Goal: Communication & Community: Answer question/provide support

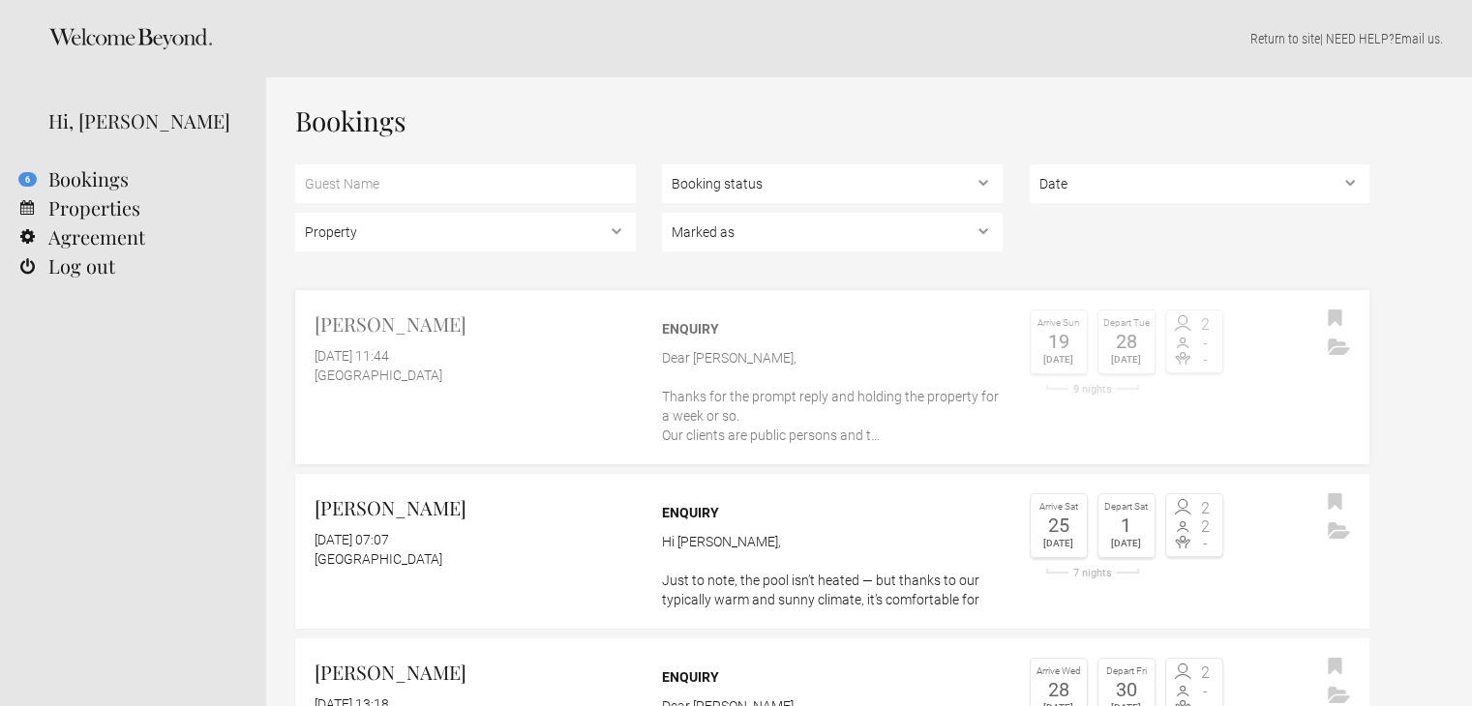
click at [571, 375] on div "[GEOGRAPHIC_DATA]" at bounding box center [474, 375] width 321 height 19
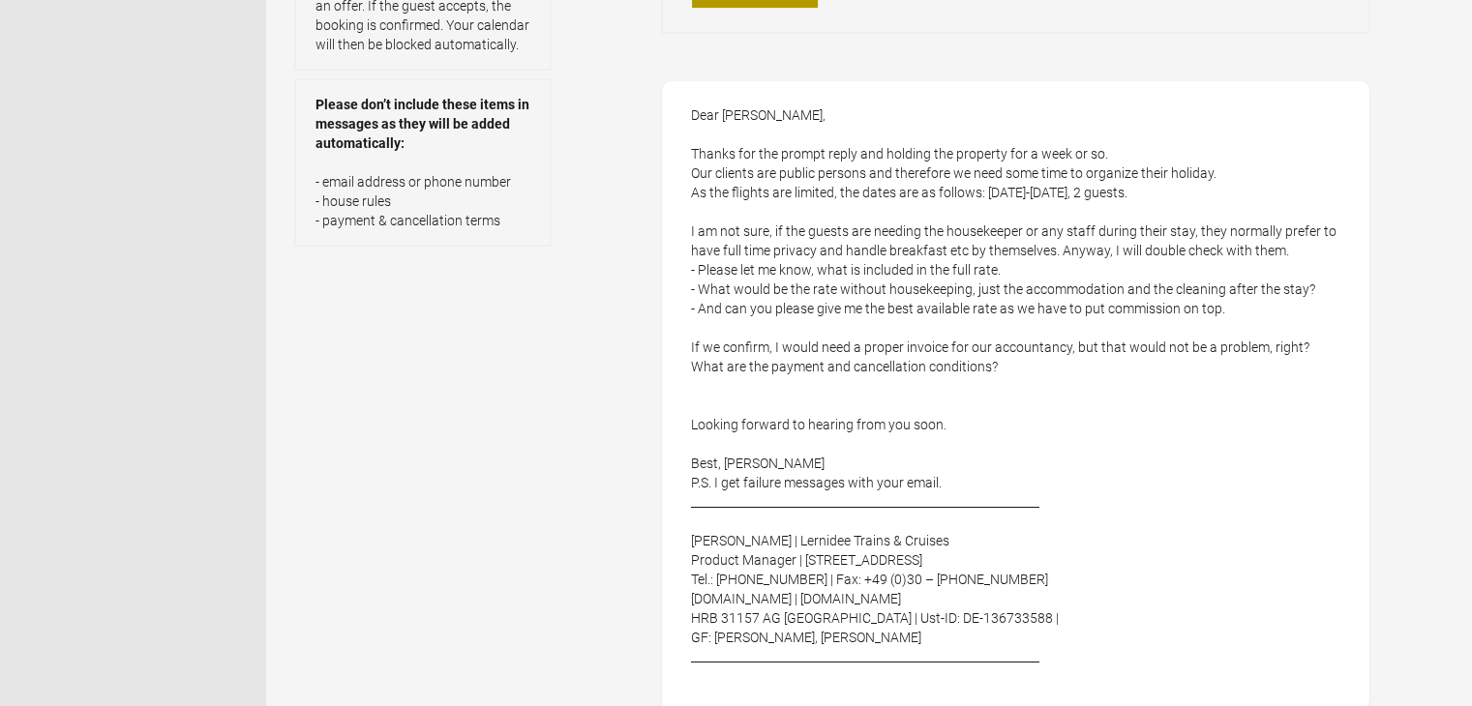
scroll to position [581, 0]
drag, startPoint x: 688, startPoint y: 112, endPoint x: 1064, endPoint y: 491, distance: 533.7
click at [1064, 491] on div "Dear Aine, Thanks for the prompt reply and holding the property for a week or s…" at bounding box center [1015, 396] width 707 height 629
copy div "Dear Aine, Thanks for the prompt reply and holding the property for a week or s…"
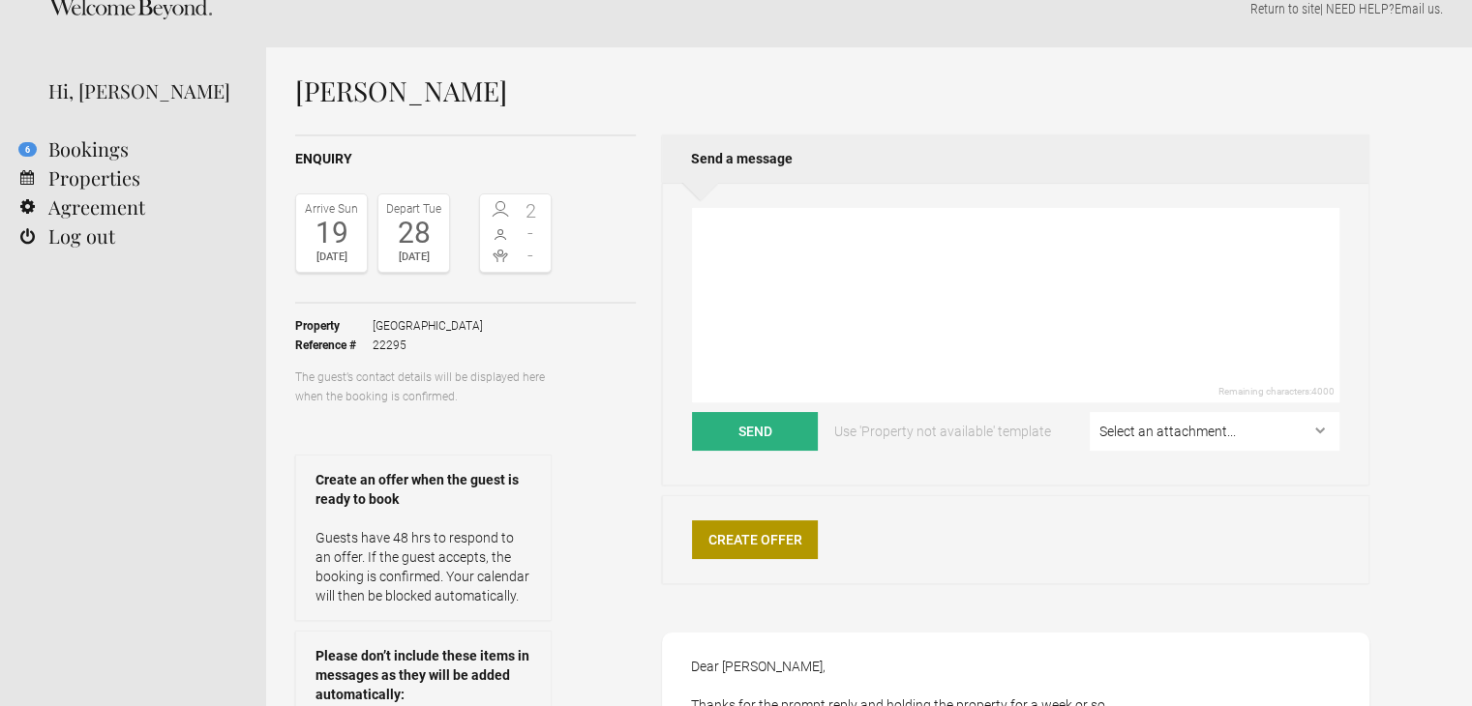
scroll to position [0, 0]
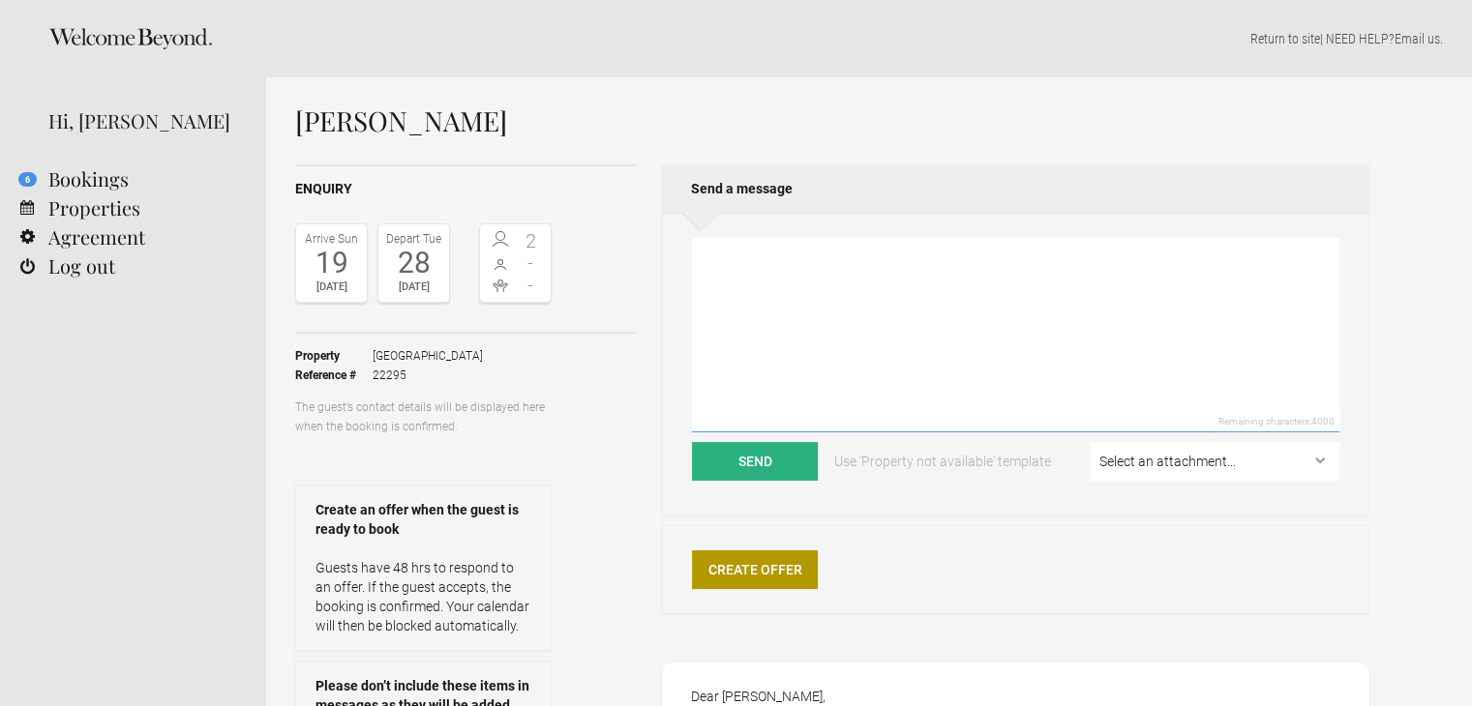
click at [822, 323] on textarea at bounding box center [1015, 335] width 647 height 195
paste textarea "Dear Doreen, Thank you for your message and for confirming the dates. Just to c…"
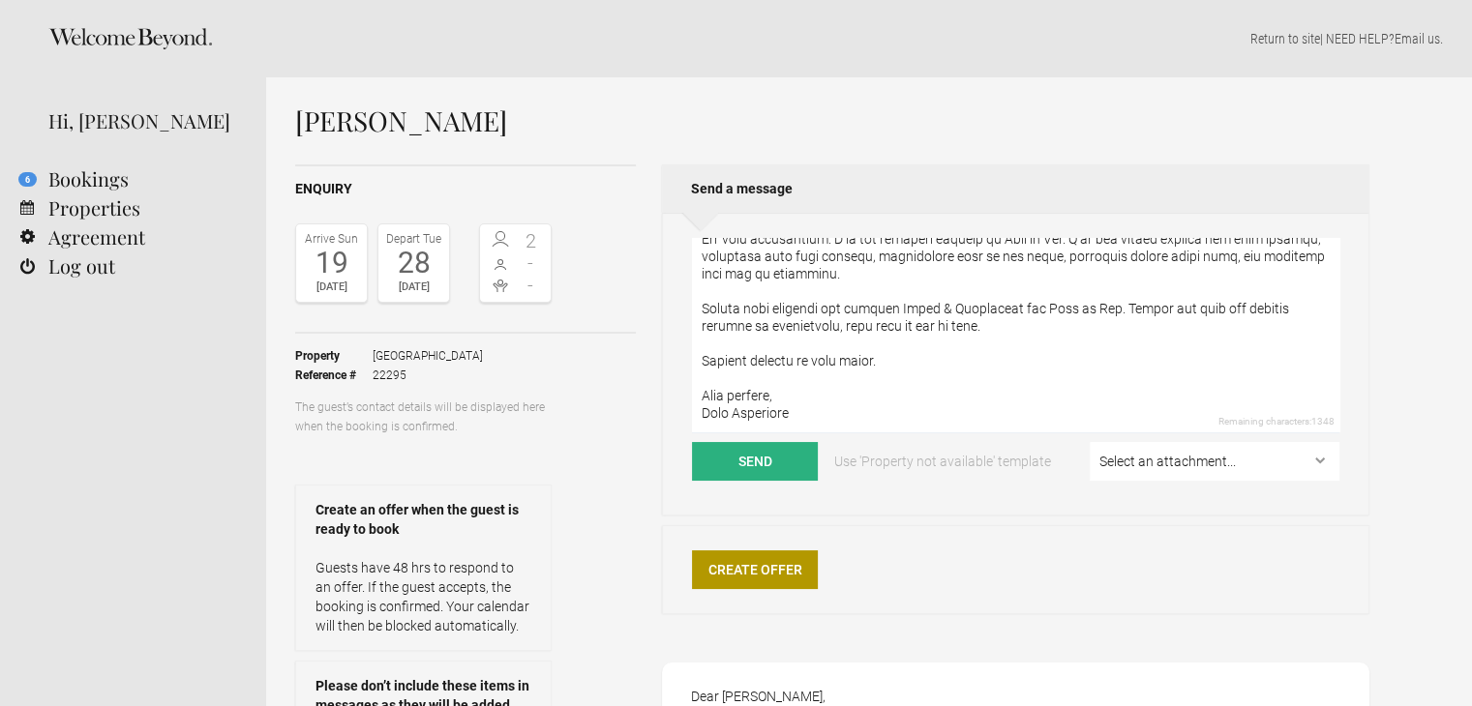
type textarea "Dear Doreen, Thank you for your message and for confirming the dates. Just to c…"
click at [1161, 470] on select "Select an attachment... [GEOGRAPHIC_DATA]-References.pdf Terms-Conditions-[GEOG…" at bounding box center [1215, 461] width 250 height 39
select select "25220"
click at [1092, 442] on select "Select an attachment... [GEOGRAPHIC_DATA]-References.pdf Terms-Conditions-[GEOG…" at bounding box center [1215, 461] width 250 height 39
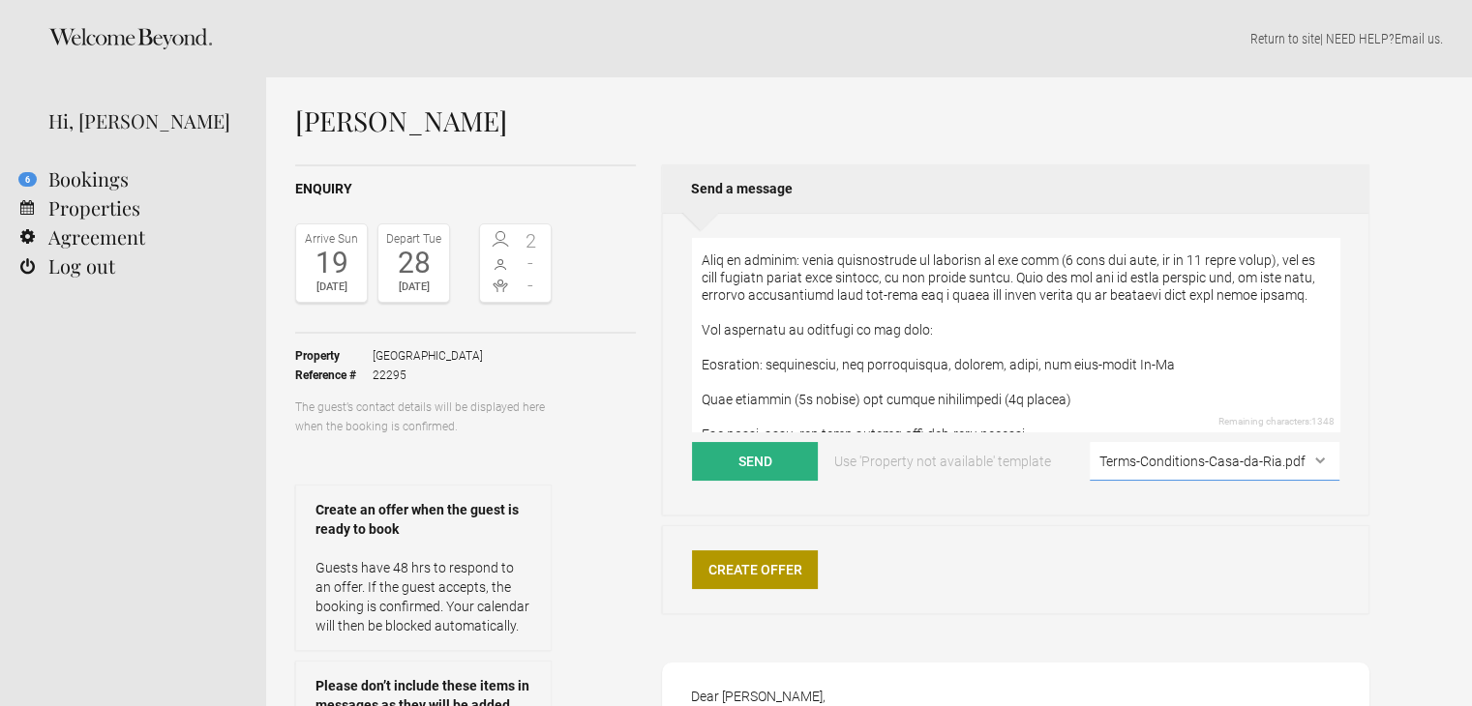
scroll to position [97, 0]
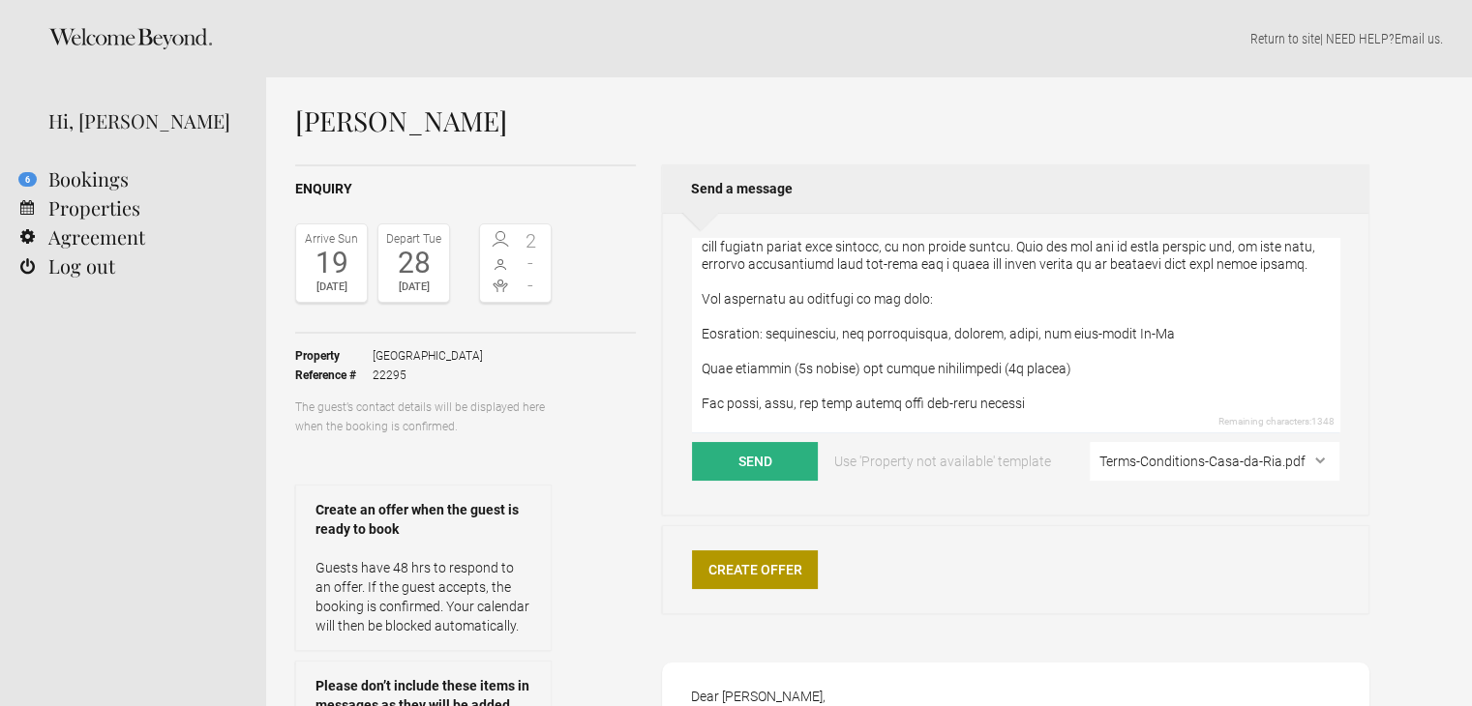
click at [703, 334] on textarea at bounding box center [1015, 335] width 647 height 195
click at [711, 353] on textarea at bounding box center [1015, 335] width 647 height 195
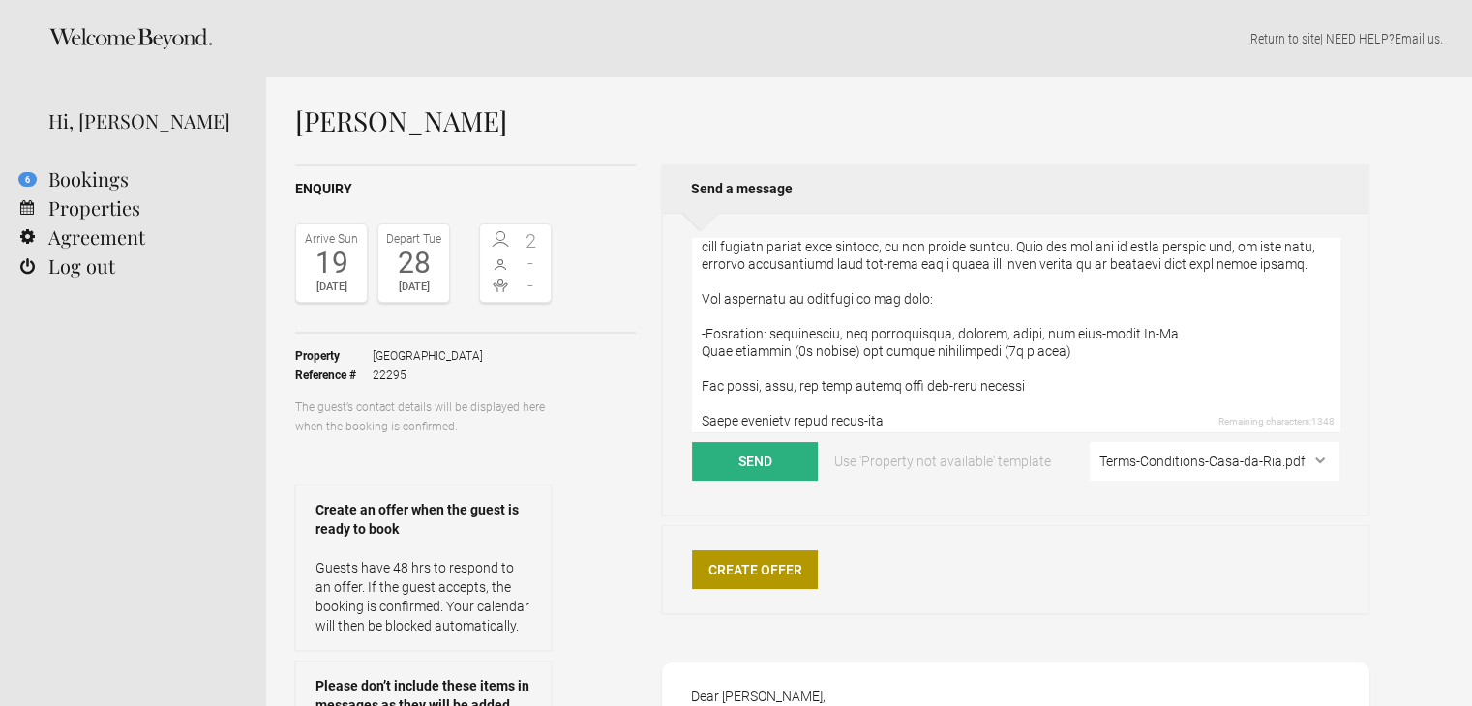
click at [704, 351] on textarea at bounding box center [1015, 335] width 647 height 195
click at [722, 366] on textarea at bounding box center [1015, 335] width 647 height 195
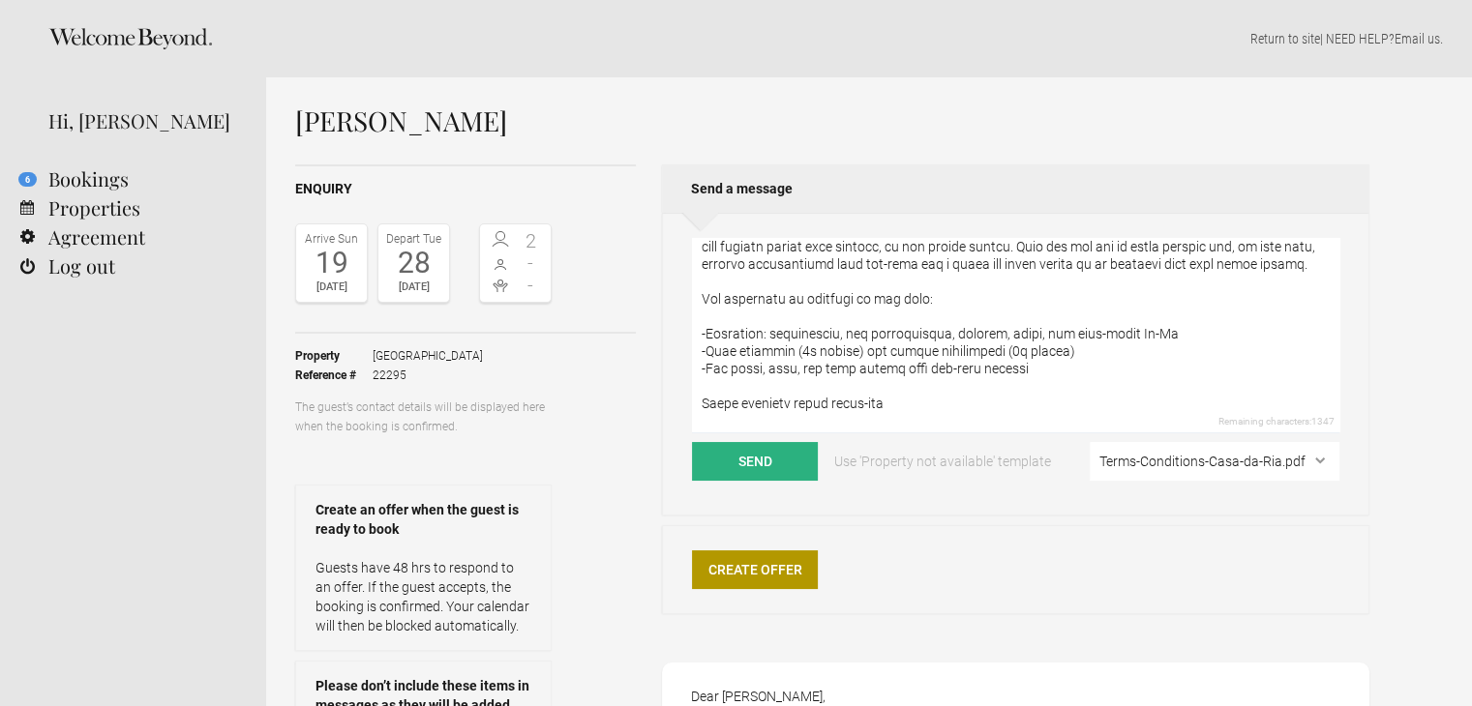
click at [730, 393] on textarea at bounding box center [1015, 335] width 647 height 195
click at [704, 387] on textarea at bounding box center [1015, 335] width 647 height 195
click at [708, 334] on textarea at bounding box center [1015, 335] width 647 height 195
click at [708, 354] on textarea at bounding box center [1015, 335] width 647 height 195
click at [708, 373] on textarea at bounding box center [1015, 335] width 647 height 195
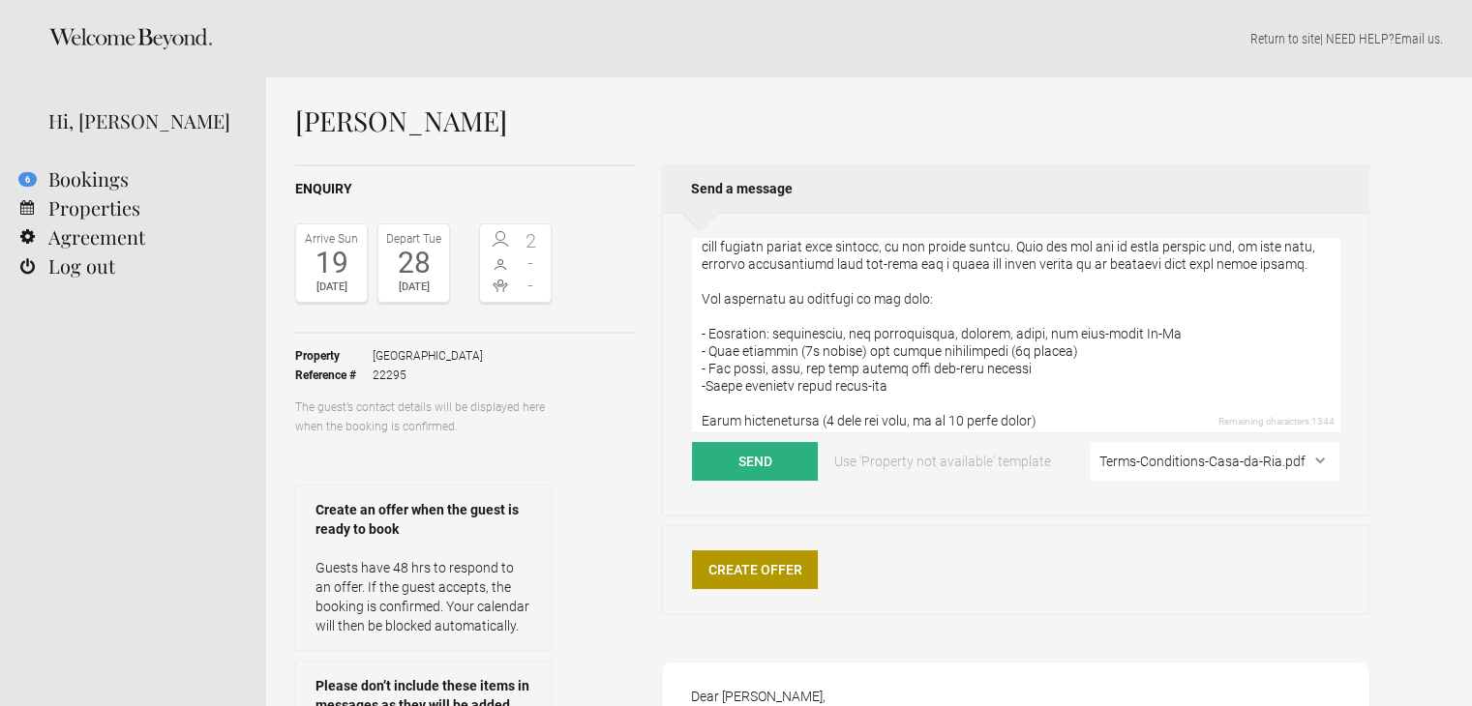
click at [705, 388] on textarea at bounding box center [1015, 335] width 647 height 195
click at [724, 406] on textarea at bounding box center [1015, 335] width 647 height 195
click at [706, 404] on textarea at bounding box center [1015, 335] width 647 height 195
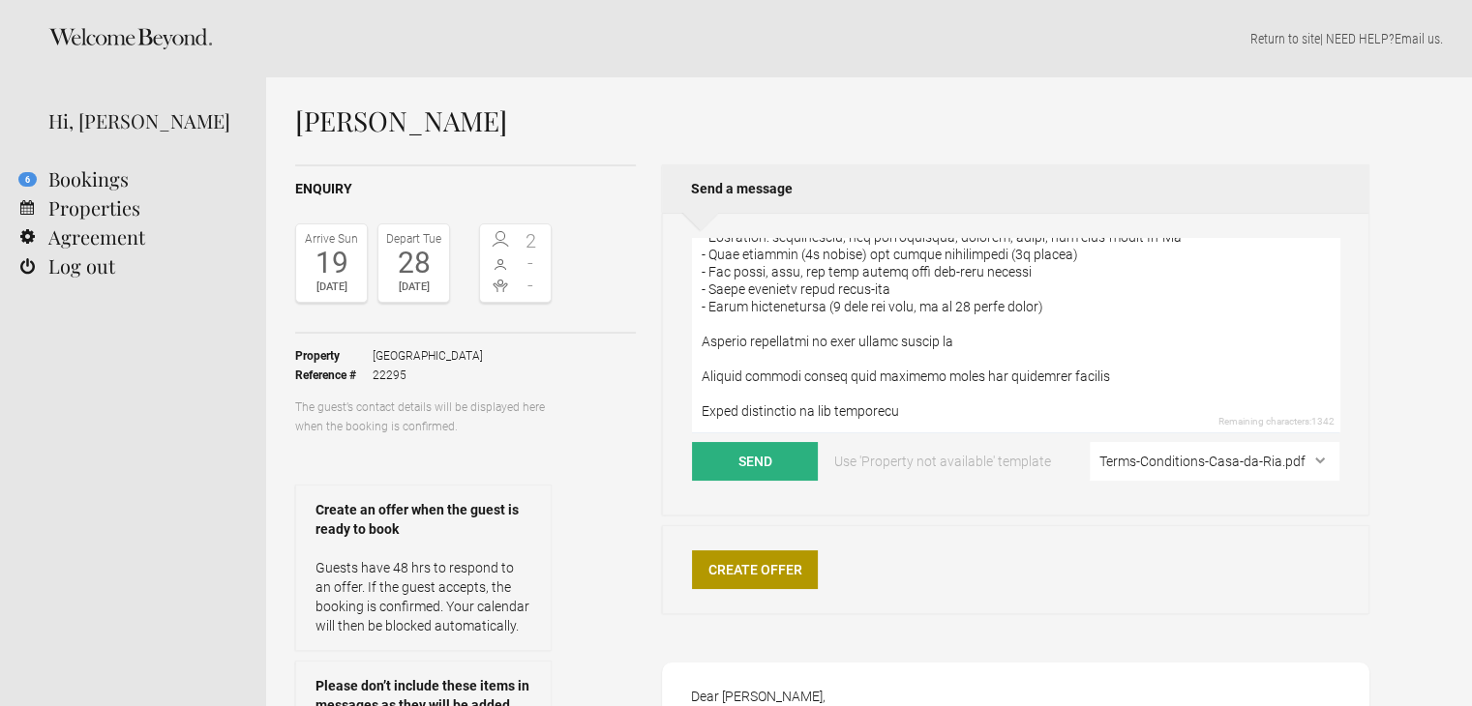
click at [742, 324] on textarea at bounding box center [1015, 335] width 647 height 195
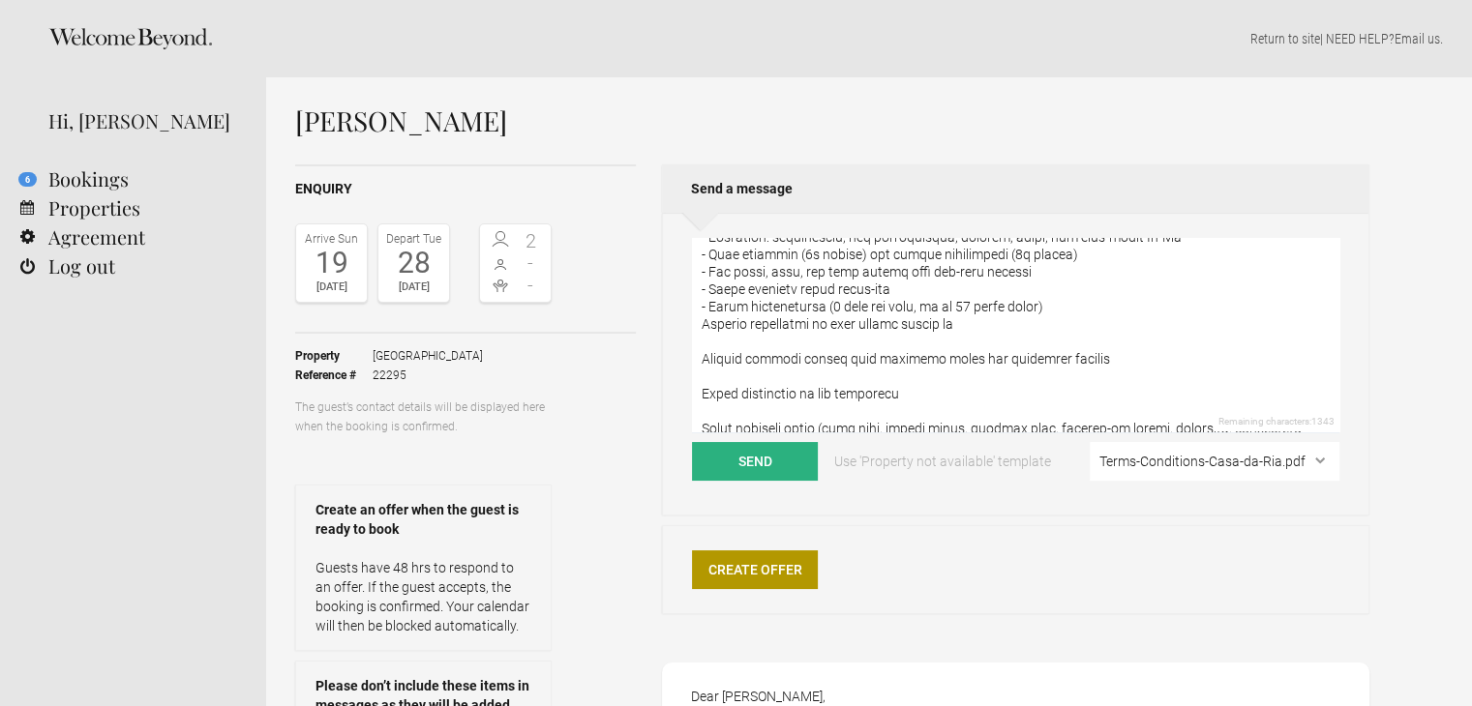
click at [701, 320] on textarea at bounding box center [1015, 335] width 647 height 195
click at [728, 341] on textarea at bounding box center [1015, 335] width 647 height 195
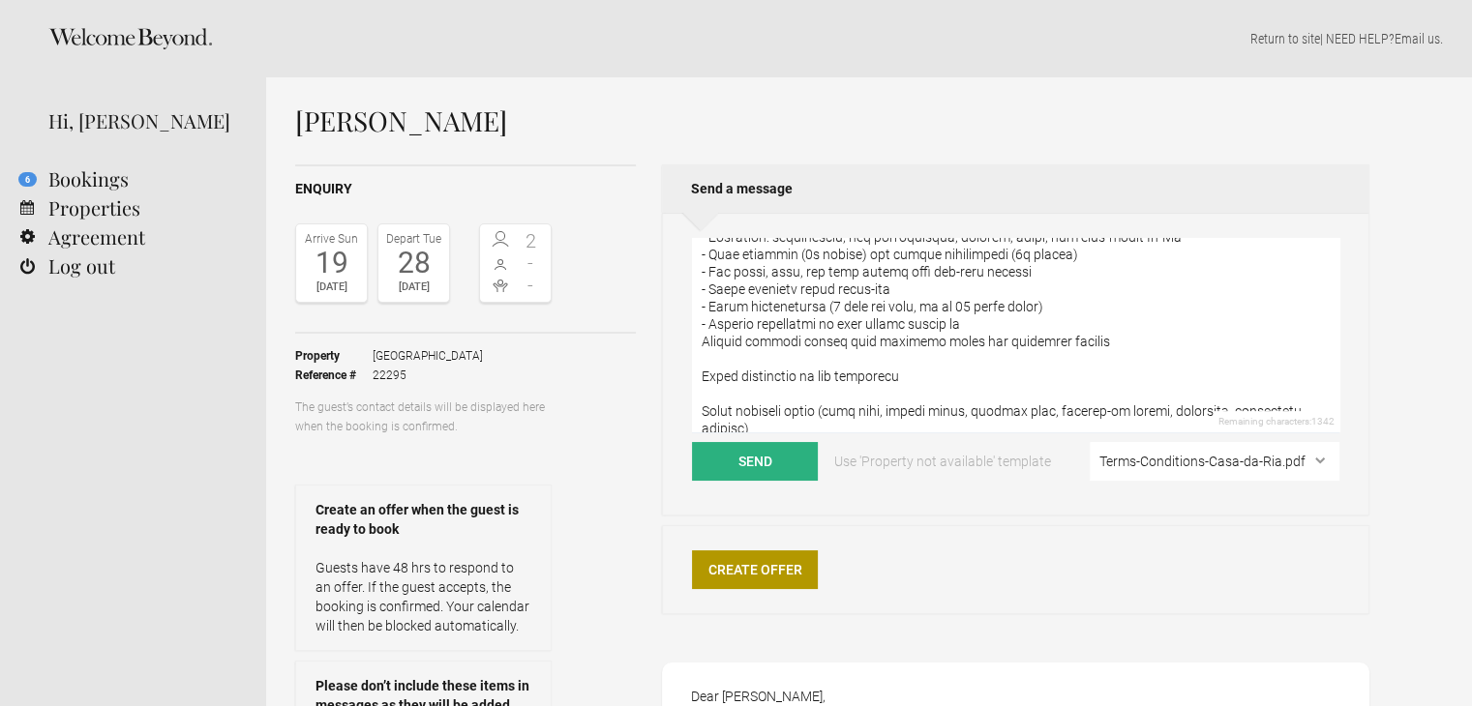
click at [703, 338] on textarea at bounding box center [1015, 335] width 647 height 195
click at [735, 356] on textarea at bounding box center [1015, 335] width 647 height 195
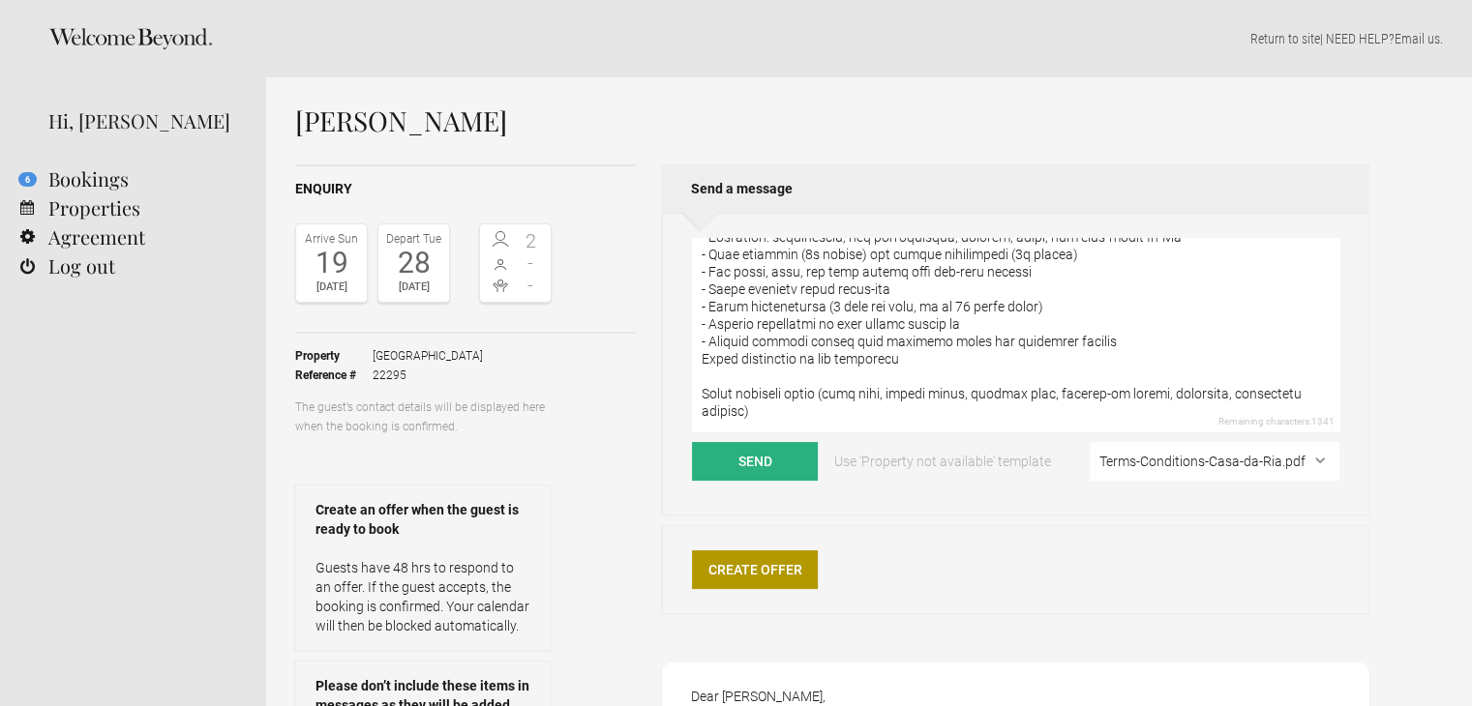
drag, startPoint x: 863, startPoint y: 342, endPoint x: 1114, endPoint y: 345, distance: 250.7
click at [1114, 345] on textarea at bounding box center [1015, 335] width 647 height 195
click at [703, 355] on textarea at bounding box center [1015, 335] width 647 height 195
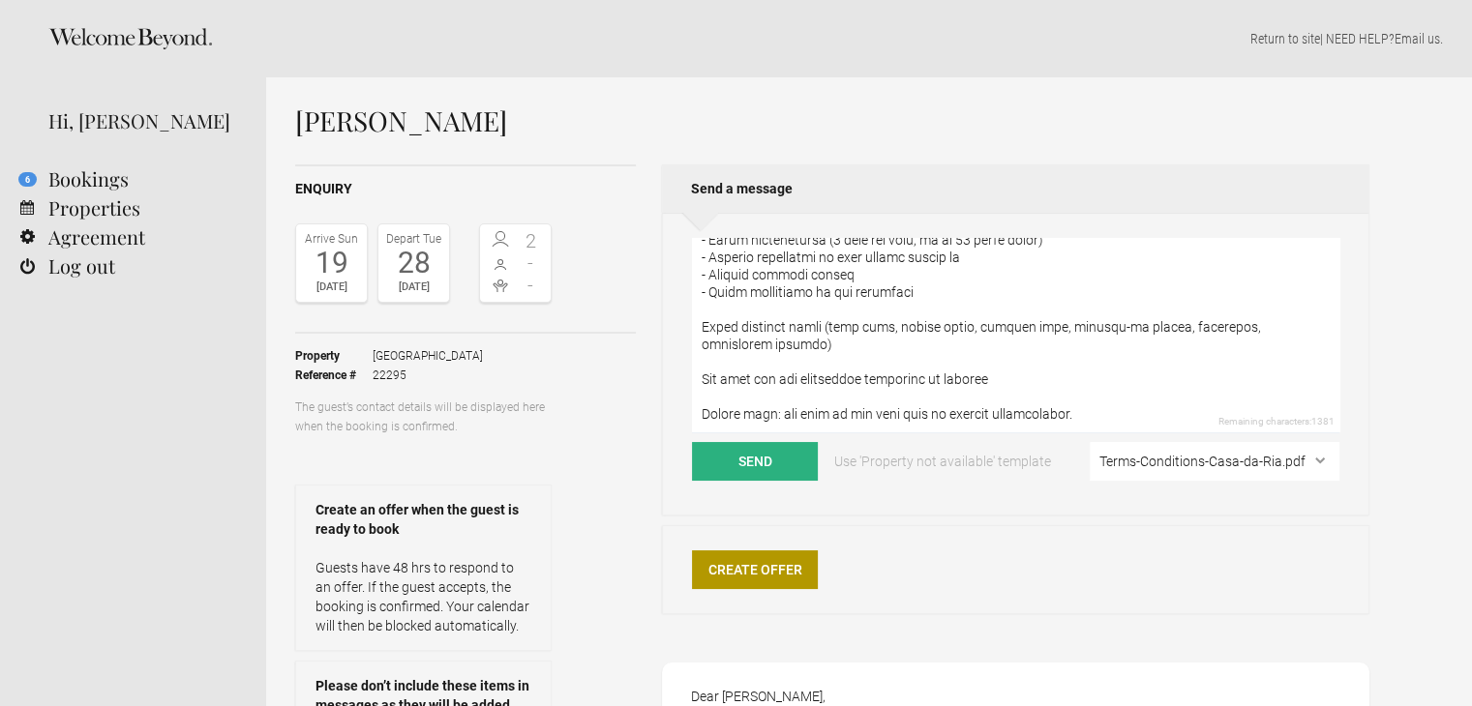
scroll to position [290, 0]
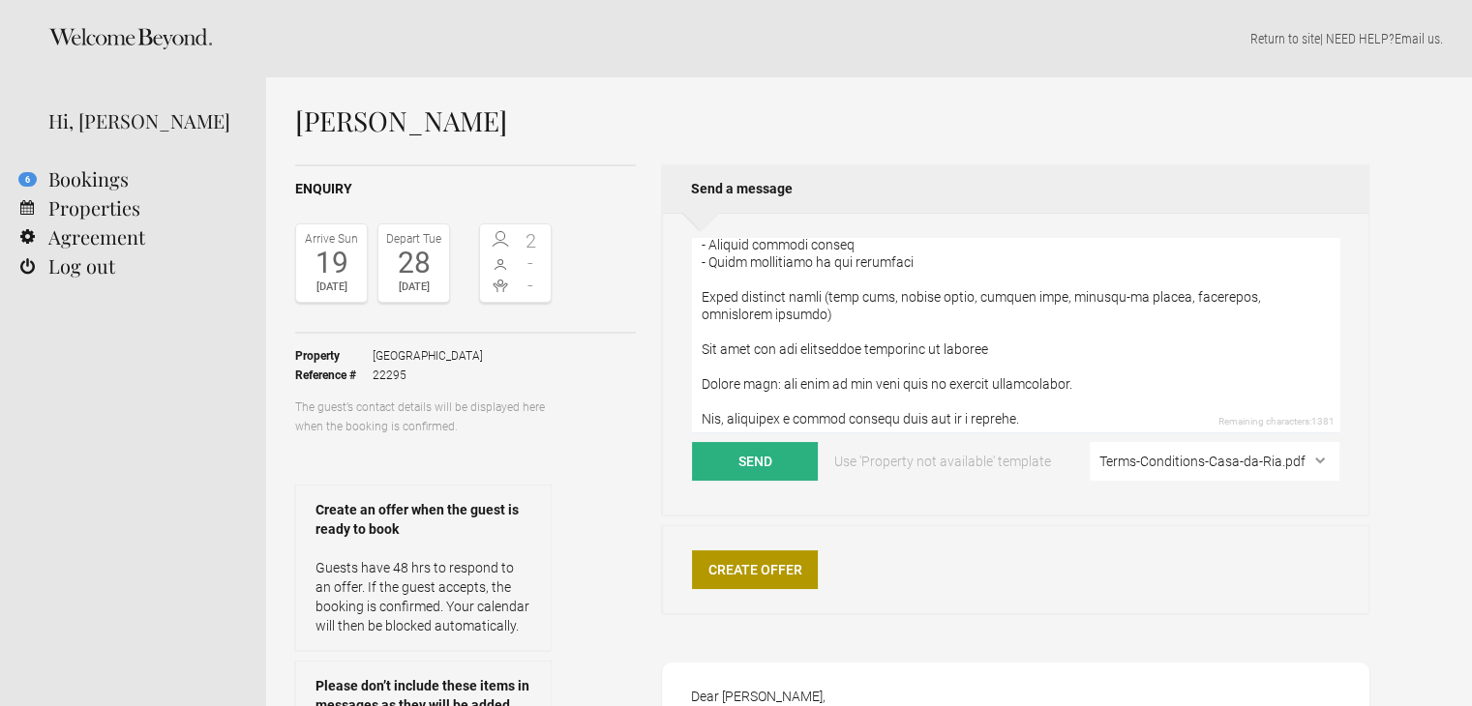
click at [703, 299] on textarea at bounding box center [1015, 335] width 647 height 195
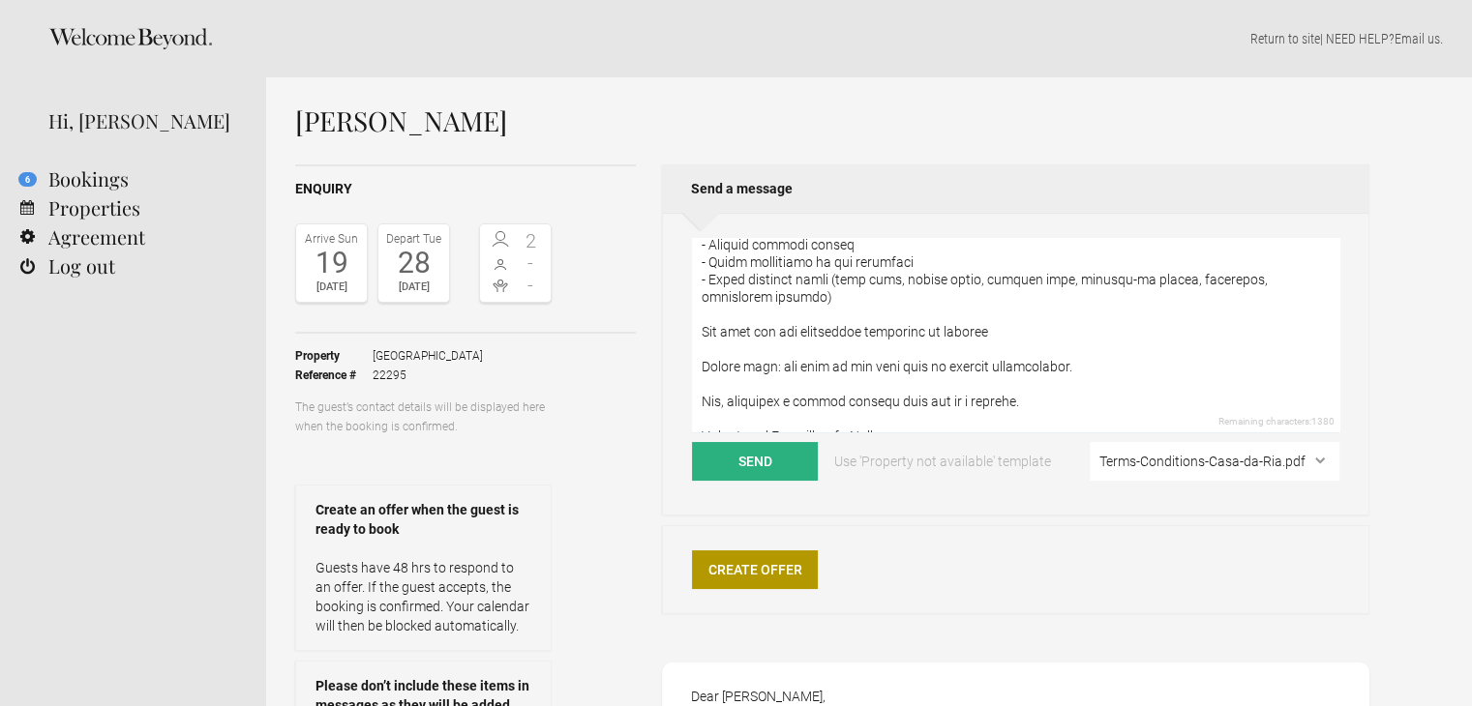
click at [724, 311] on textarea at bounding box center [1015, 335] width 647 height 195
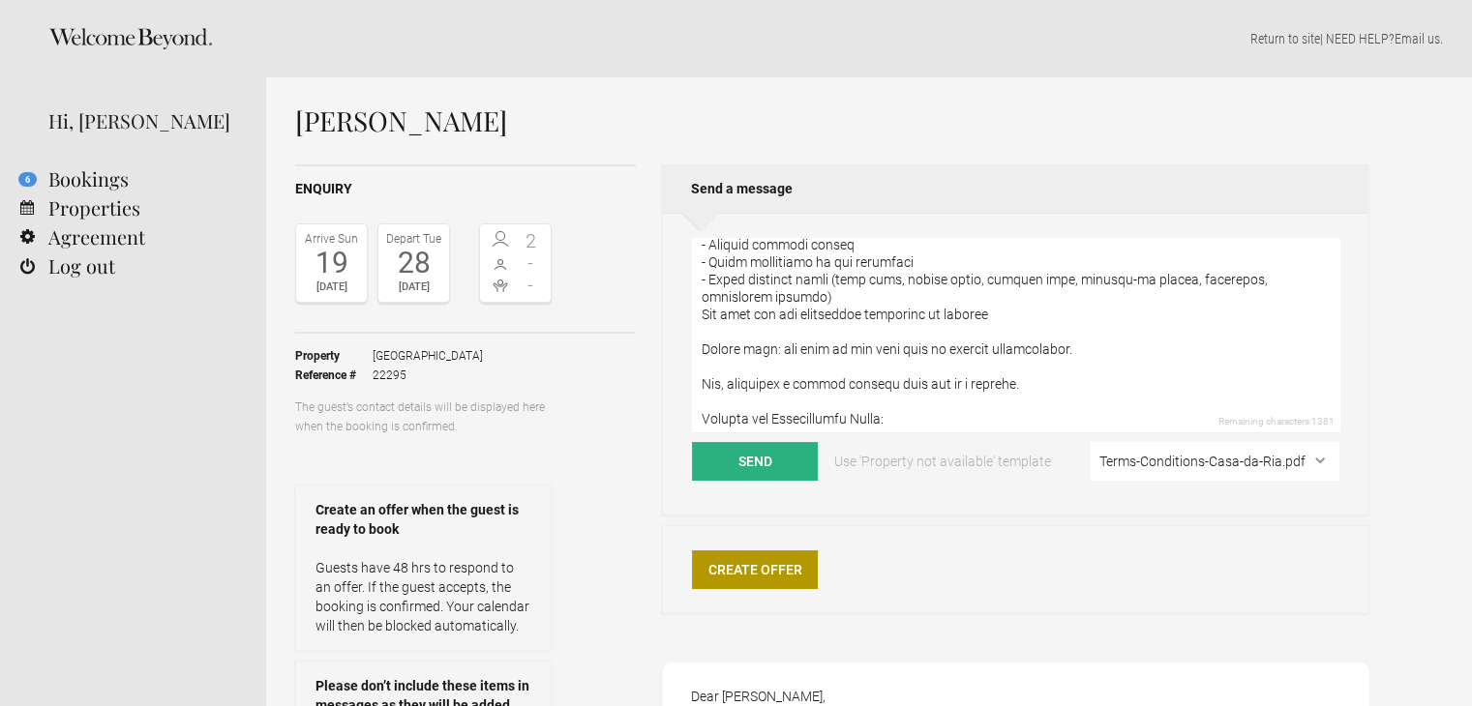
click at [703, 314] on textarea at bounding box center [1015, 335] width 647 height 195
click at [763, 338] on textarea at bounding box center [1015, 335] width 647 height 195
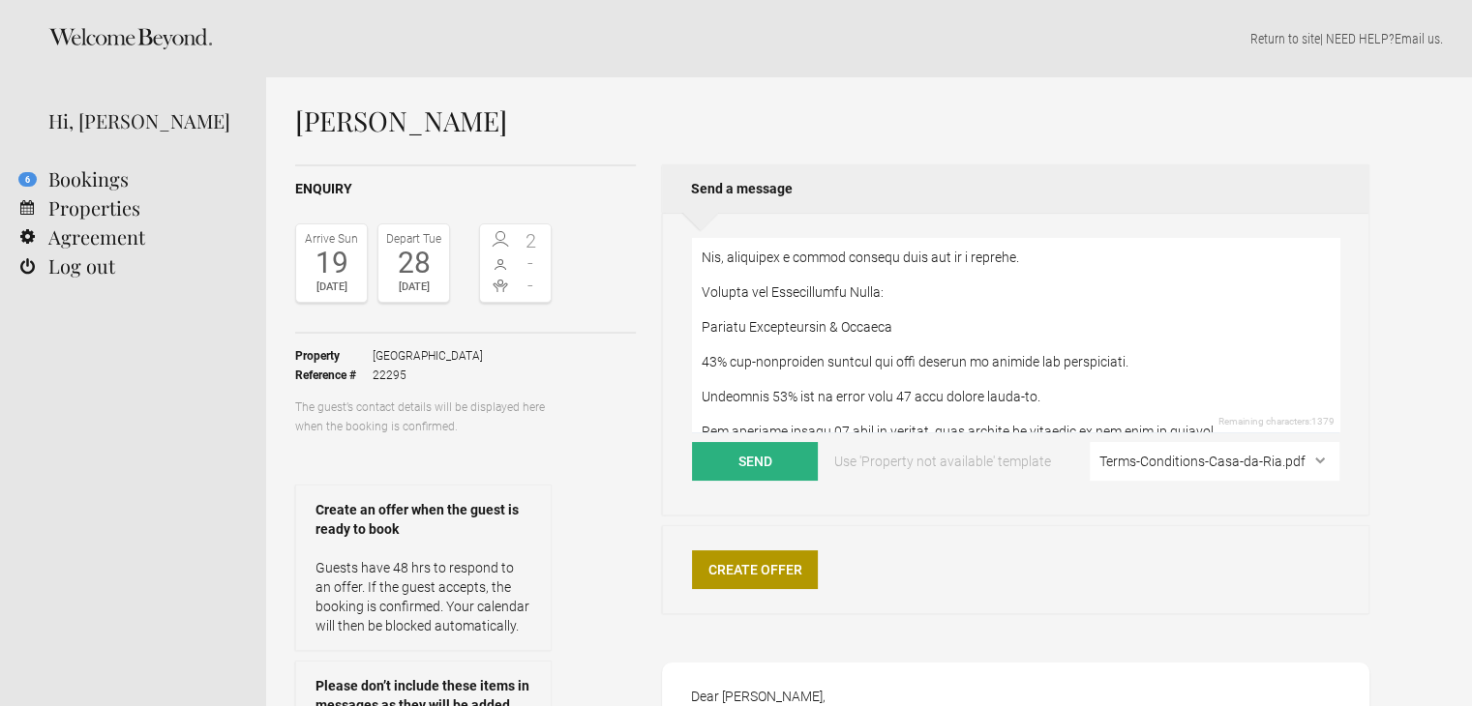
scroll to position [387, 0]
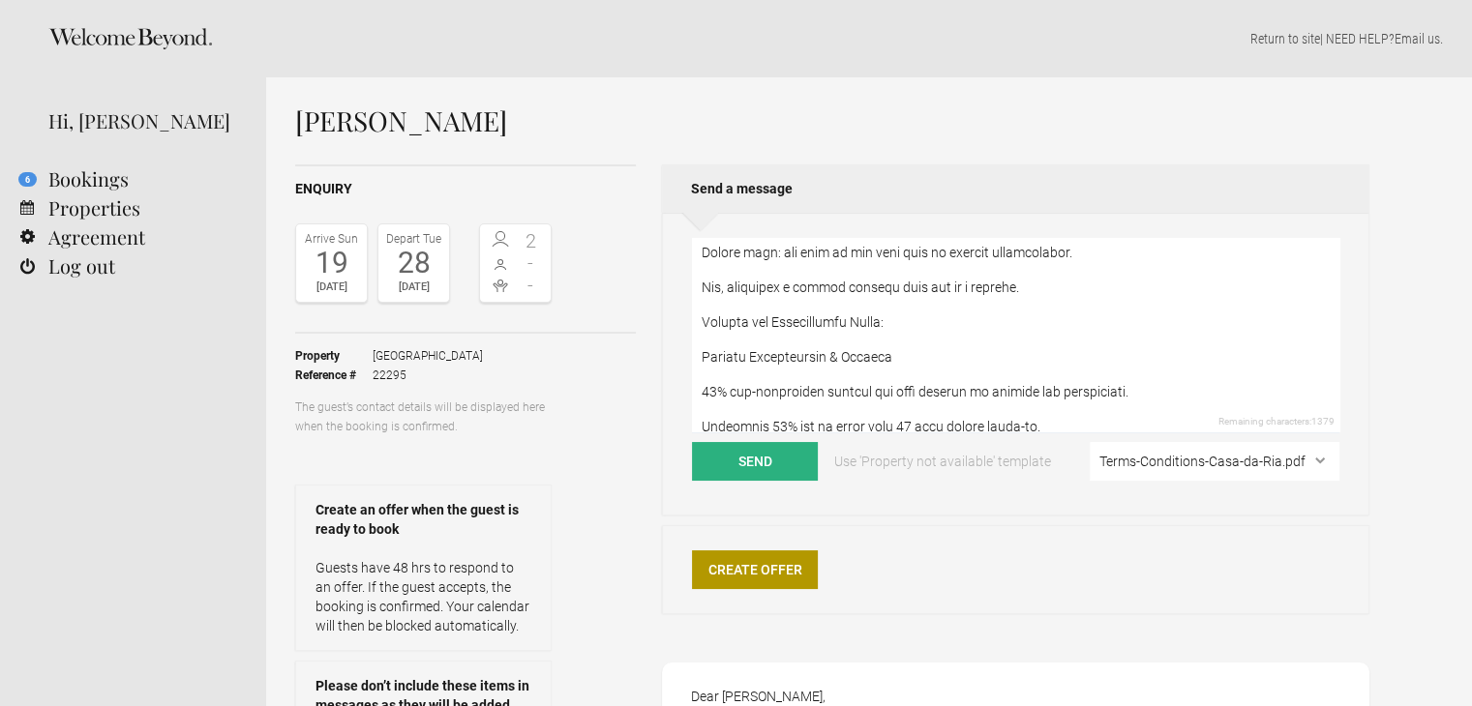
click at [708, 338] on textarea at bounding box center [1015, 335] width 647 height 195
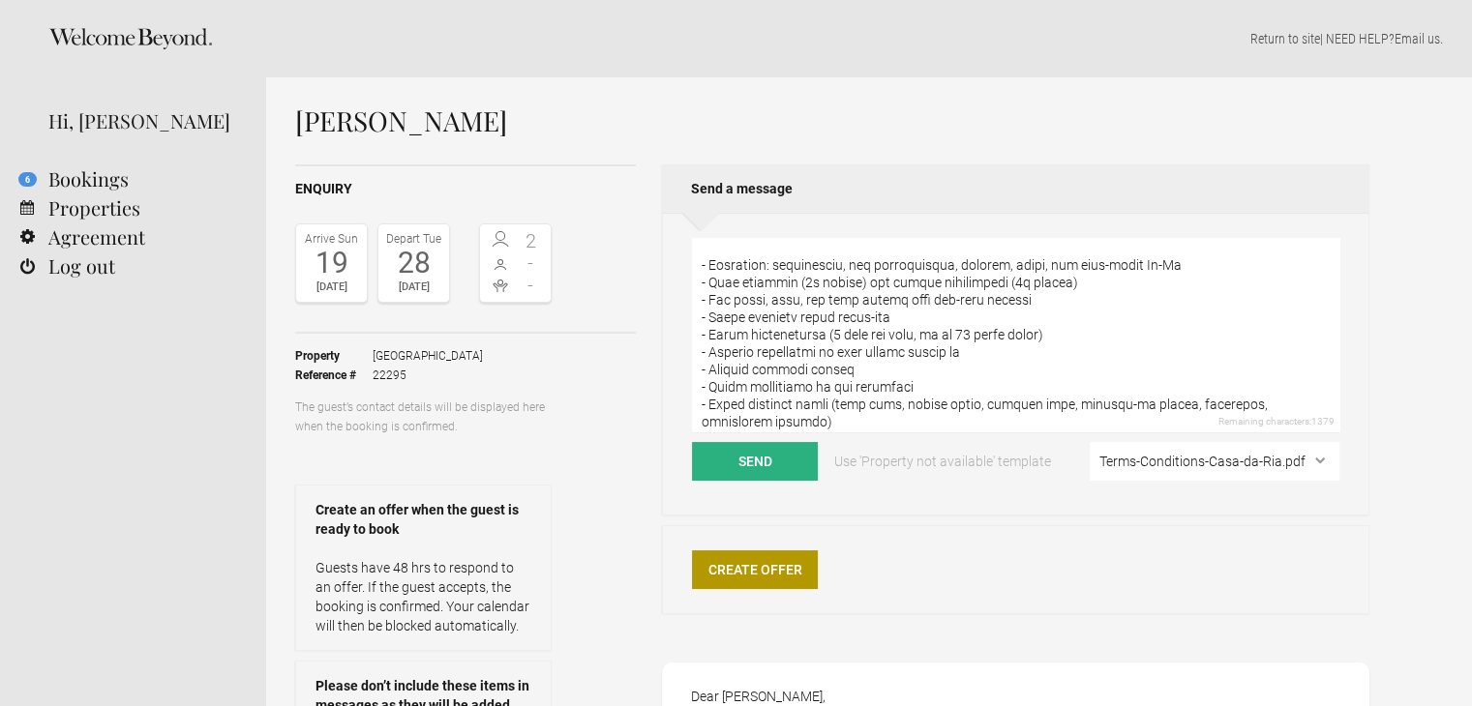
scroll to position [97, 0]
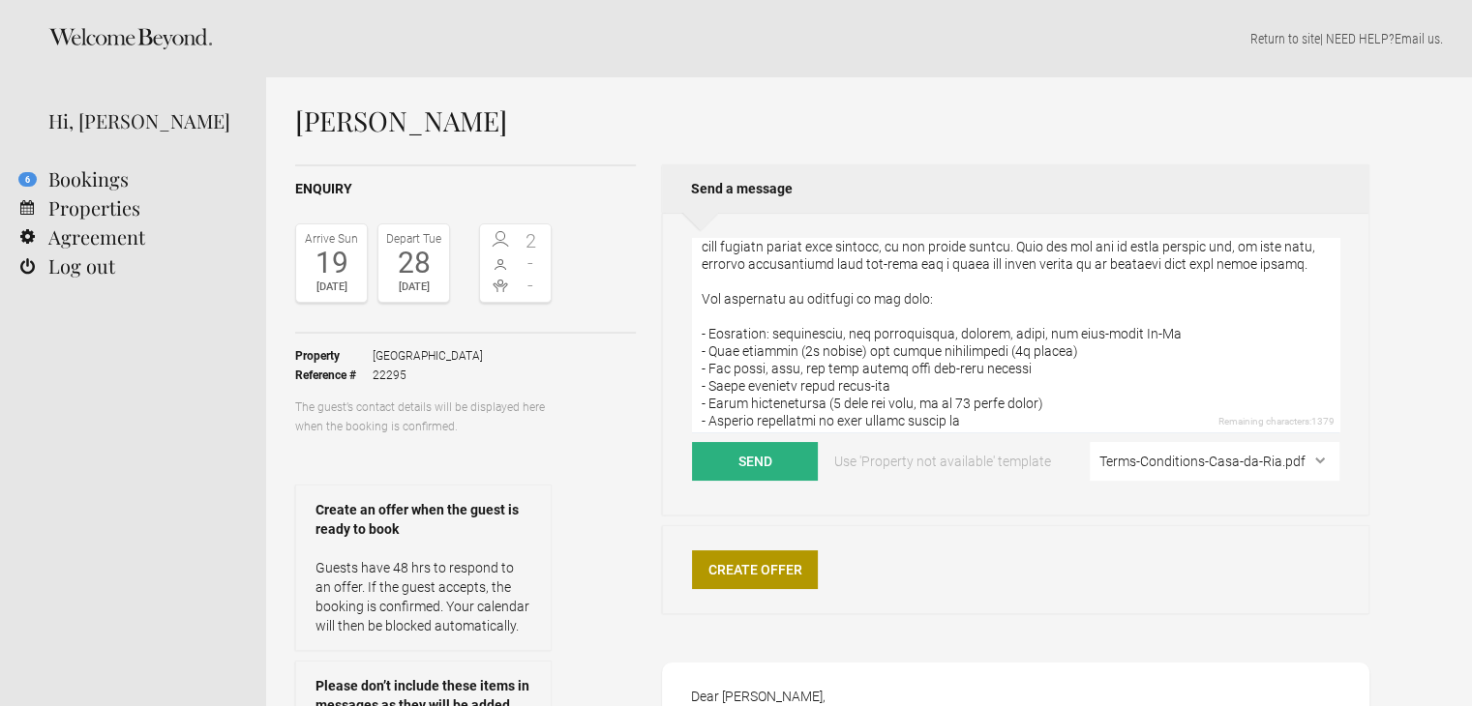
click at [733, 313] on textarea at bounding box center [1015, 335] width 647 height 195
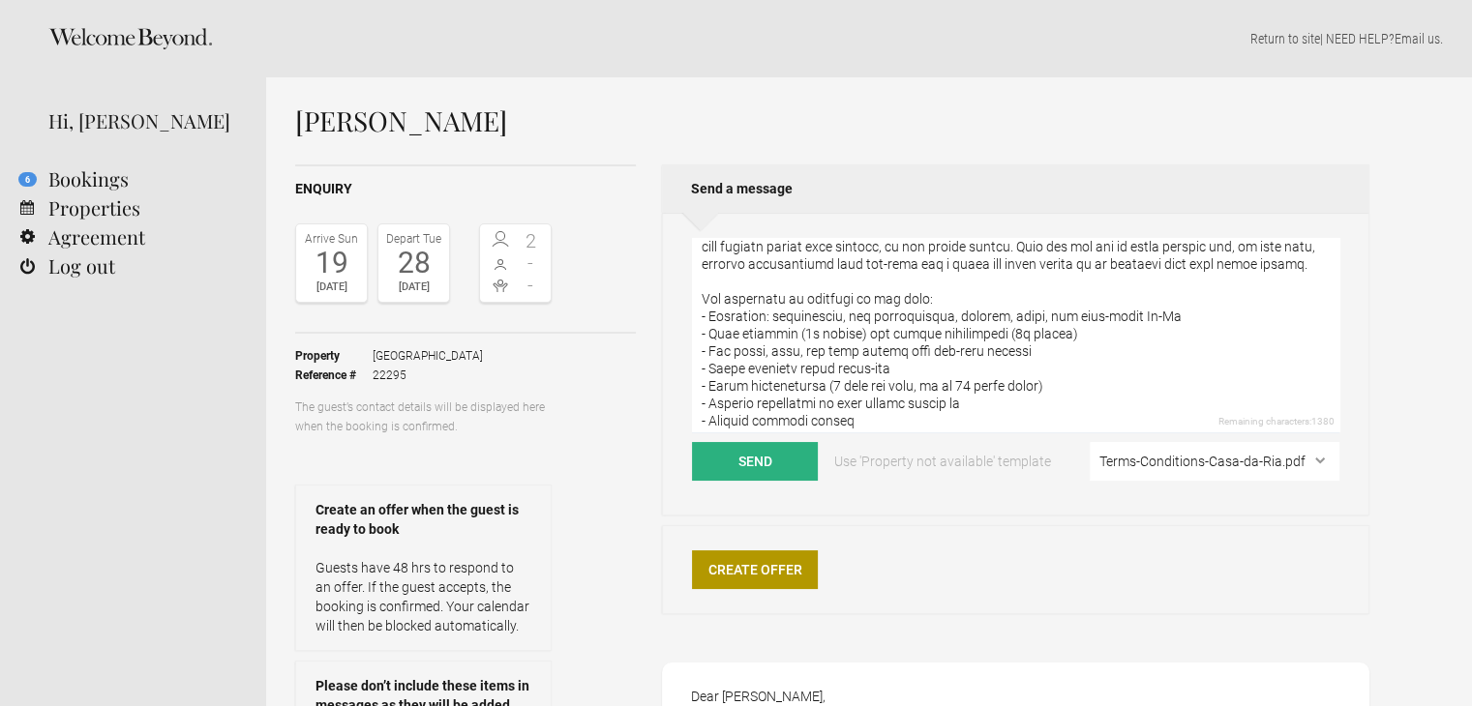
click at [704, 300] on textarea at bounding box center [1015, 335] width 647 height 195
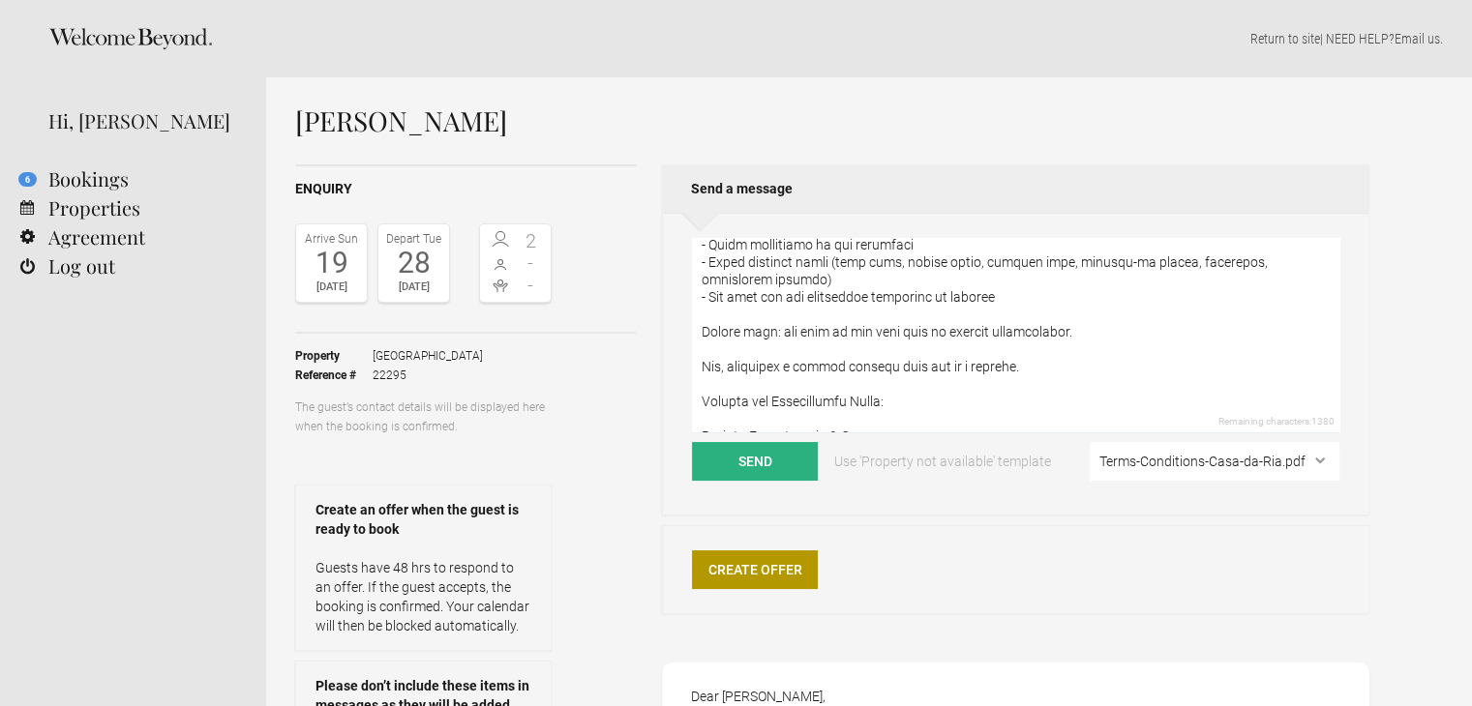
scroll to position [387, 0]
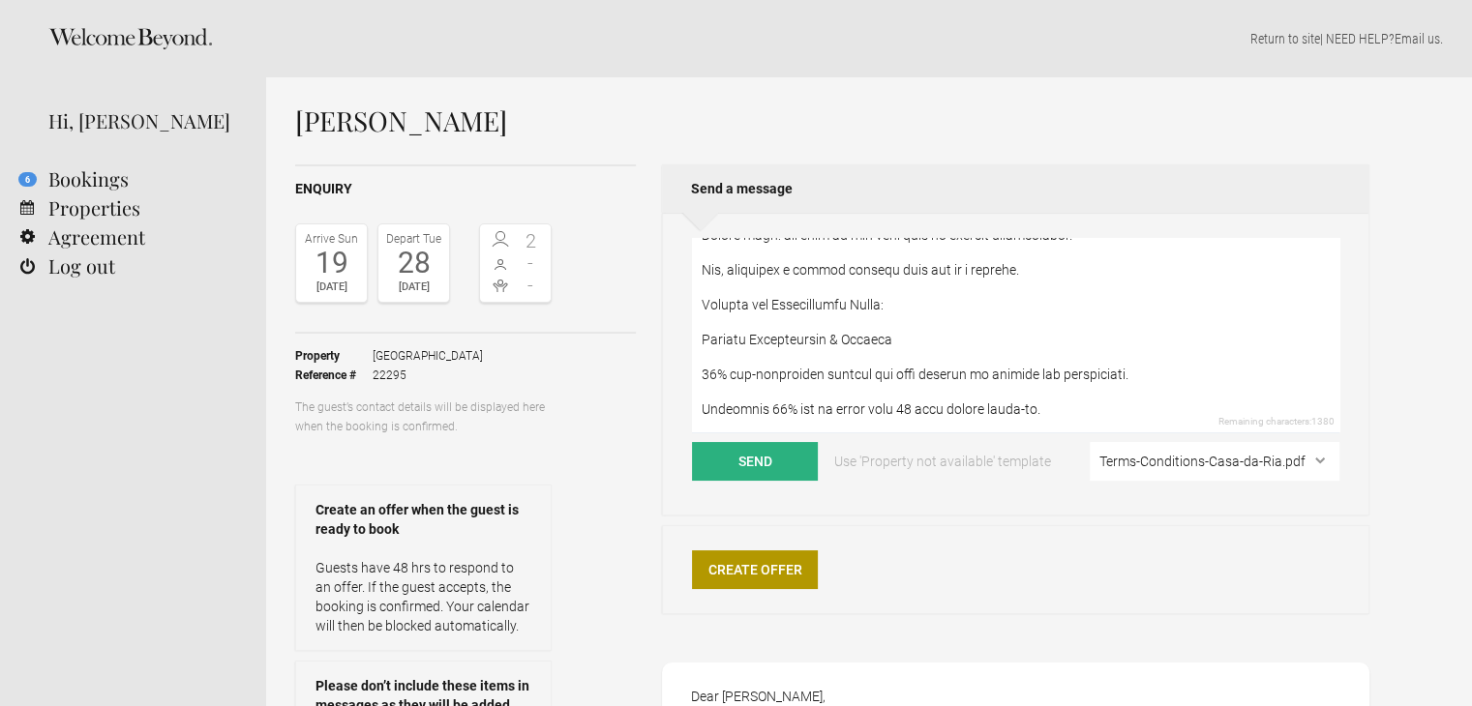
click at [712, 315] on textarea at bounding box center [1015, 335] width 647 height 195
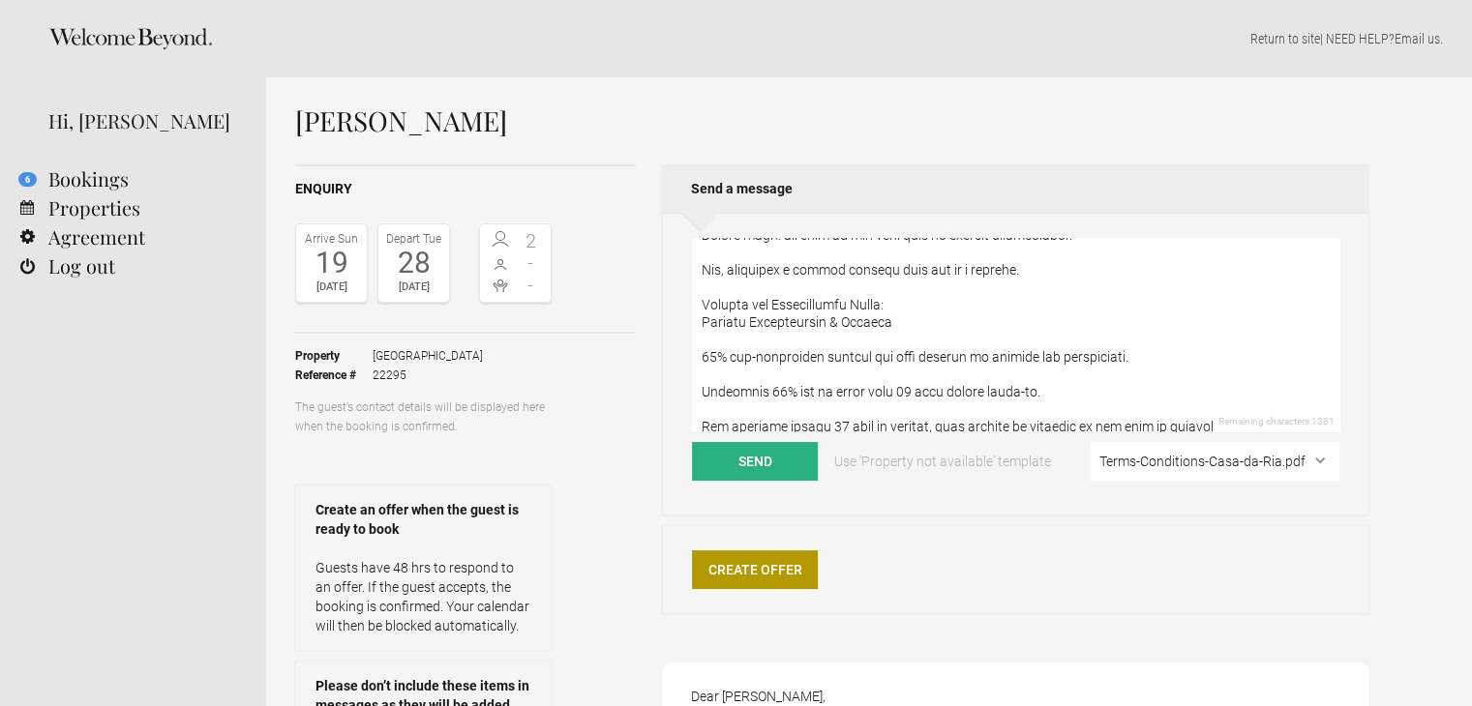
click at [703, 322] on textarea at bounding box center [1015, 335] width 647 height 195
click at [702, 357] on textarea at bounding box center [1015, 335] width 647 height 195
click at [714, 342] on textarea at bounding box center [1015, 335] width 647 height 195
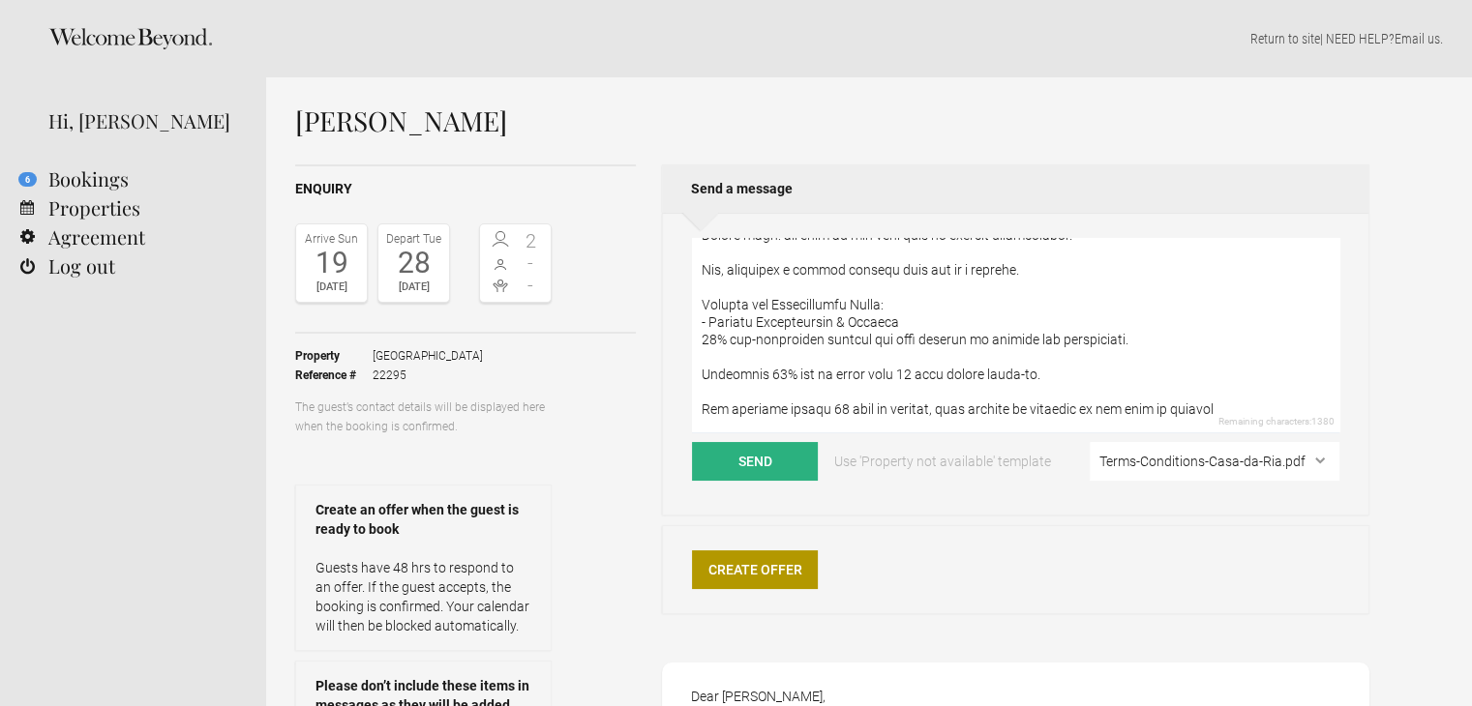
click at [703, 339] on textarea at bounding box center [1015, 335] width 647 height 195
click at [719, 356] on textarea at bounding box center [1015, 335] width 647 height 195
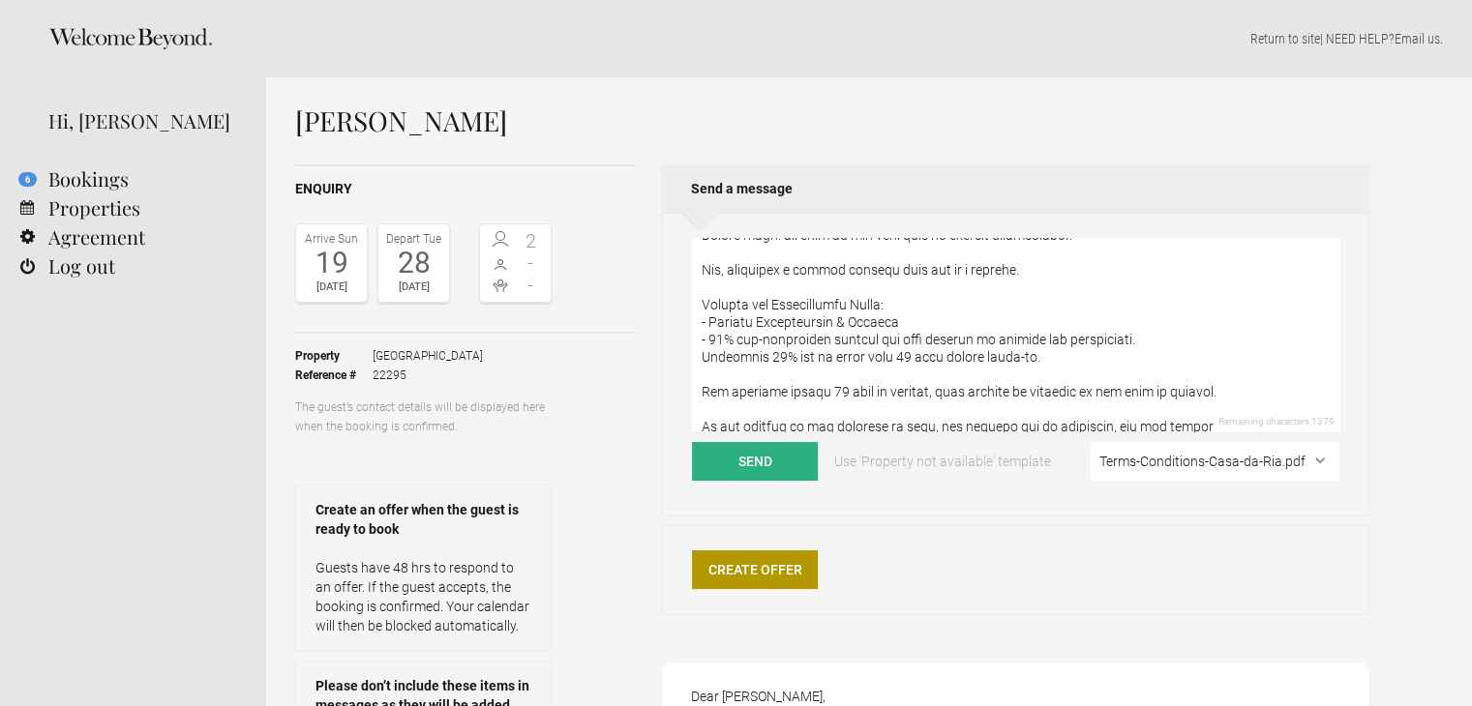
click at [701, 357] on textarea at bounding box center [1015, 335] width 647 height 195
click at [741, 373] on textarea at bounding box center [1015, 335] width 647 height 195
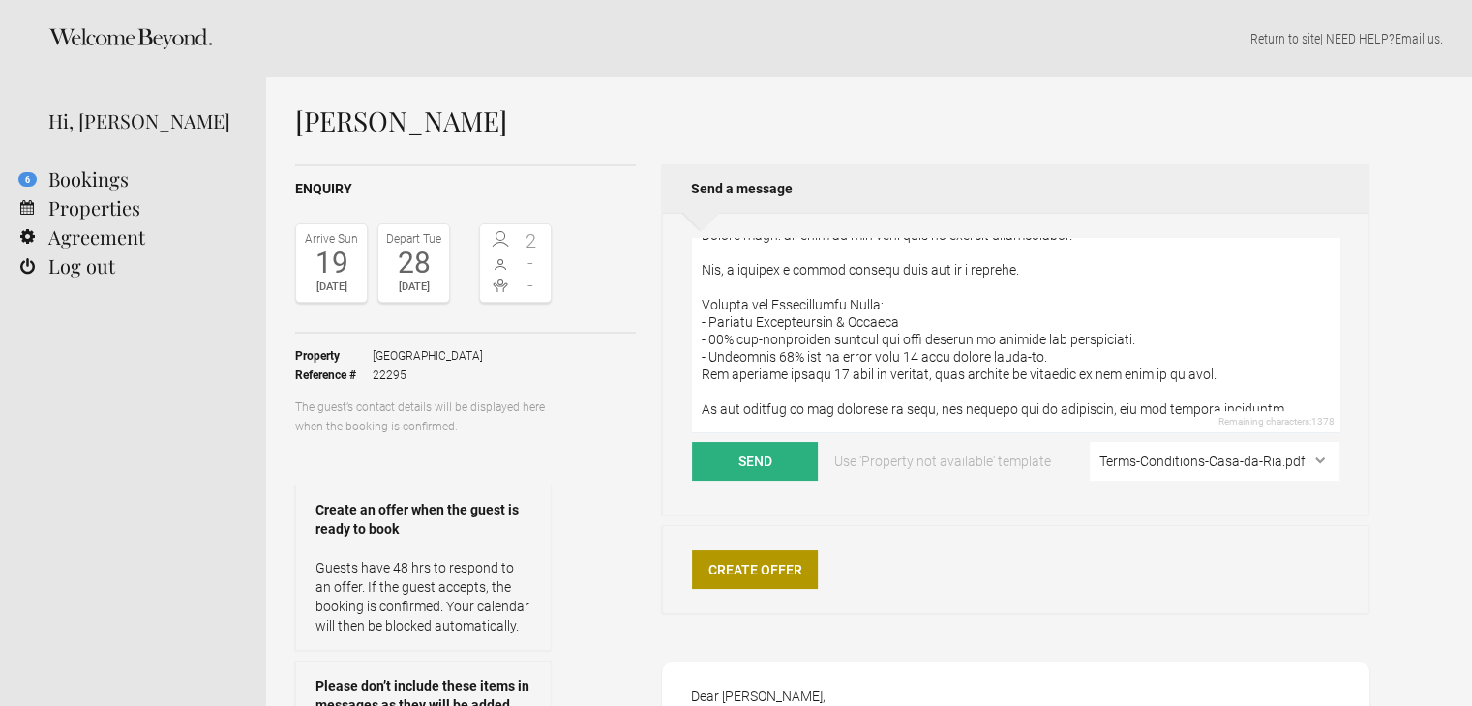
click at [698, 374] on textarea at bounding box center [1015, 335] width 647 height 195
click at [750, 396] on textarea at bounding box center [1015, 335] width 647 height 195
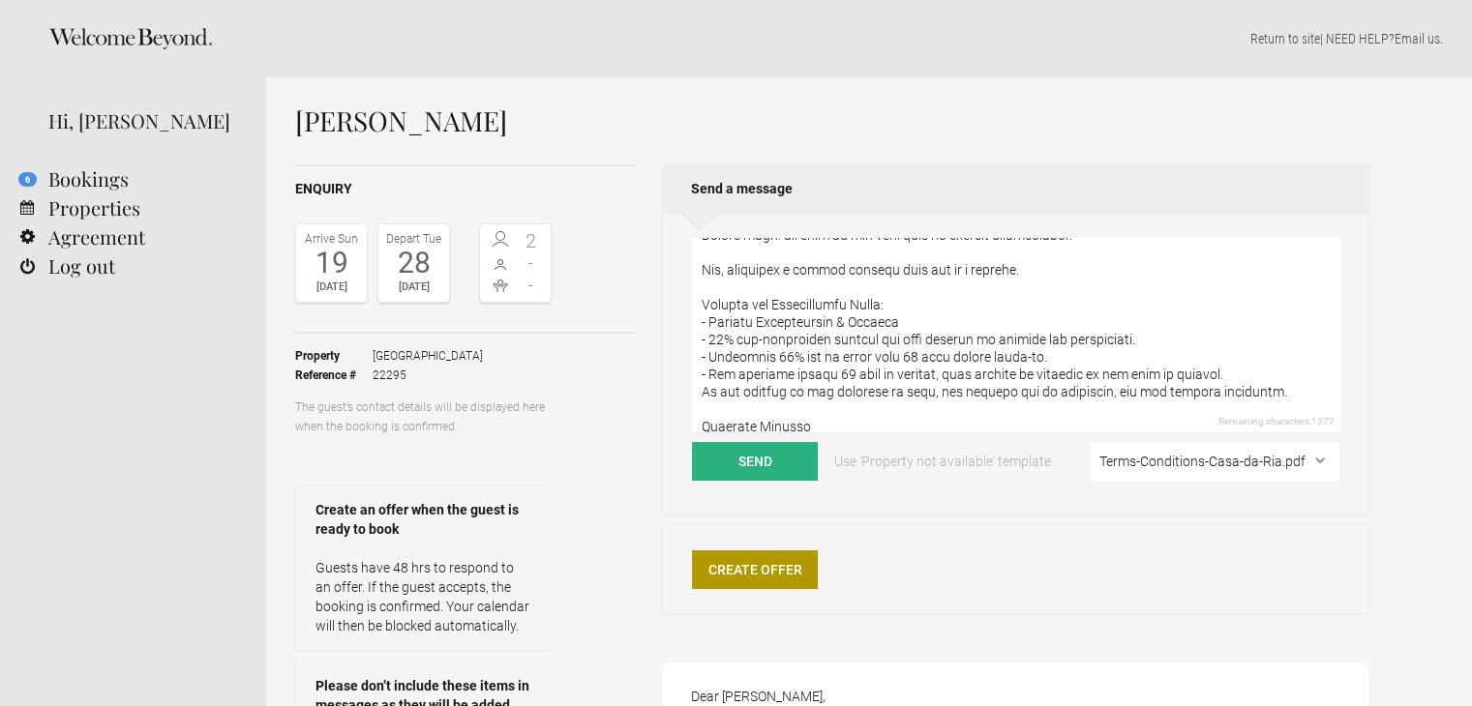
click at [701, 395] on textarea at bounding box center [1015, 335] width 647 height 195
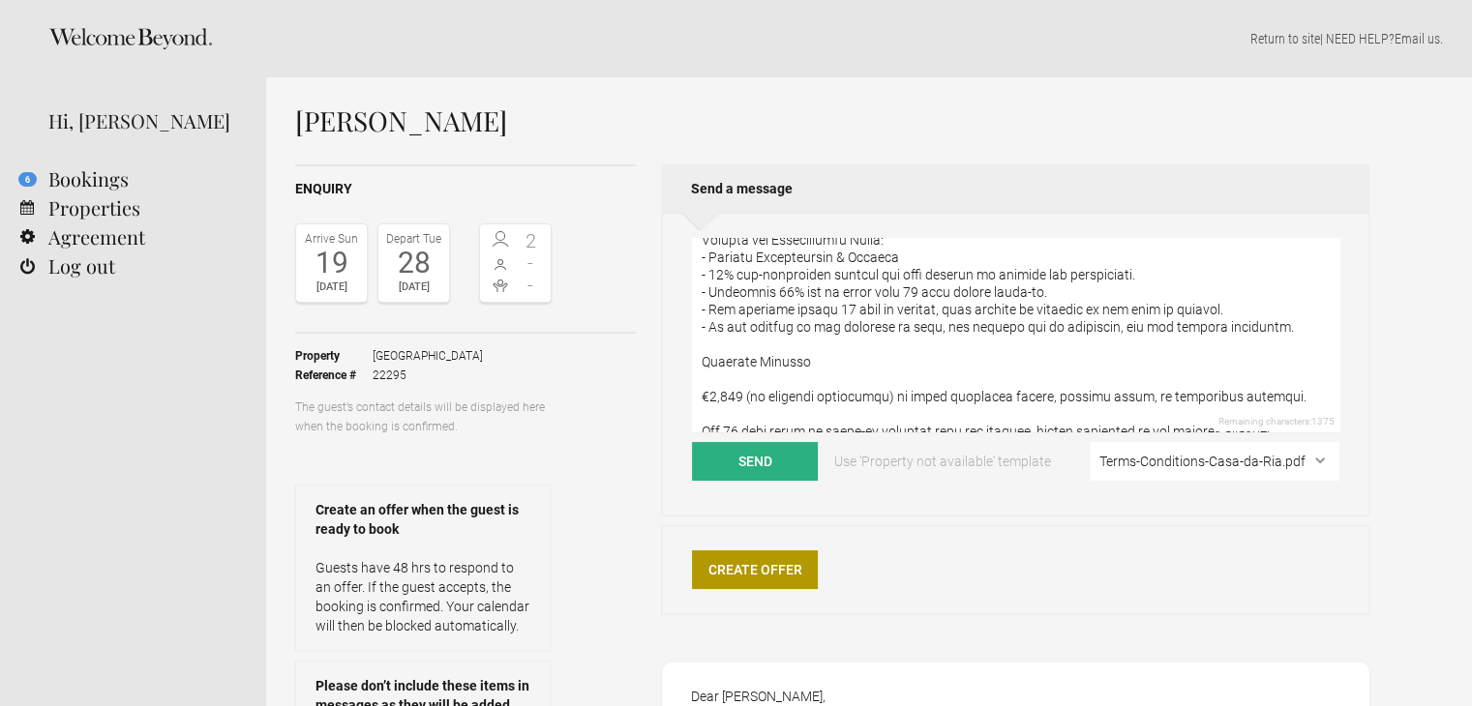
scroll to position [484, 0]
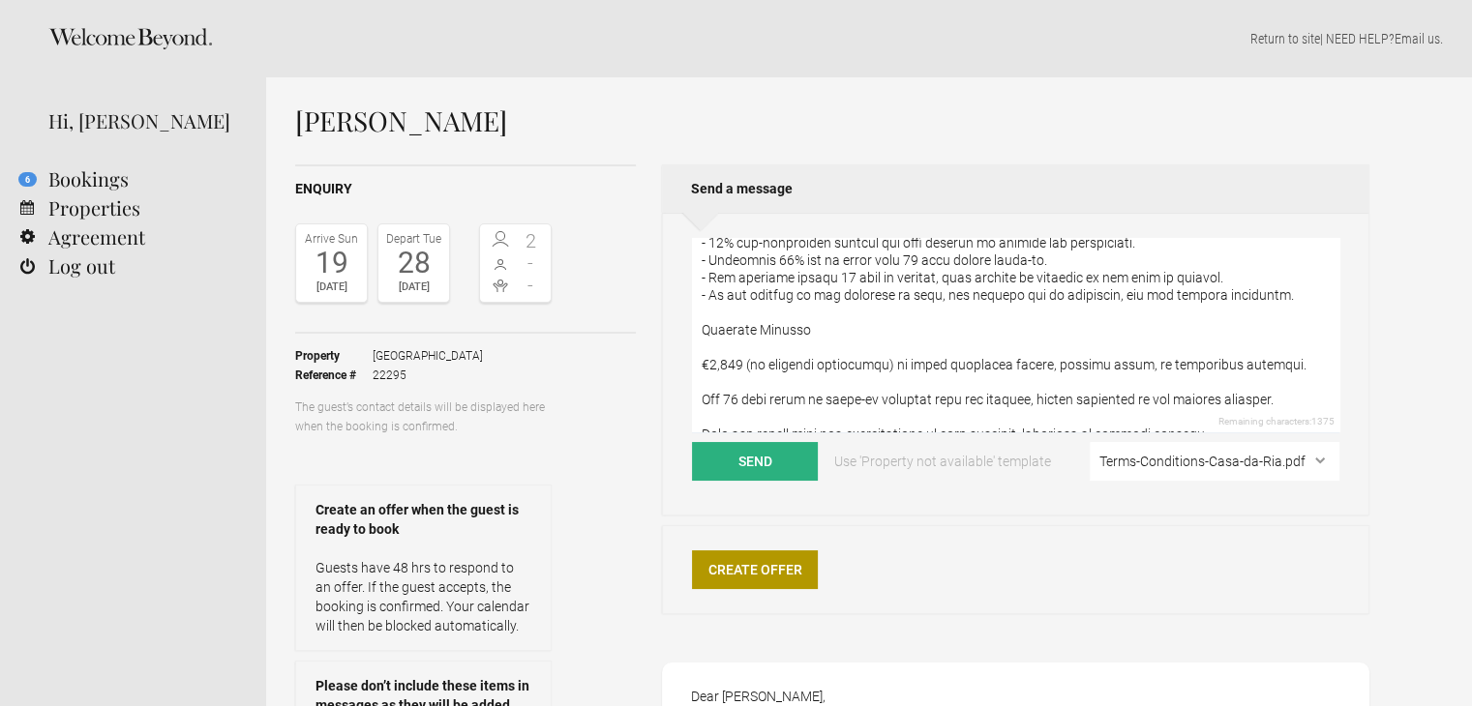
click at [776, 348] on textarea at bounding box center [1015, 335] width 647 height 195
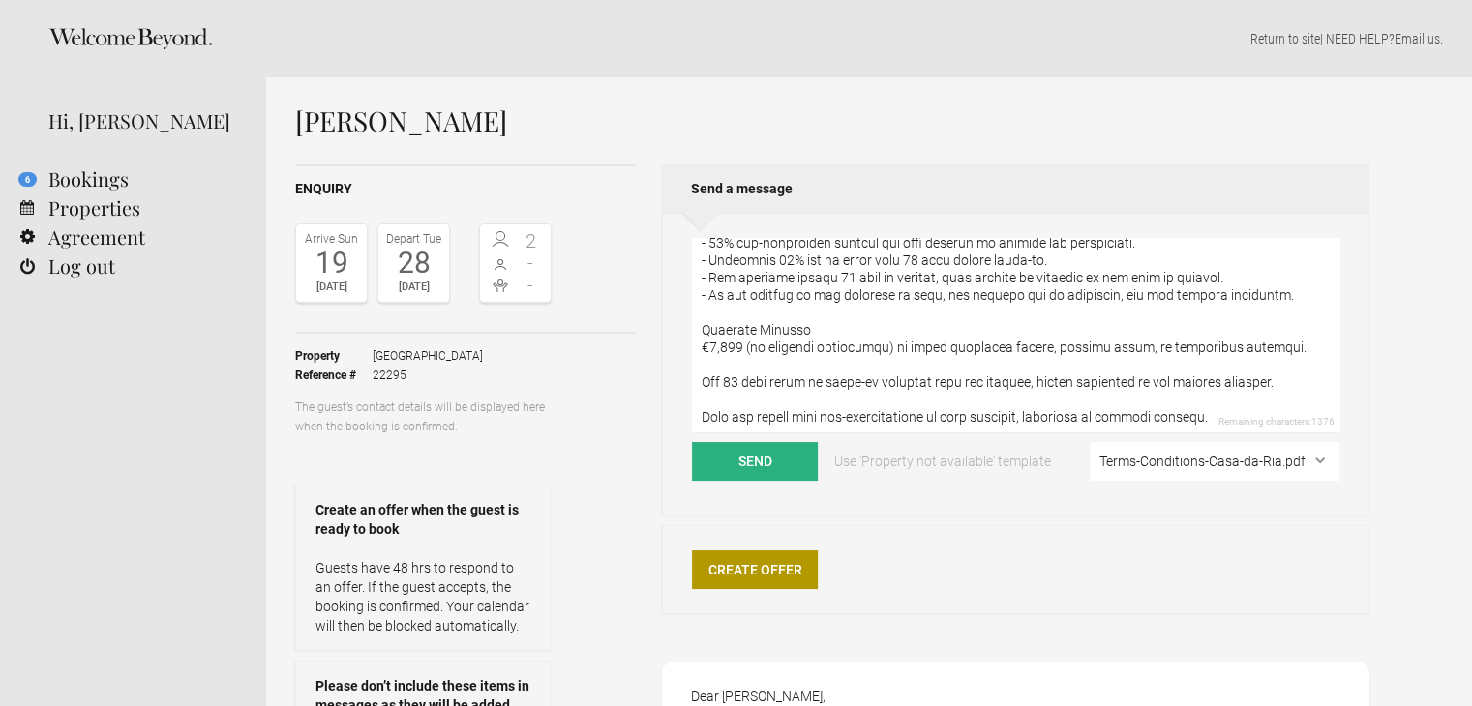
click at [701, 346] on textarea at bounding box center [1015, 335] width 647 height 195
click at [776, 366] on textarea at bounding box center [1015, 335] width 647 height 195
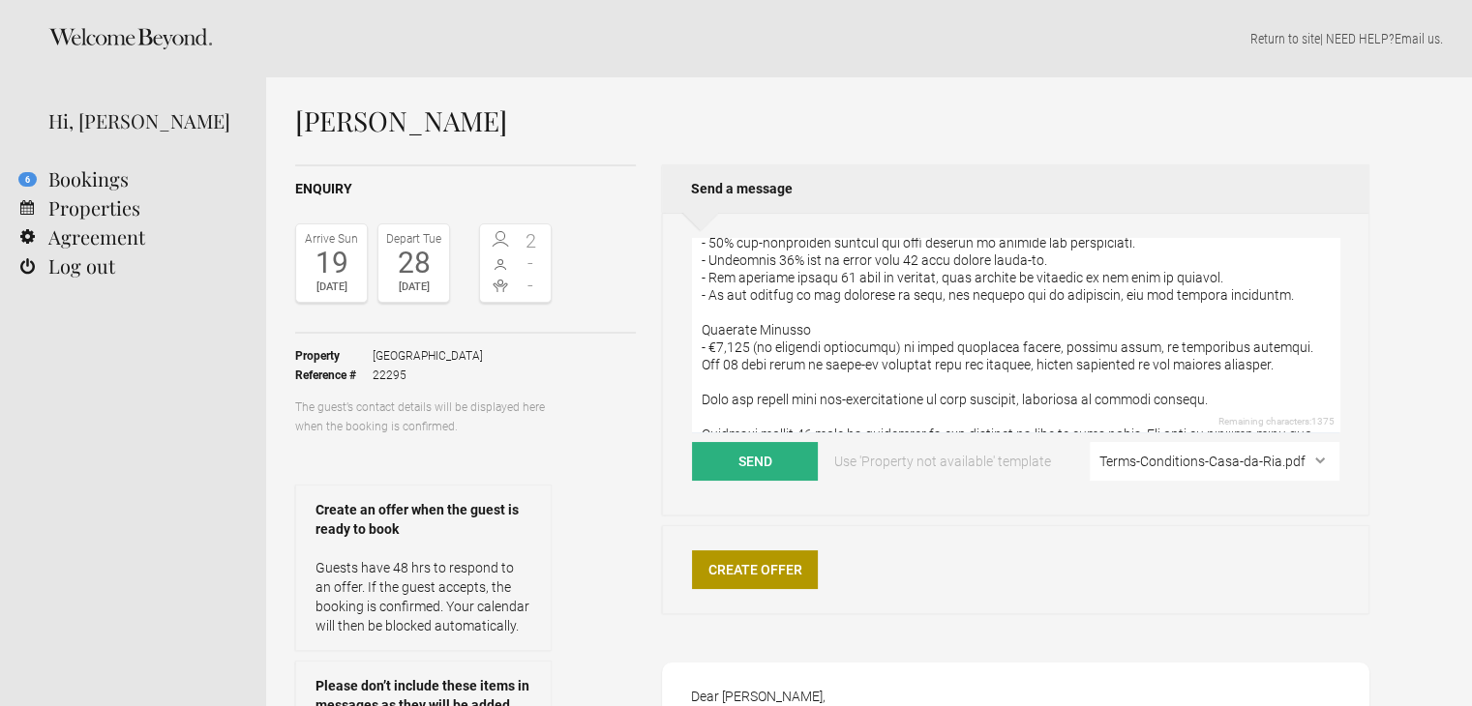
click at [702, 363] on textarea at bounding box center [1015, 335] width 647 height 195
click at [768, 386] on textarea at bounding box center [1015, 335] width 647 height 195
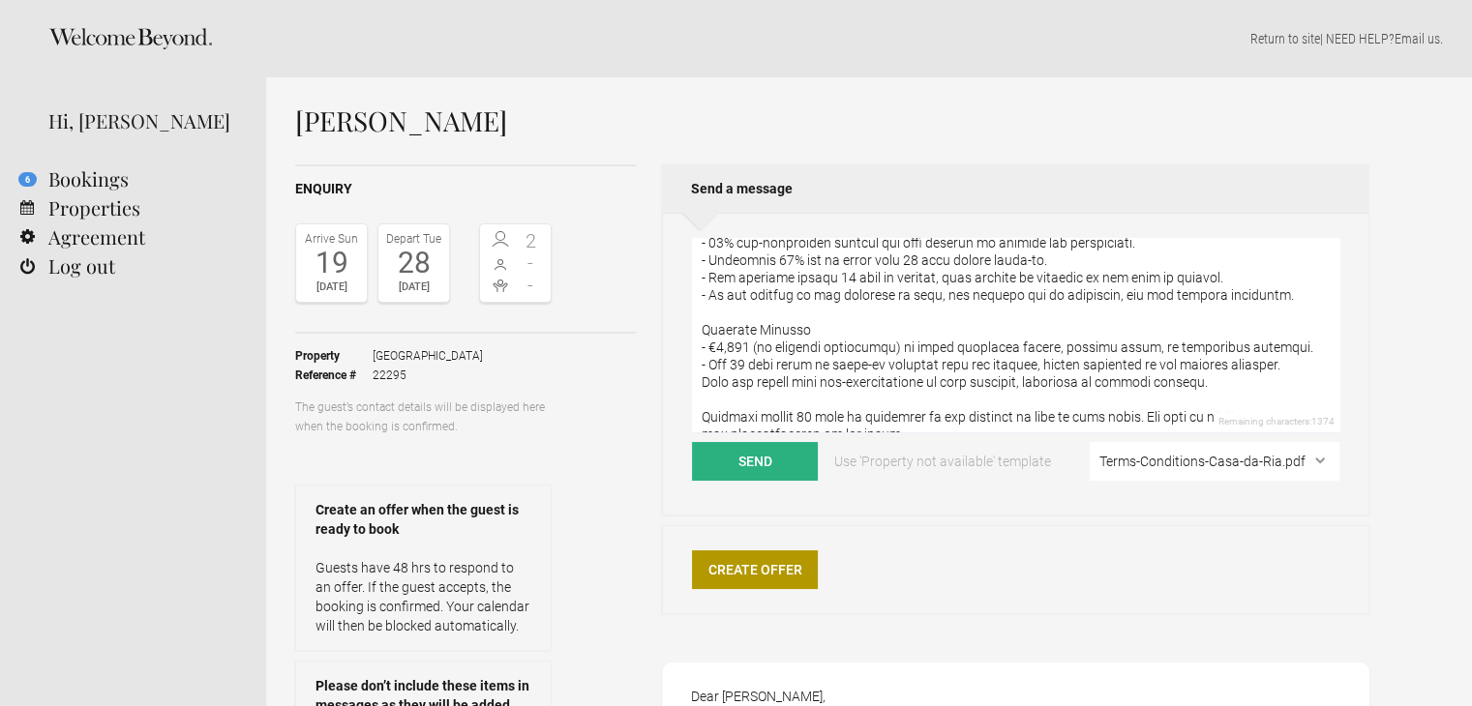
click at [702, 380] on textarea at bounding box center [1015, 335] width 647 height 195
click at [826, 395] on textarea at bounding box center [1015, 335] width 647 height 195
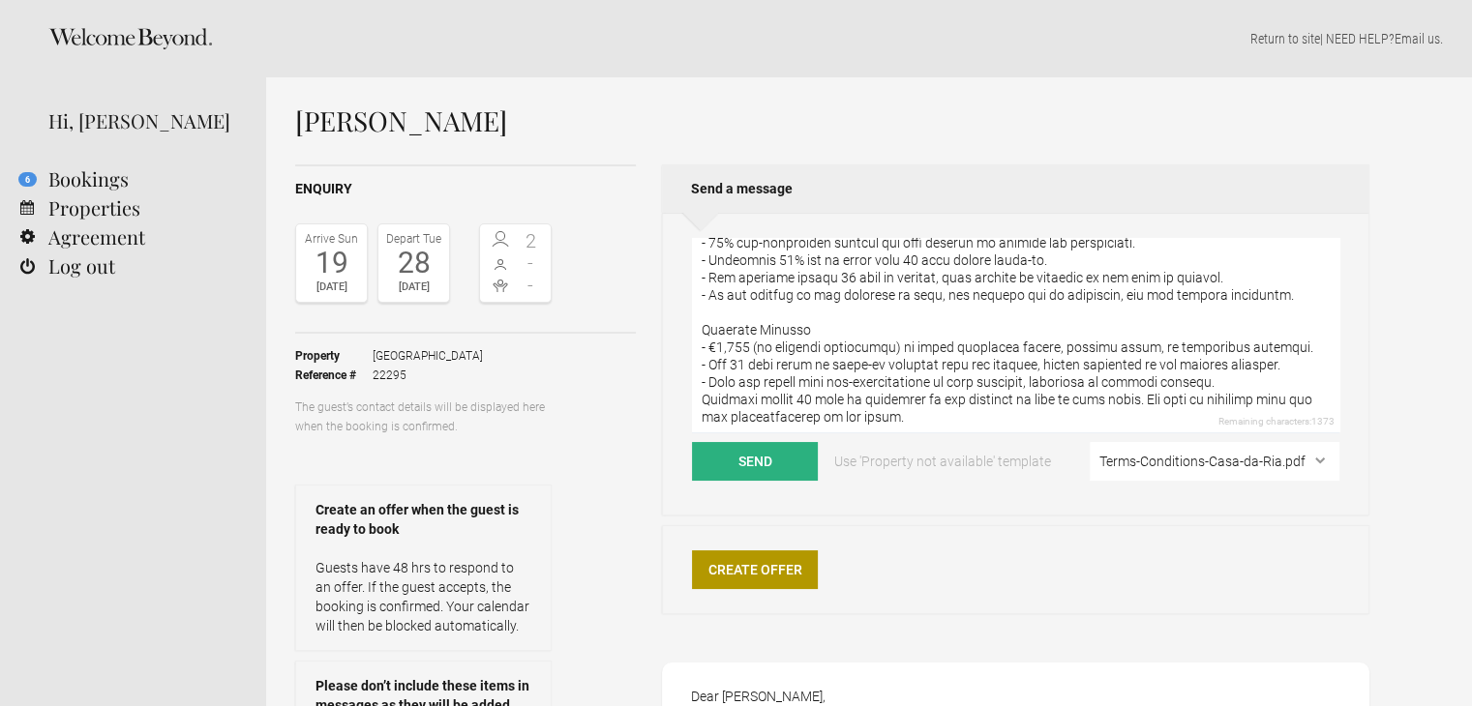
click at [703, 401] on textarea at bounding box center [1015, 335] width 647 height 195
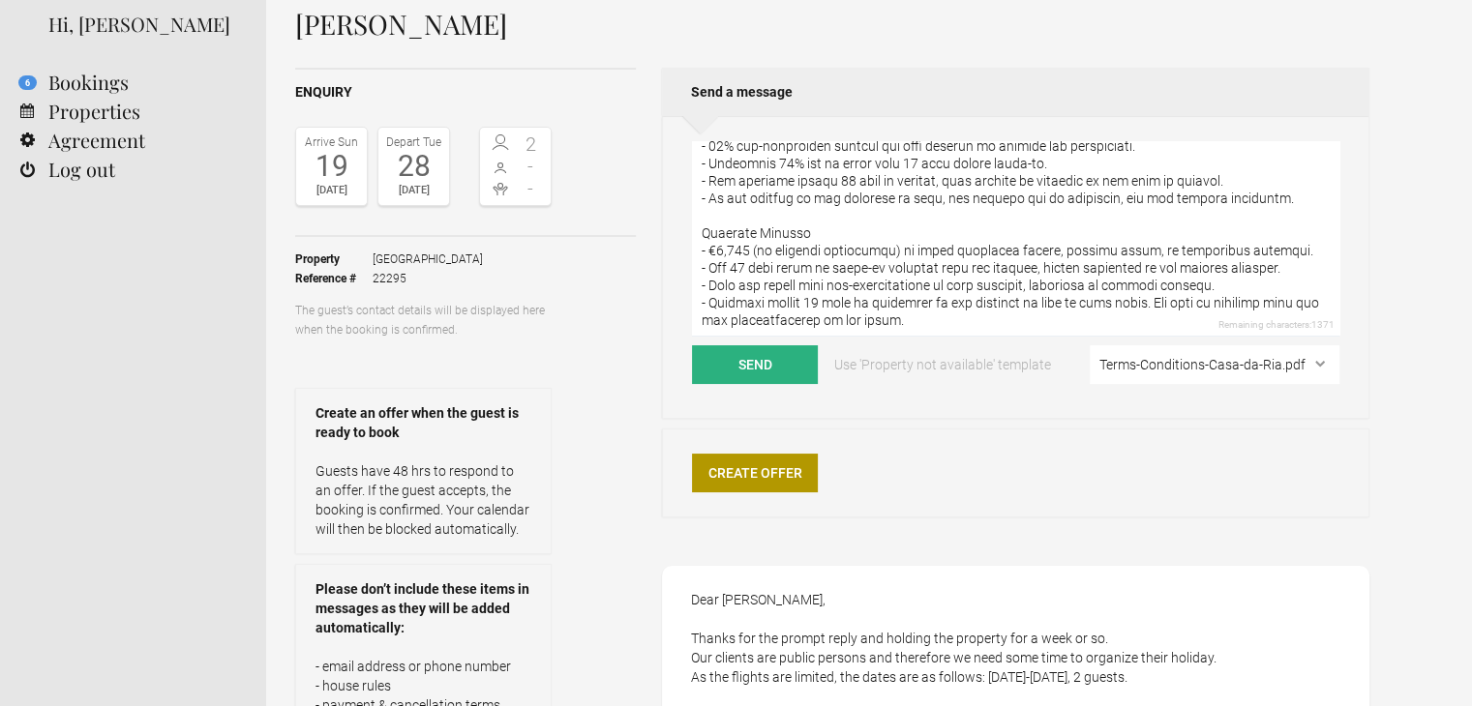
scroll to position [581, 0]
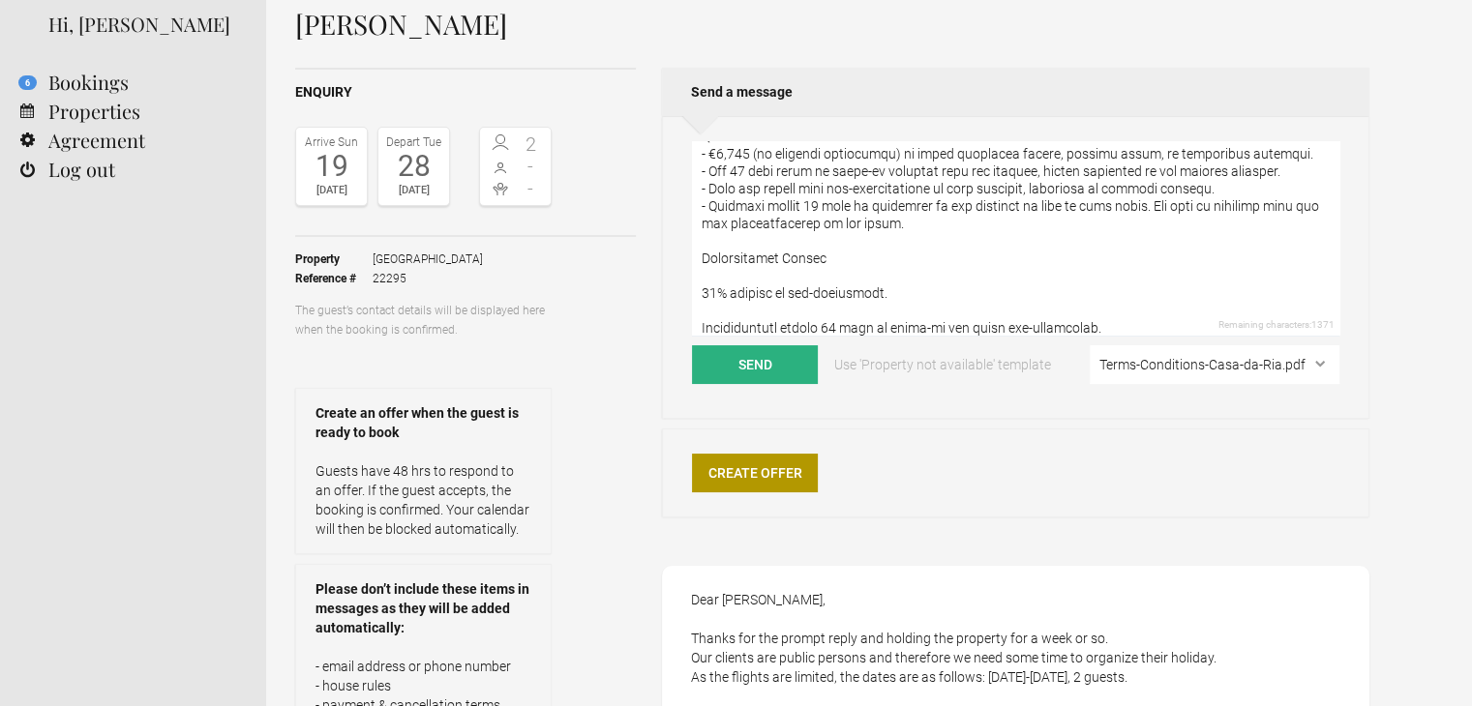
click at [750, 270] on textarea at bounding box center [1015, 238] width 647 height 195
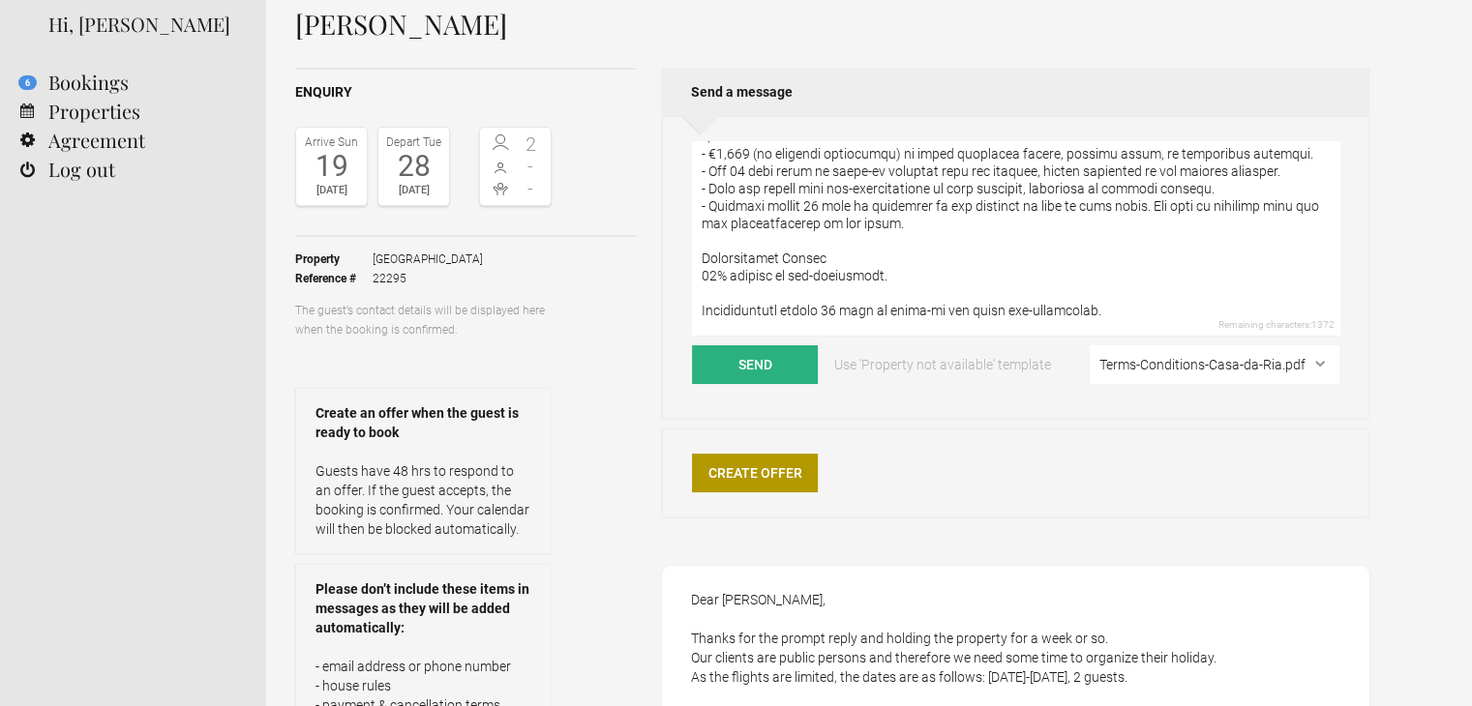
click at [707, 276] on textarea at bounding box center [1015, 238] width 647 height 195
click at [764, 291] on textarea at bounding box center [1015, 238] width 647 height 195
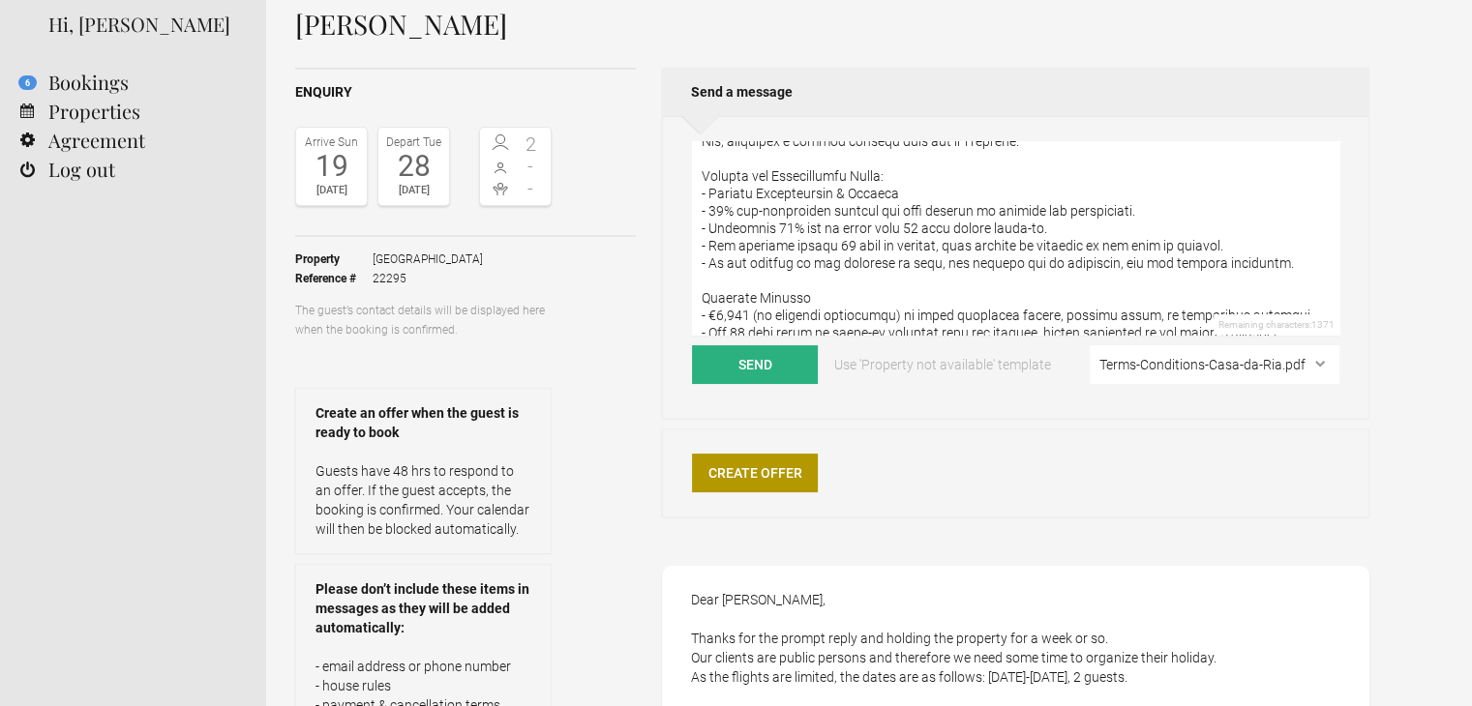
scroll to position [0, 0]
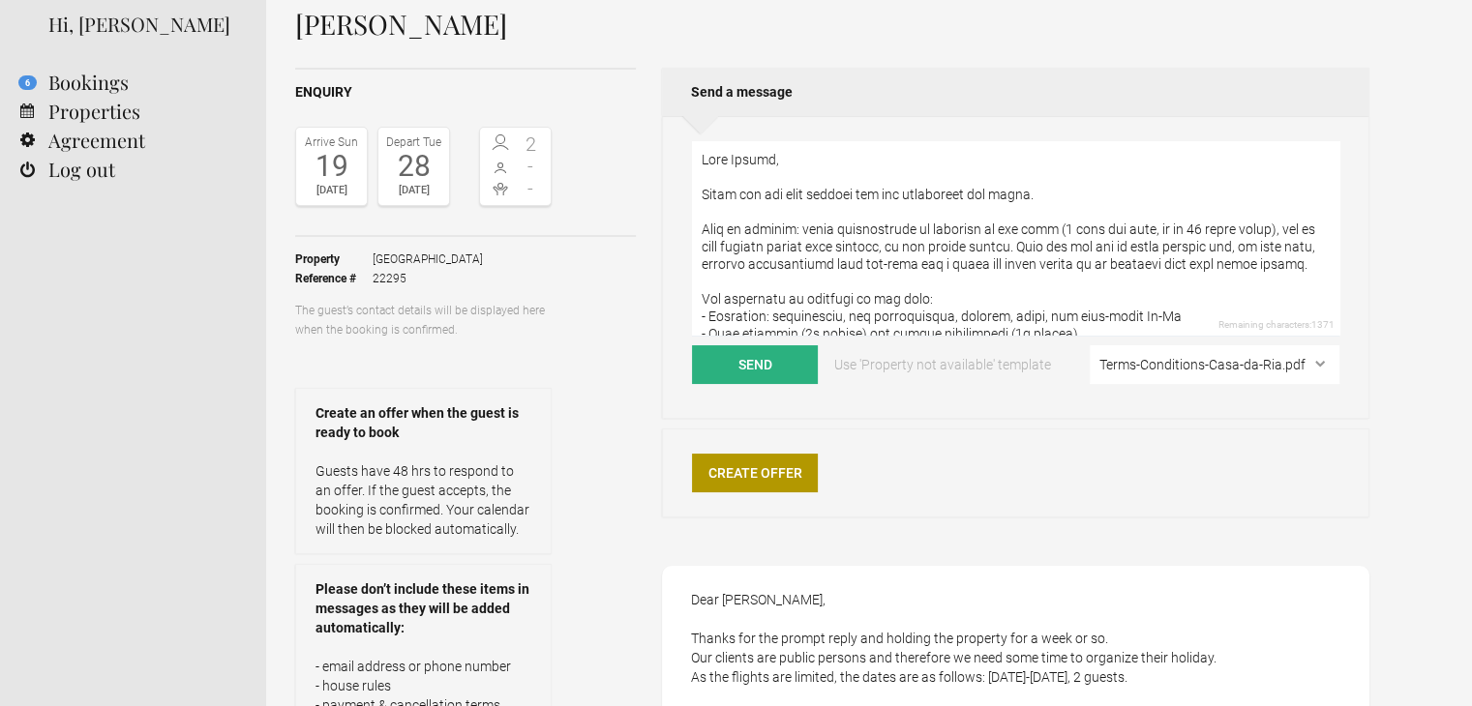
drag, startPoint x: 805, startPoint y: 324, endPoint x: 681, endPoint y: 113, distance: 244.6
paste textarea "full rate (6 days per week, up to 40 hours total). However, if your clients pre…"
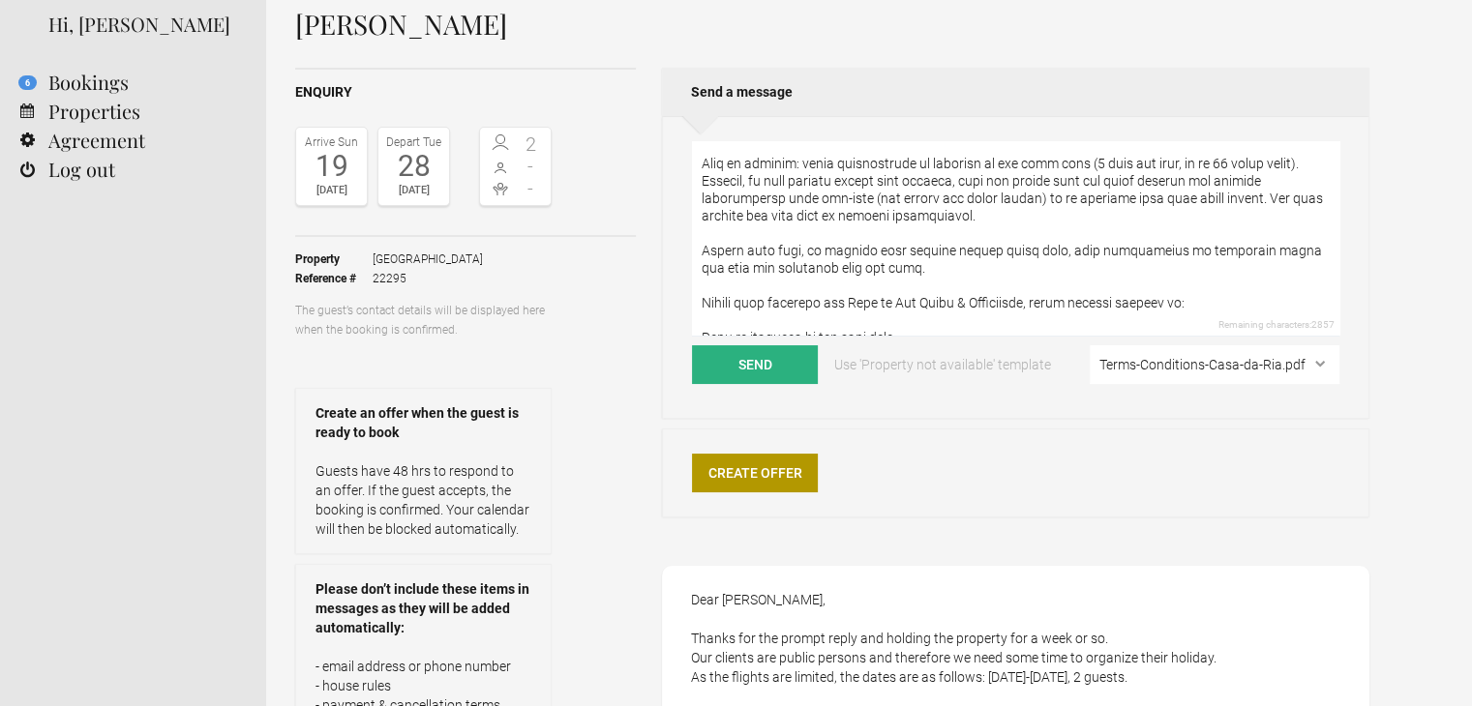
scroll to position [97, 0]
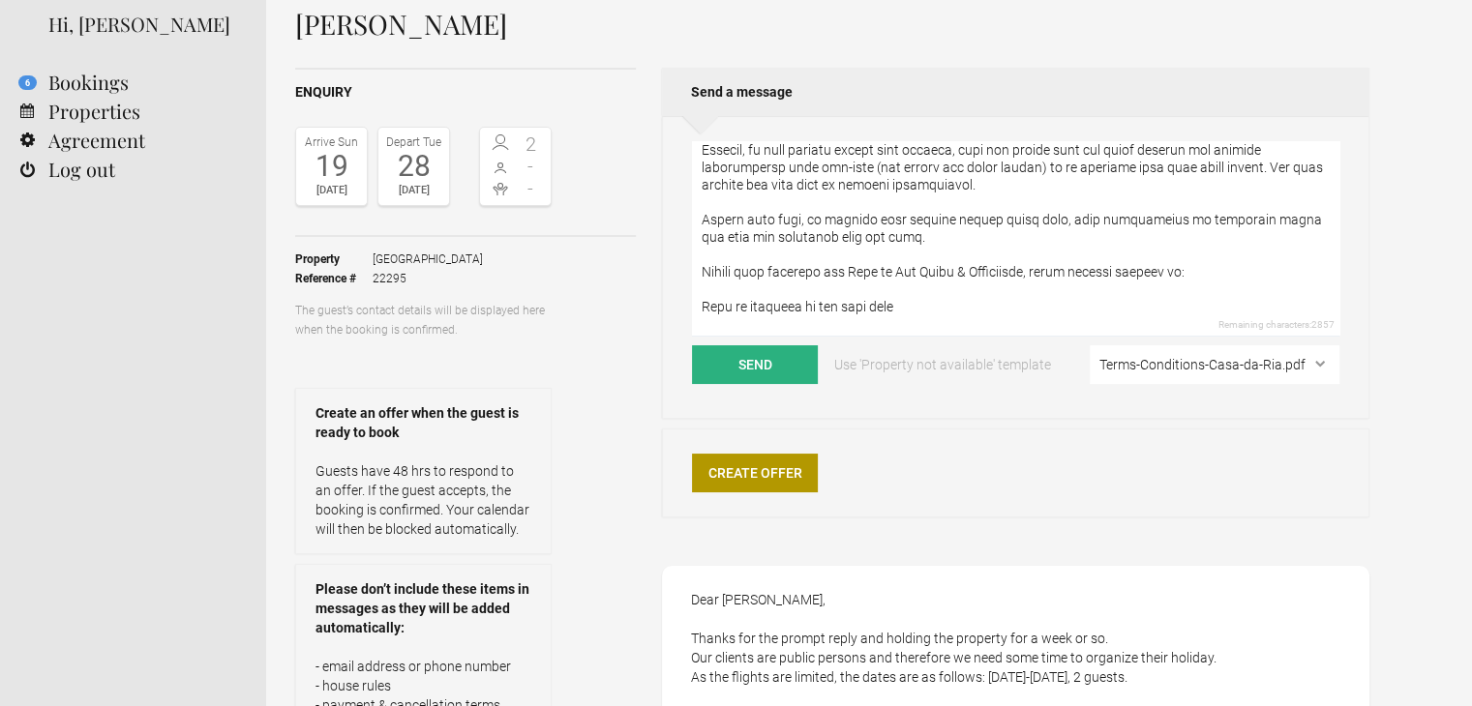
click at [1254, 169] on textarea at bounding box center [1015, 238] width 647 height 195
drag, startPoint x: 1030, startPoint y: 223, endPoint x: 805, endPoint y: 215, distance: 224.6
click at [805, 215] on textarea at bounding box center [1015, 238] width 647 height 195
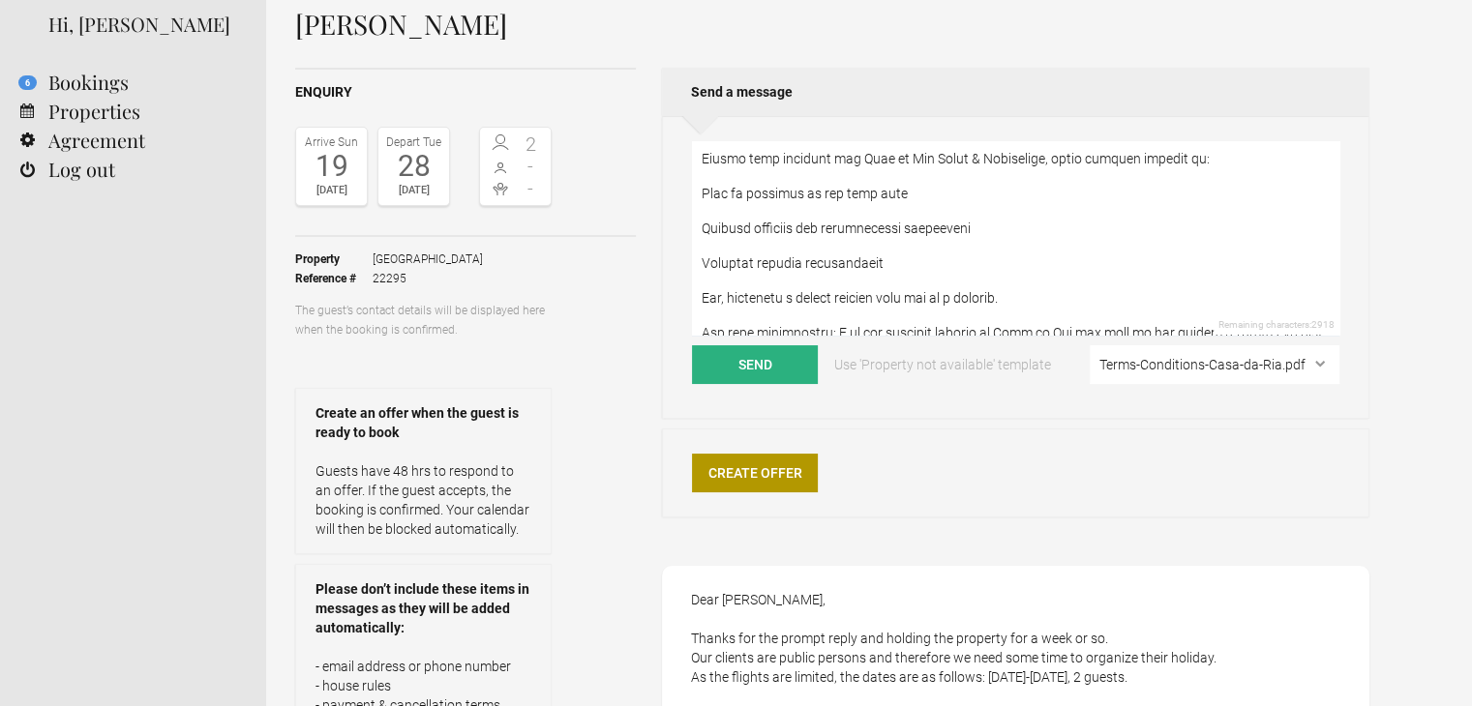
scroll to position [194, 0]
click at [720, 210] on textarea at bounding box center [1015, 238] width 647 height 195
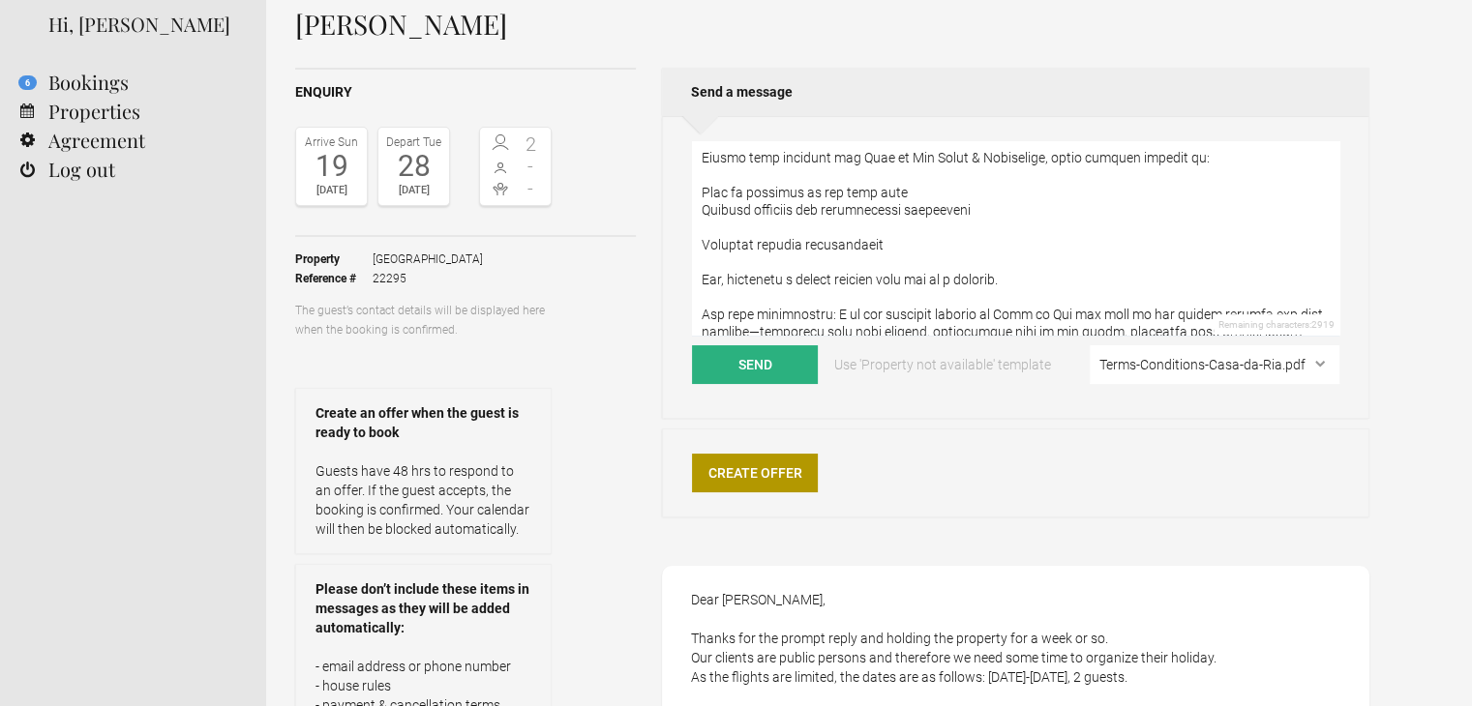
click at [735, 225] on textarea at bounding box center [1015, 238] width 647 height 195
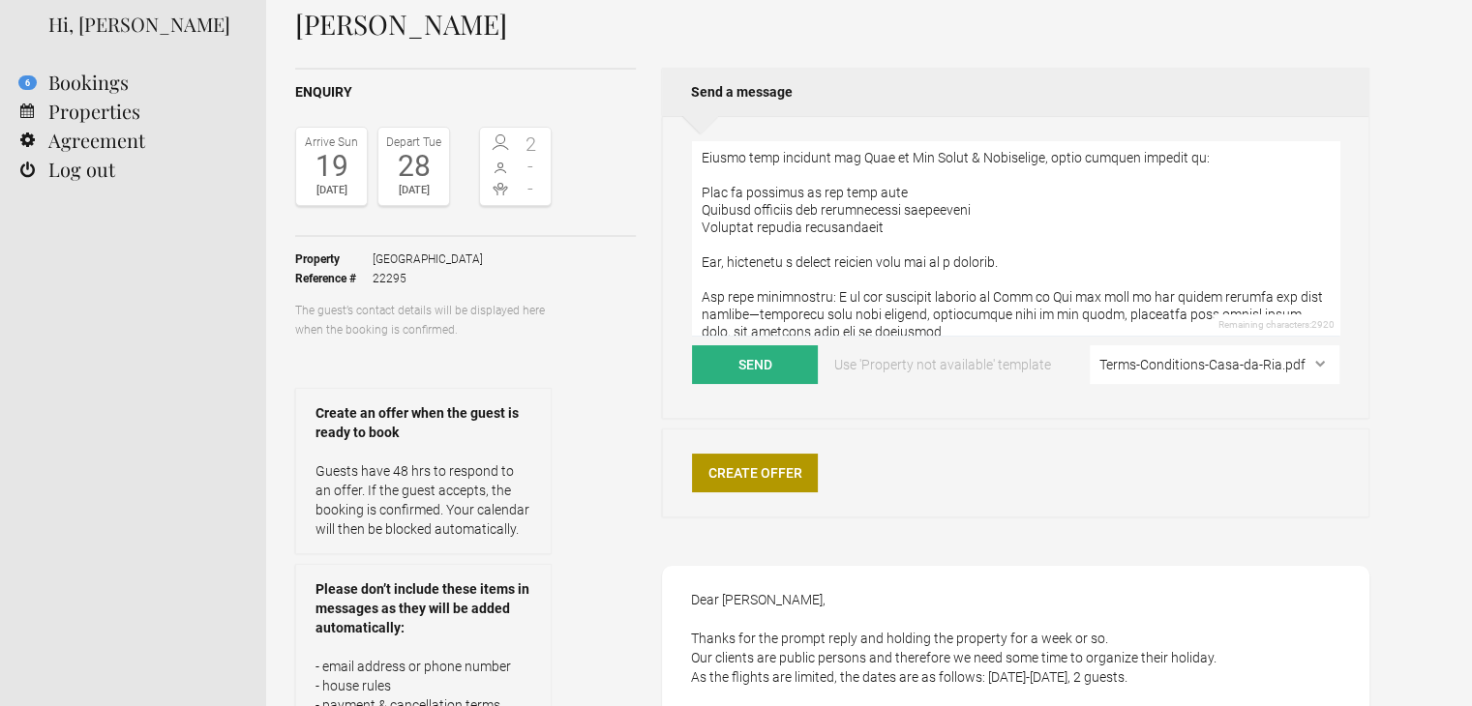
click at [739, 237] on textarea at bounding box center [1015, 238] width 647 height 195
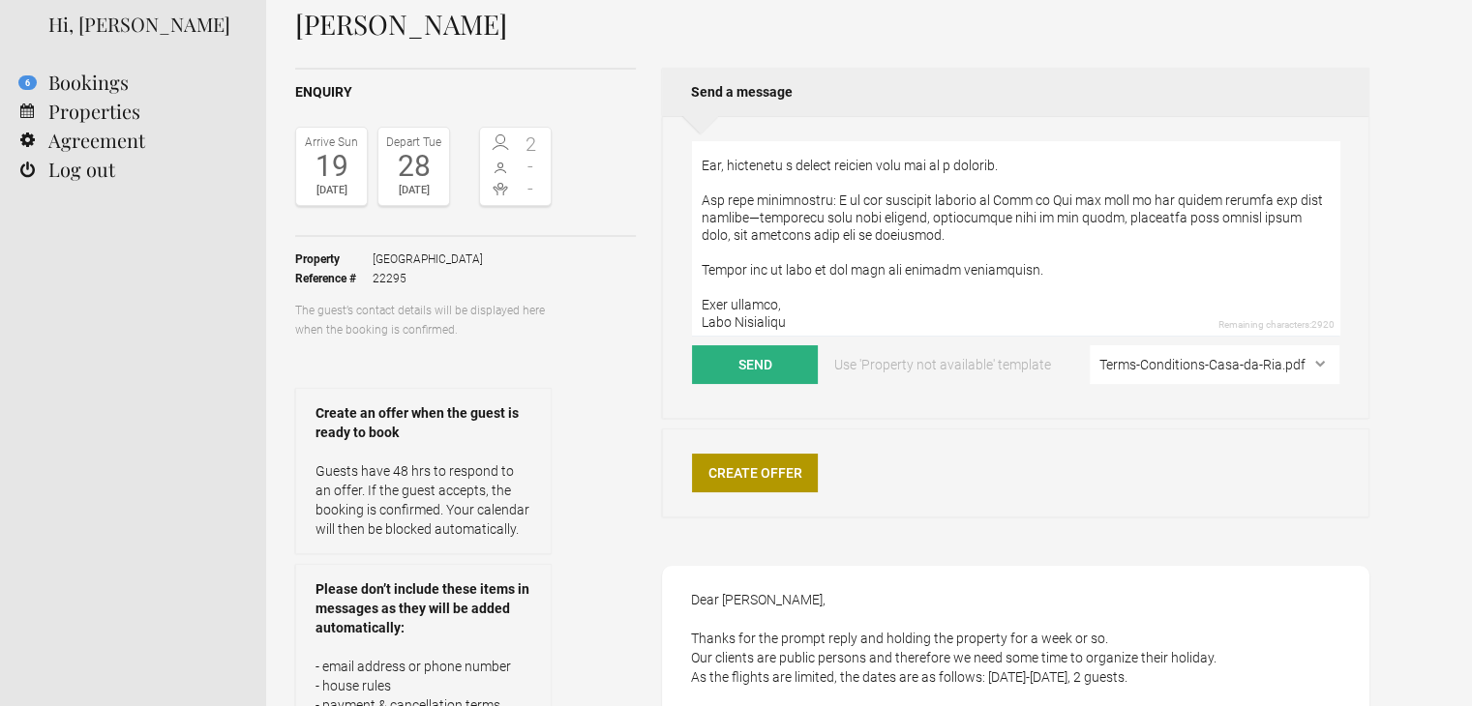
scroll to position [296, 0]
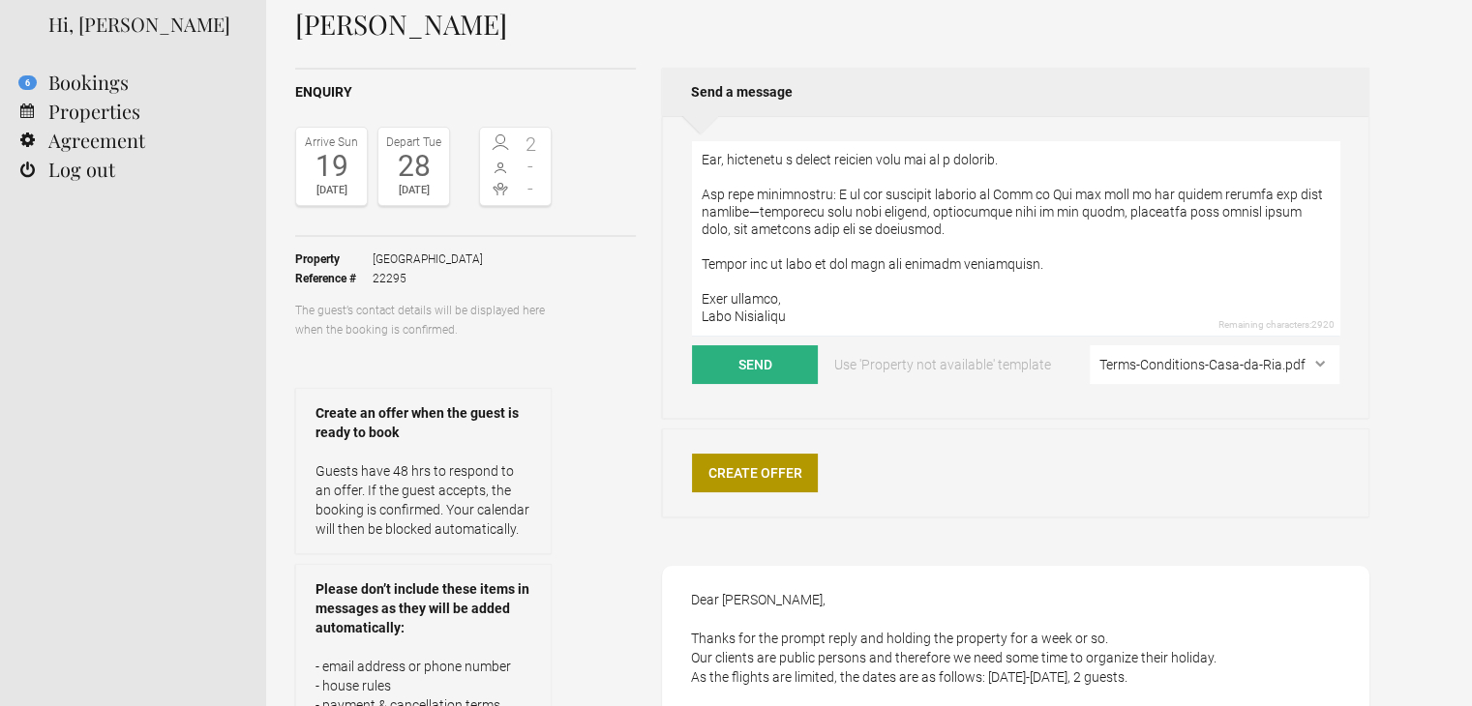
click at [828, 320] on textarea at bounding box center [1015, 238] width 647 height 195
type textarea "Dear Doreen, Thank you for your message and for confirming the dates. Just to c…"
click at [116, 142] on link "Agreement" at bounding box center [133, 140] width 266 height 29
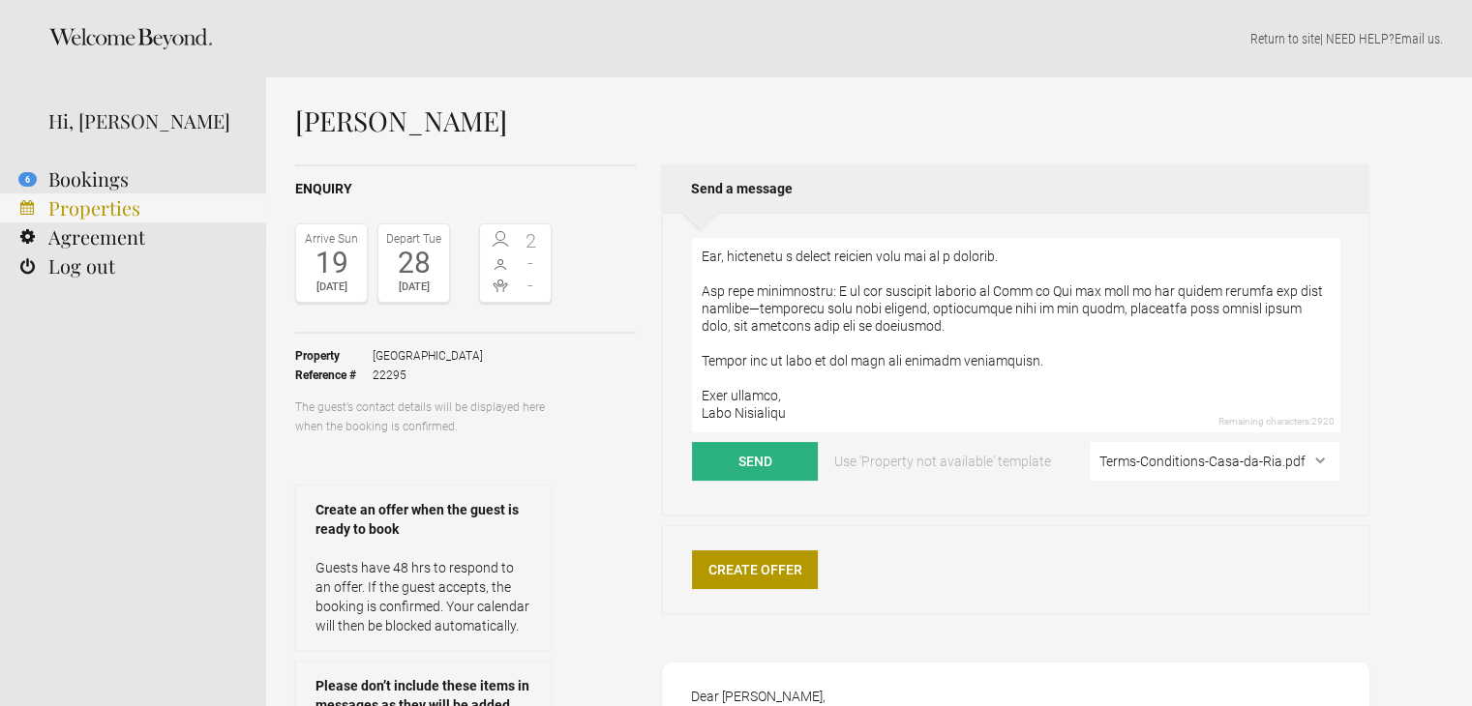
click at [121, 209] on link "Properties" at bounding box center [133, 208] width 266 height 29
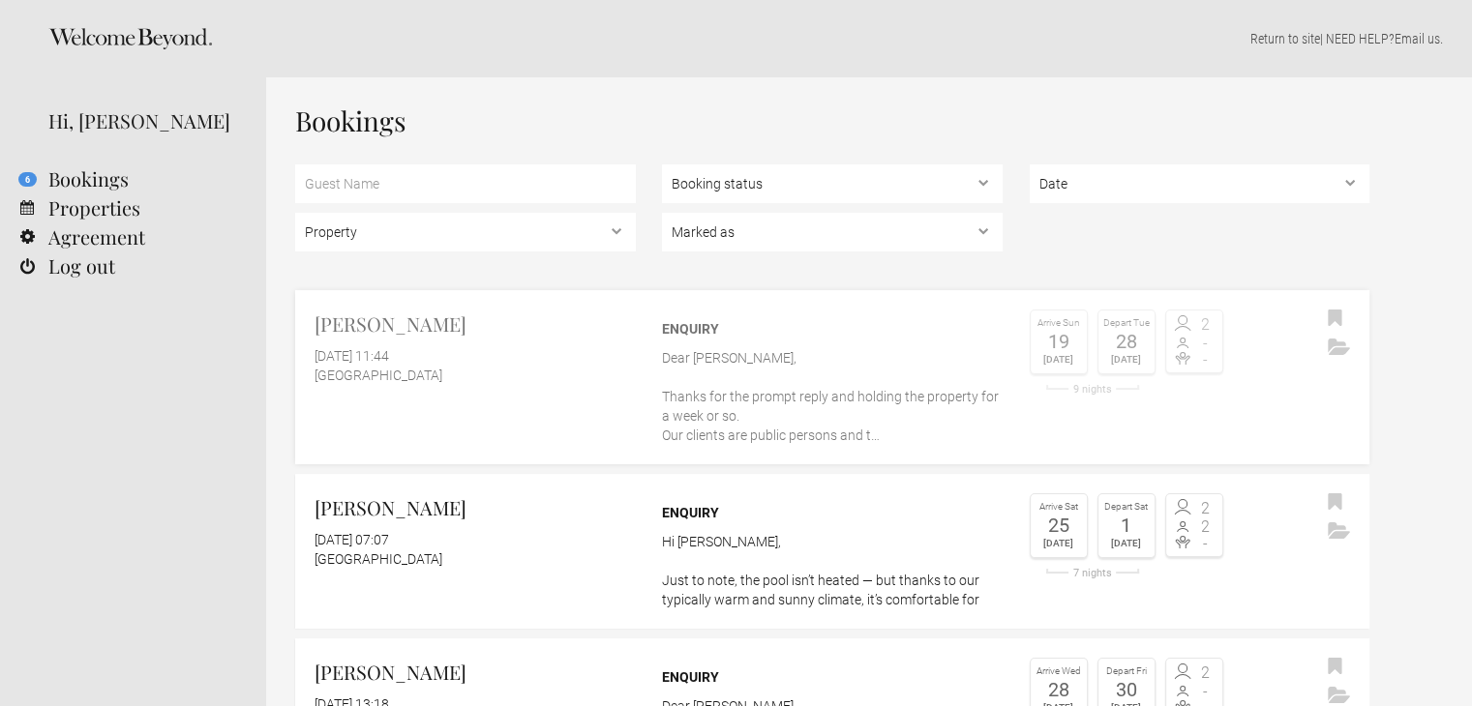
click at [708, 368] on p "Dear Aine, Thanks for the prompt reply and holding the property for a week or s…" at bounding box center [832, 396] width 341 height 97
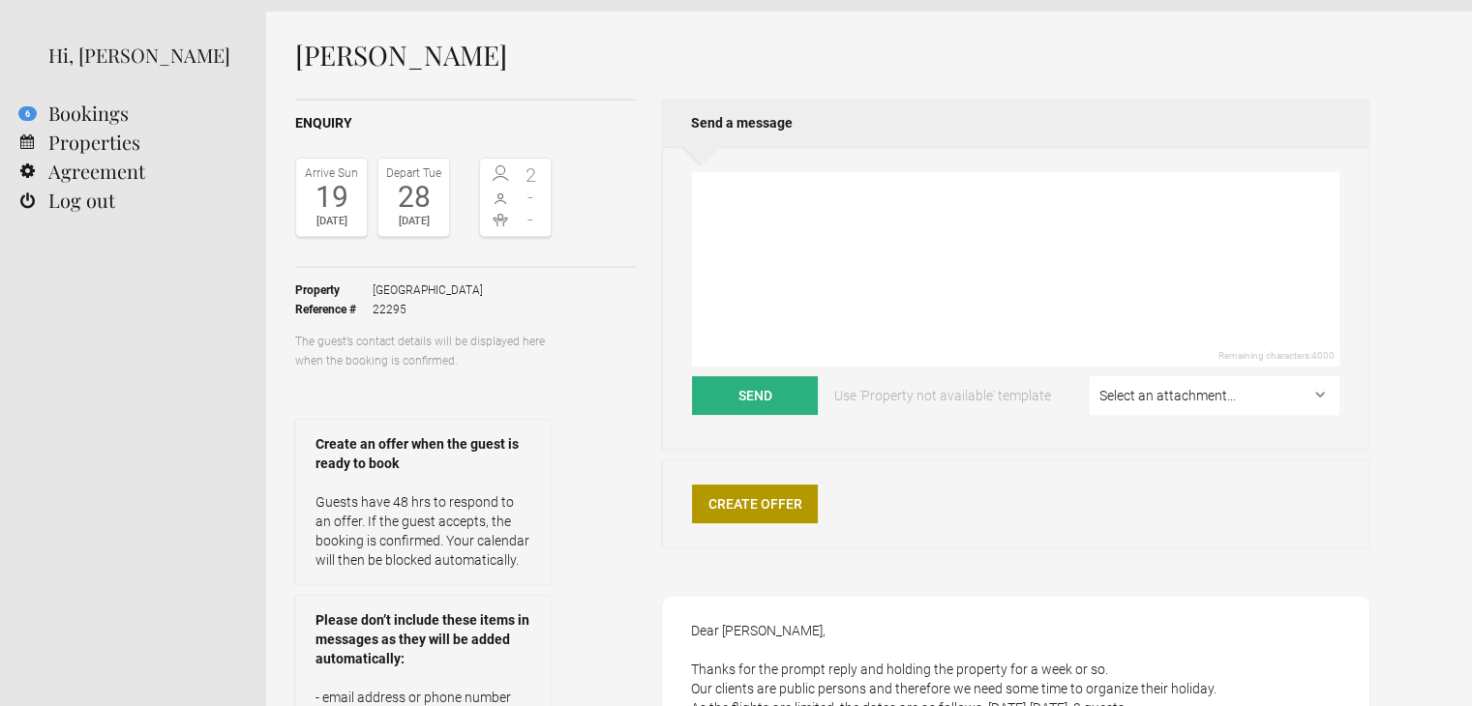
scroll to position [97, 0]
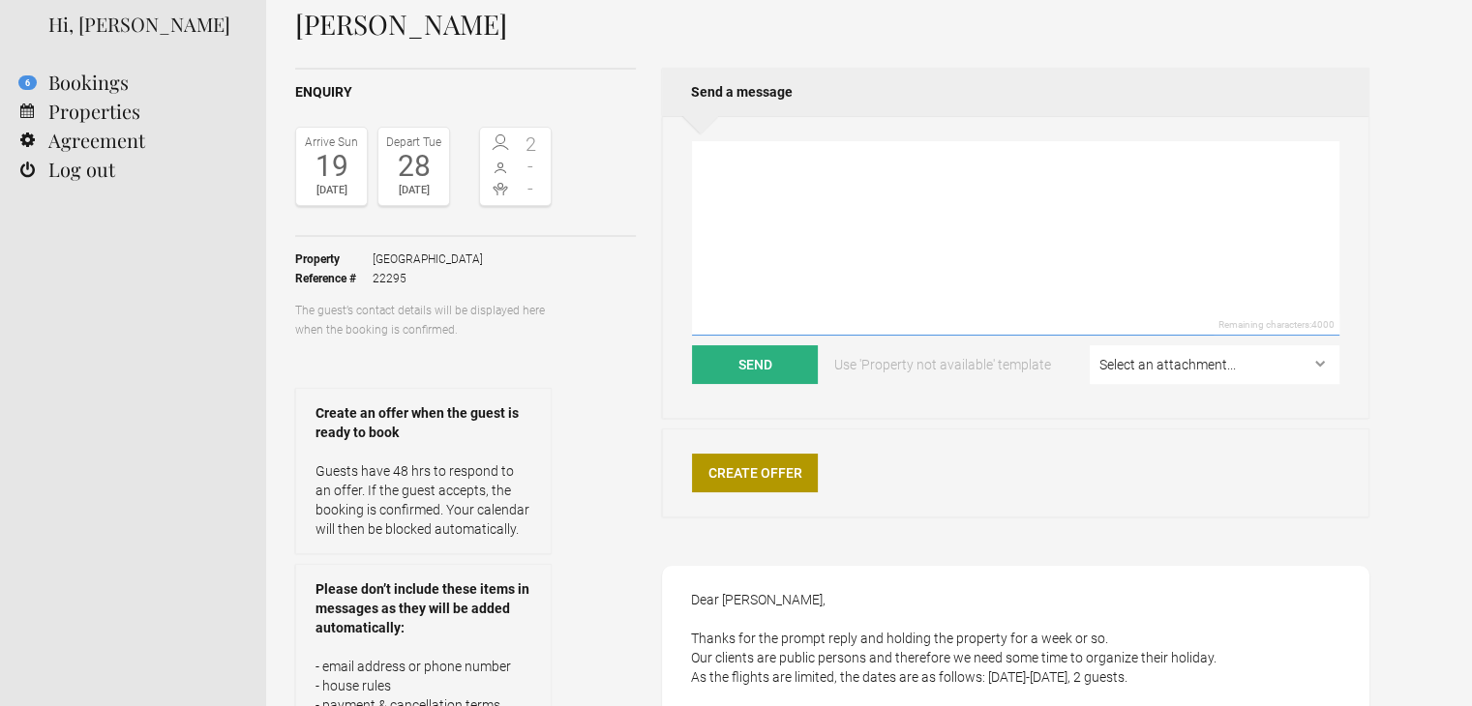
click at [782, 191] on textarea at bounding box center [1015, 238] width 647 height 195
paste textarea "Dear Doreen, Thank you for your message and for confirming the dates. Just to c…"
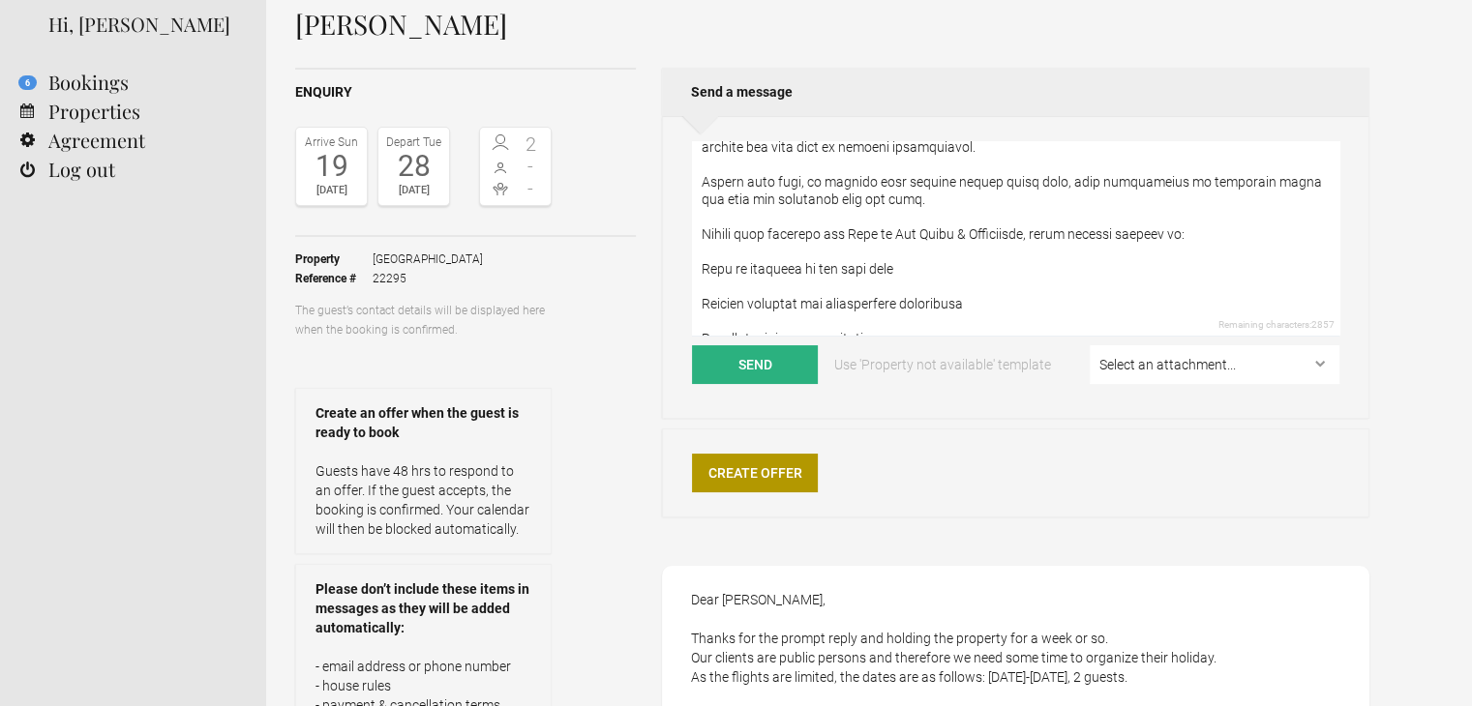
scroll to position [0, 0]
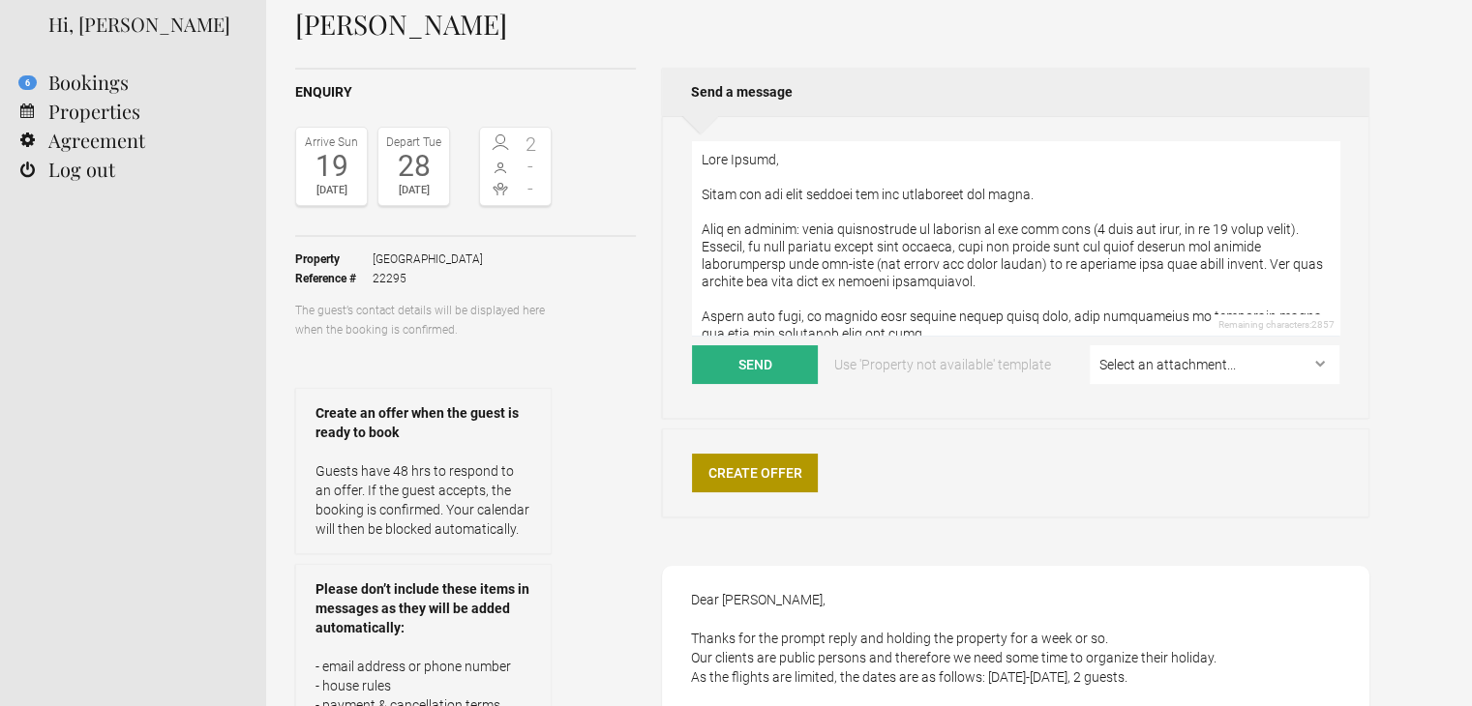
drag, startPoint x: 1279, startPoint y: 230, endPoint x: 1055, endPoint y: 233, distance: 224.5
click at [1055, 233] on textarea at bounding box center [1015, 238] width 647 height 195
click at [965, 264] on textarea at bounding box center [1015, 238] width 647 height 195
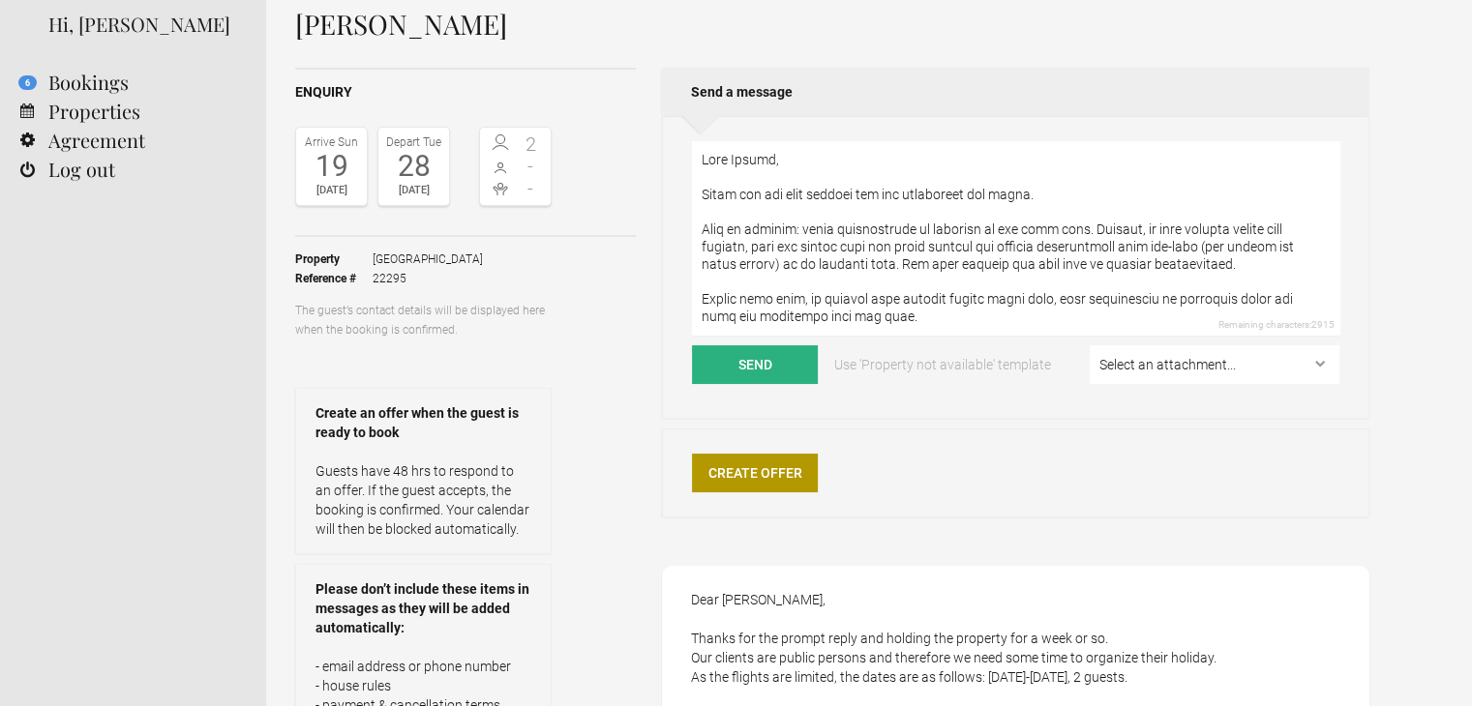
scroll to position [97, 0]
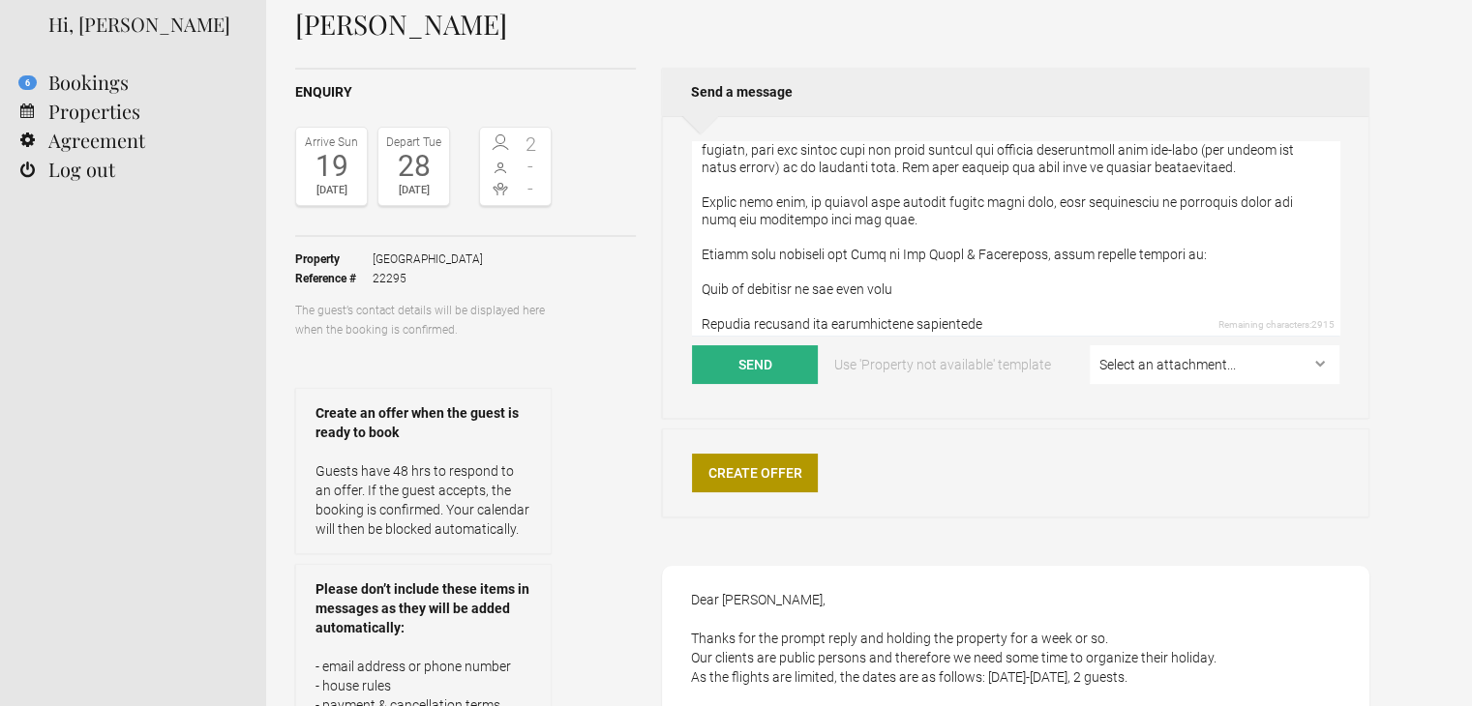
type textarea "Dear Doreen, Thank you for your message and for confirming the dates. Just to c…"
click at [1114, 365] on select "Select an attachment... [GEOGRAPHIC_DATA]-References.pdf Terms-Conditions-[GEOG…" at bounding box center [1215, 364] width 250 height 39
click at [1092, 345] on select "Select an attachment... [GEOGRAPHIC_DATA]-References.pdf Terms-Conditions-[GEOG…" at bounding box center [1215, 364] width 250 height 39
click at [1152, 365] on select "Select an attachment... [GEOGRAPHIC_DATA]-References.pdf Terms-Conditions-[GEOG…" at bounding box center [1215, 364] width 250 height 39
click at [994, 463] on div "Create Offer" at bounding box center [1015, 473] width 707 height 89
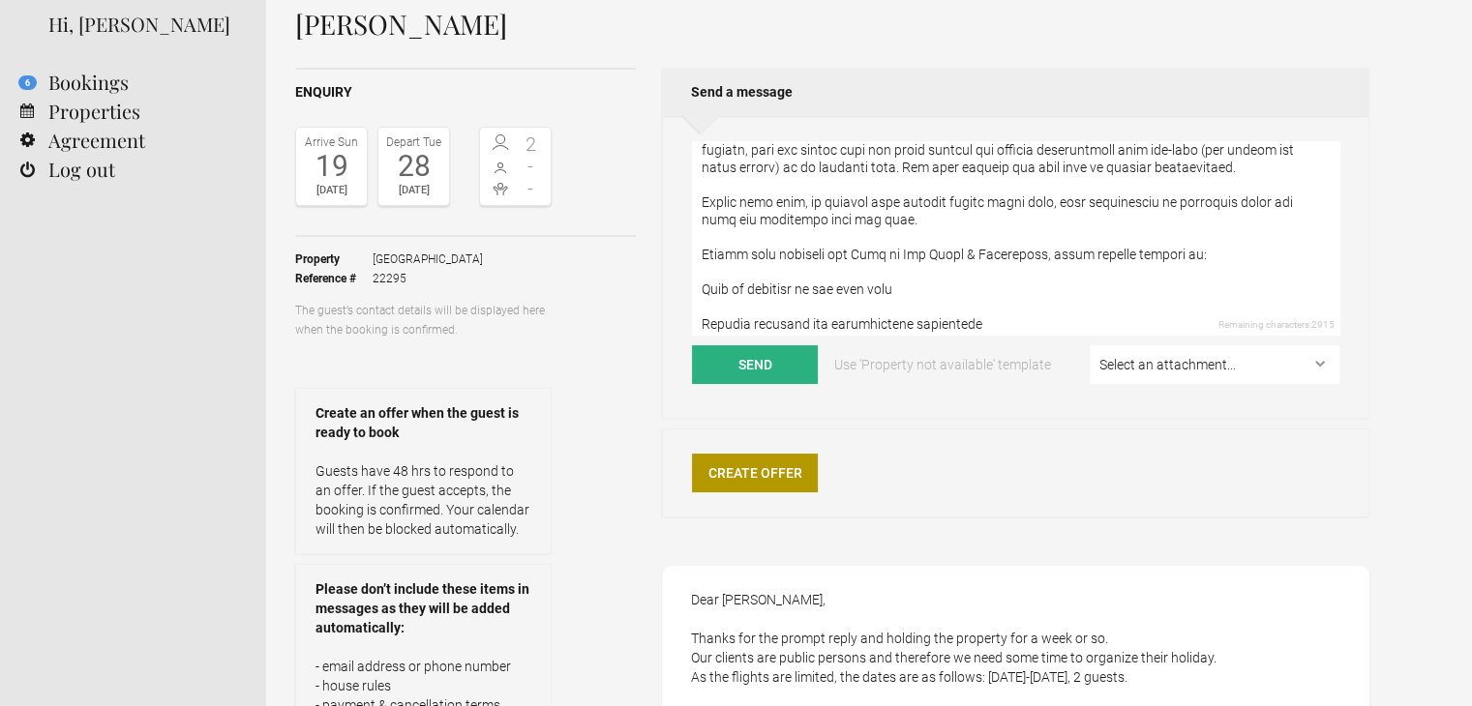
scroll to position [0, 0]
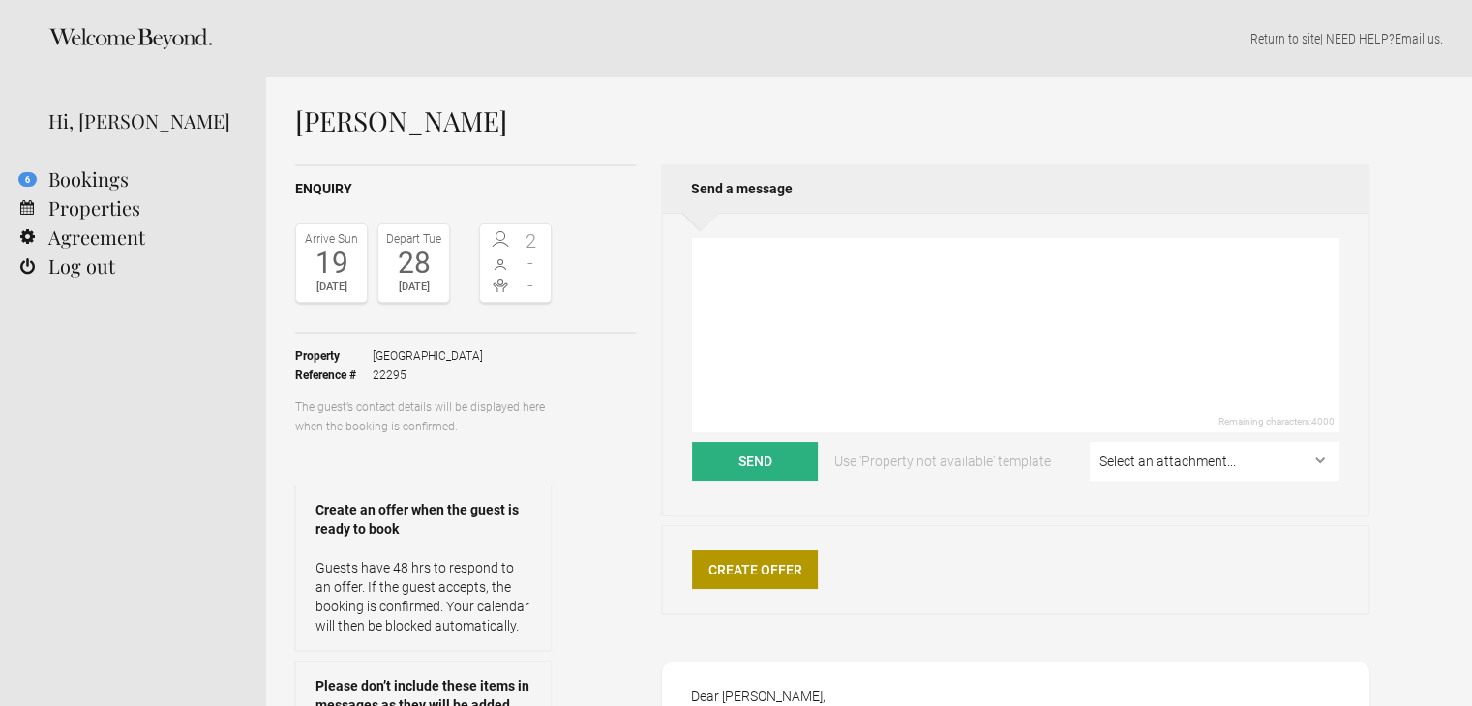
click at [1272, 439] on form "Remaining characters: 4000 Send Use 'Property not available' template Select an…" at bounding box center [1015, 364] width 647 height 253
click at [1277, 470] on select "Select an attachment... [GEOGRAPHIC_DATA]-References.pdf Terms-Conditions-[GEOG…" at bounding box center [1215, 461] width 250 height 39
click at [1157, 344] on textarea at bounding box center [1015, 335] width 647 height 195
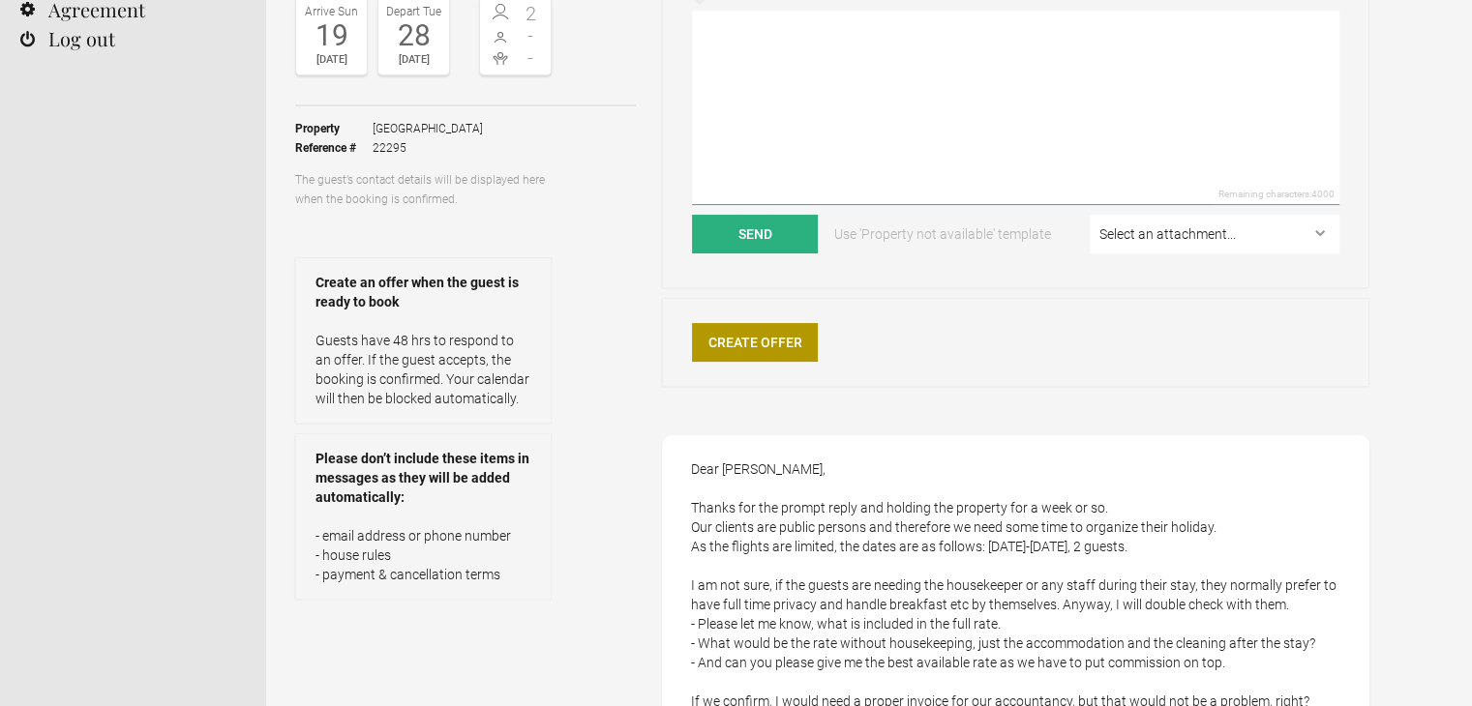
scroll to position [97, 0]
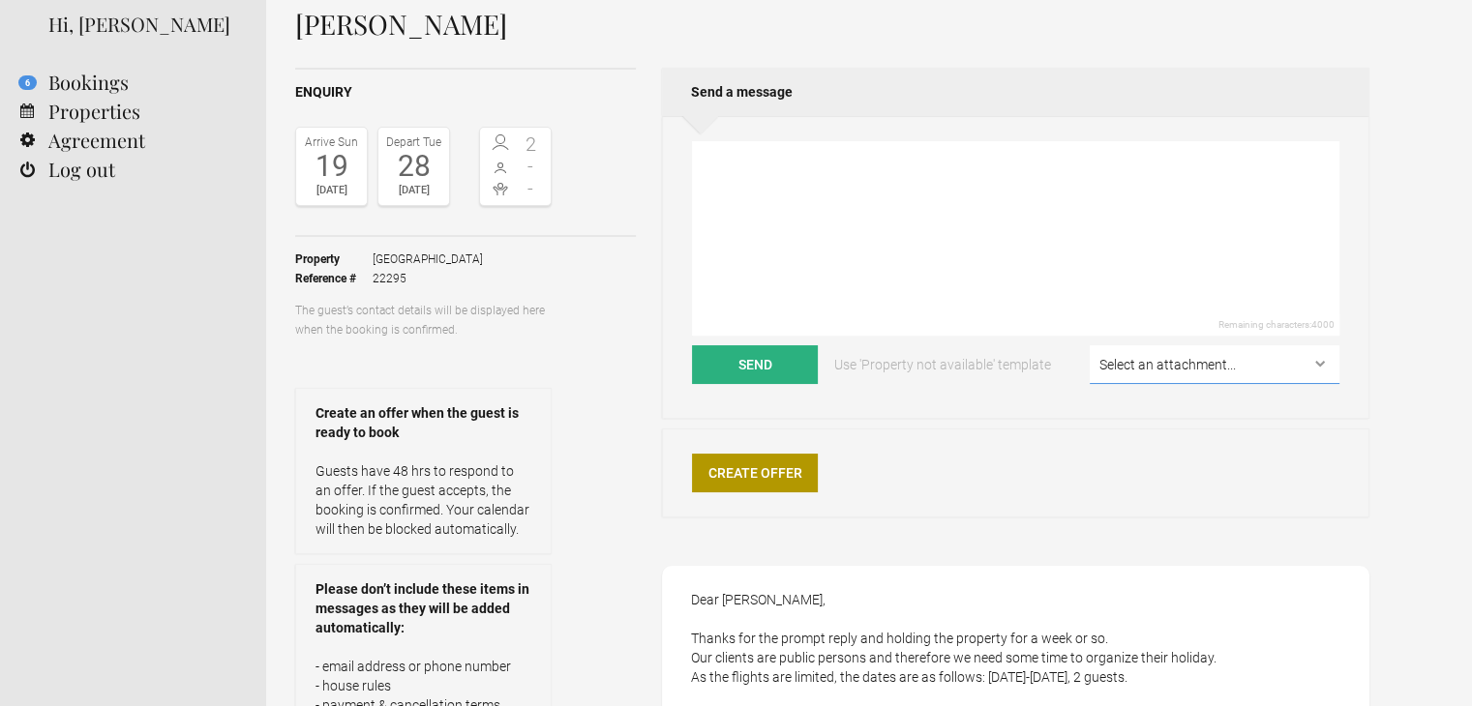
click at [1159, 361] on select "Select an attachment... [GEOGRAPHIC_DATA]-References.pdf Terms-Conditions-[GEOG…" at bounding box center [1215, 364] width 250 height 39
click at [1037, 459] on div "Create Offer" at bounding box center [1015, 473] width 707 height 89
click at [111, 99] on link "Properties" at bounding box center [133, 111] width 266 height 29
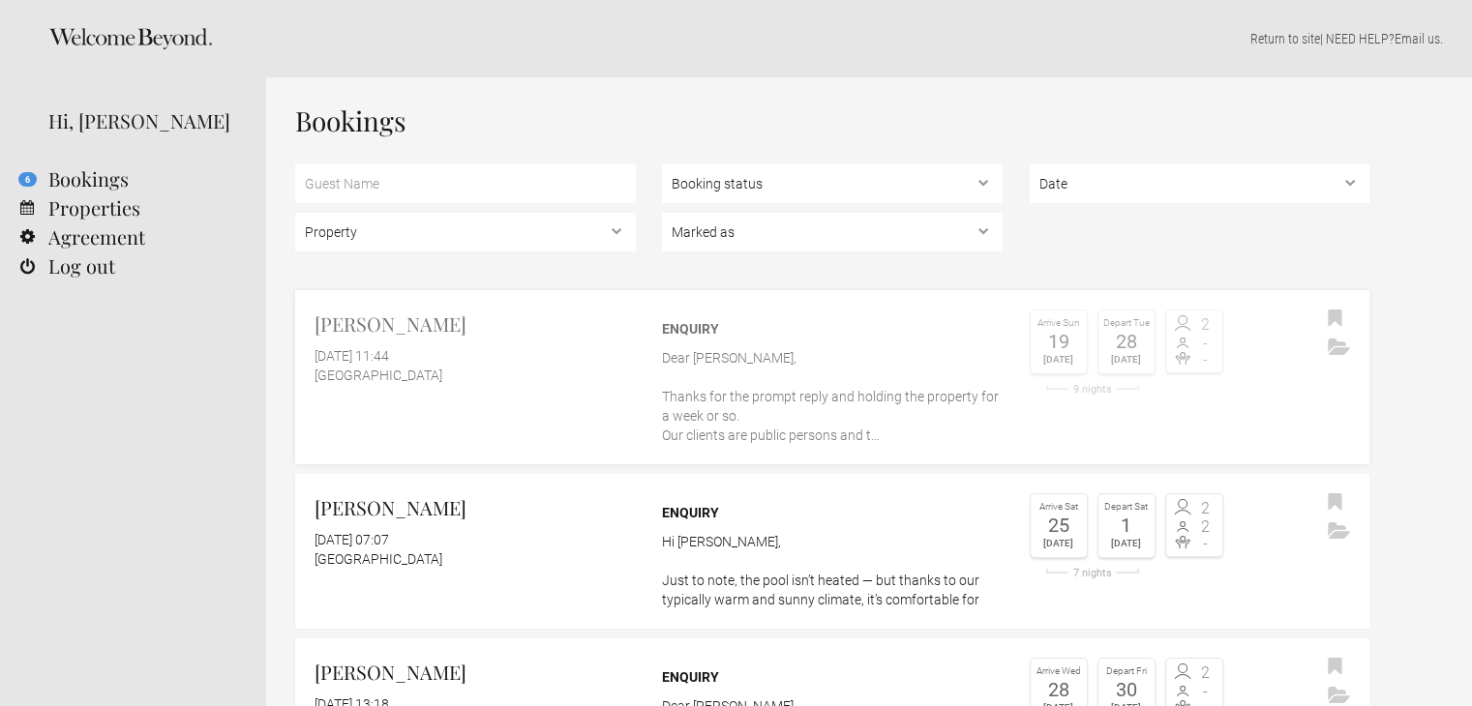
click at [908, 344] on div "Enquiry Dear Aine, Thanks for the prompt reply and holding the property for a w…" at bounding box center [832, 377] width 341 height 135
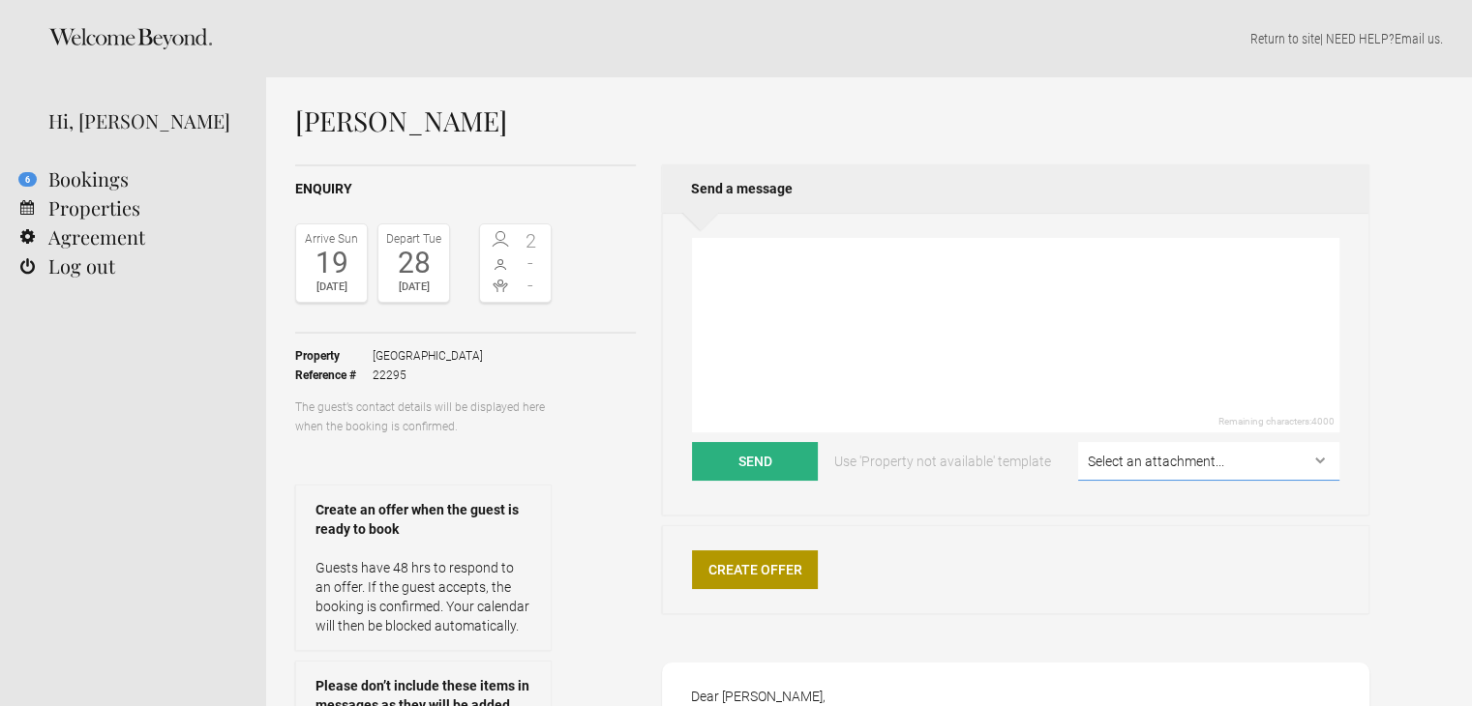
click at [1168, 468] on select "Select an attachment... Casa-da-Ria-References.pdf Terms-Conditions-Casa-da-Ria…" at bounding box center [1208, 461] width 261 height 39
select select "25224"
click at [1080, 442] on select "Select an attachment... Casa-da-Ria-References.pdf Terms-Conditions-Casa-da-Ria…" at bounding box center [1208, 461] width 261 height 39
click at [891, 287] on textarea at bounding box center [1015, 335] width 647 height 195
paste textarea "Dear Doreen, Thank you for your message and for confirming the dates. Just to c…"
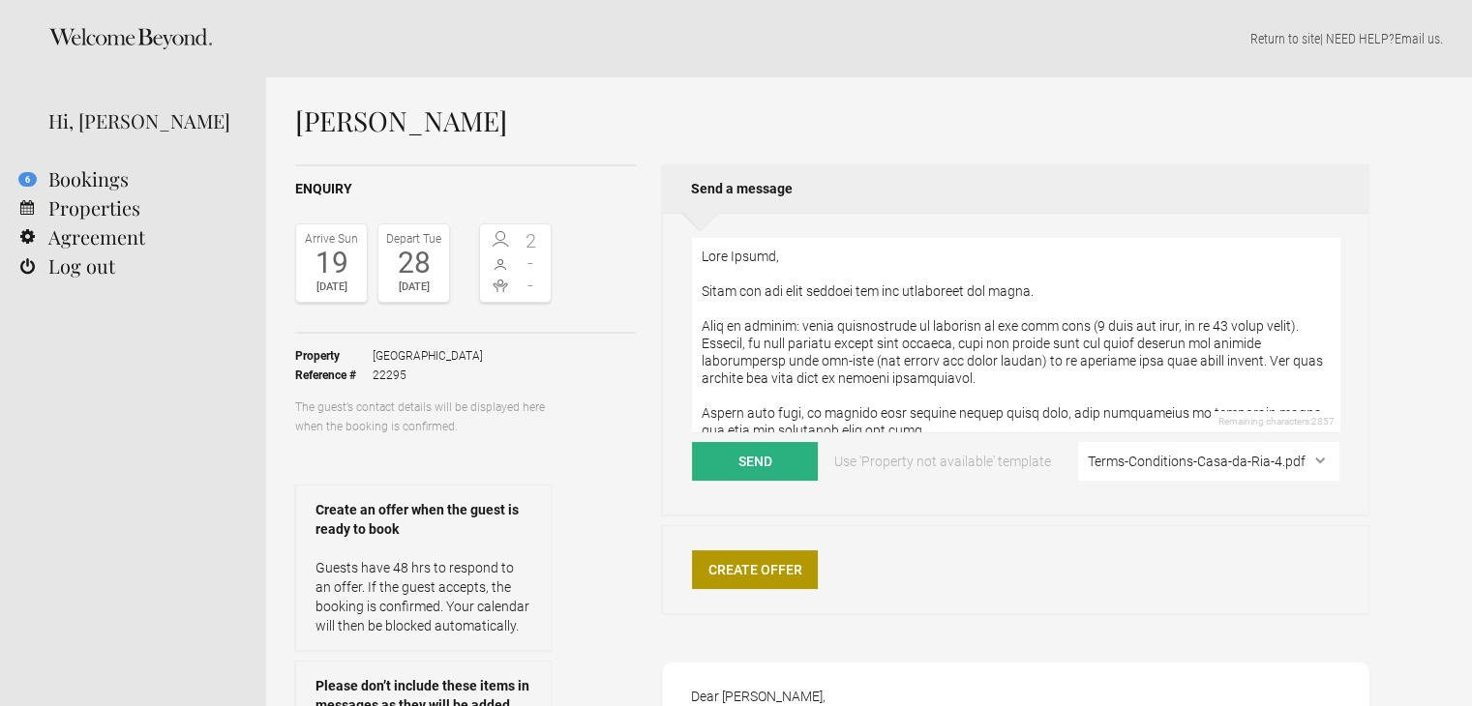
click at [1279, 327] on textarea at bounding box center [1015, 335] width 647 height 195
click at [1252, 362] on textarea at bounding box center [1015, 335] width 647 height 195
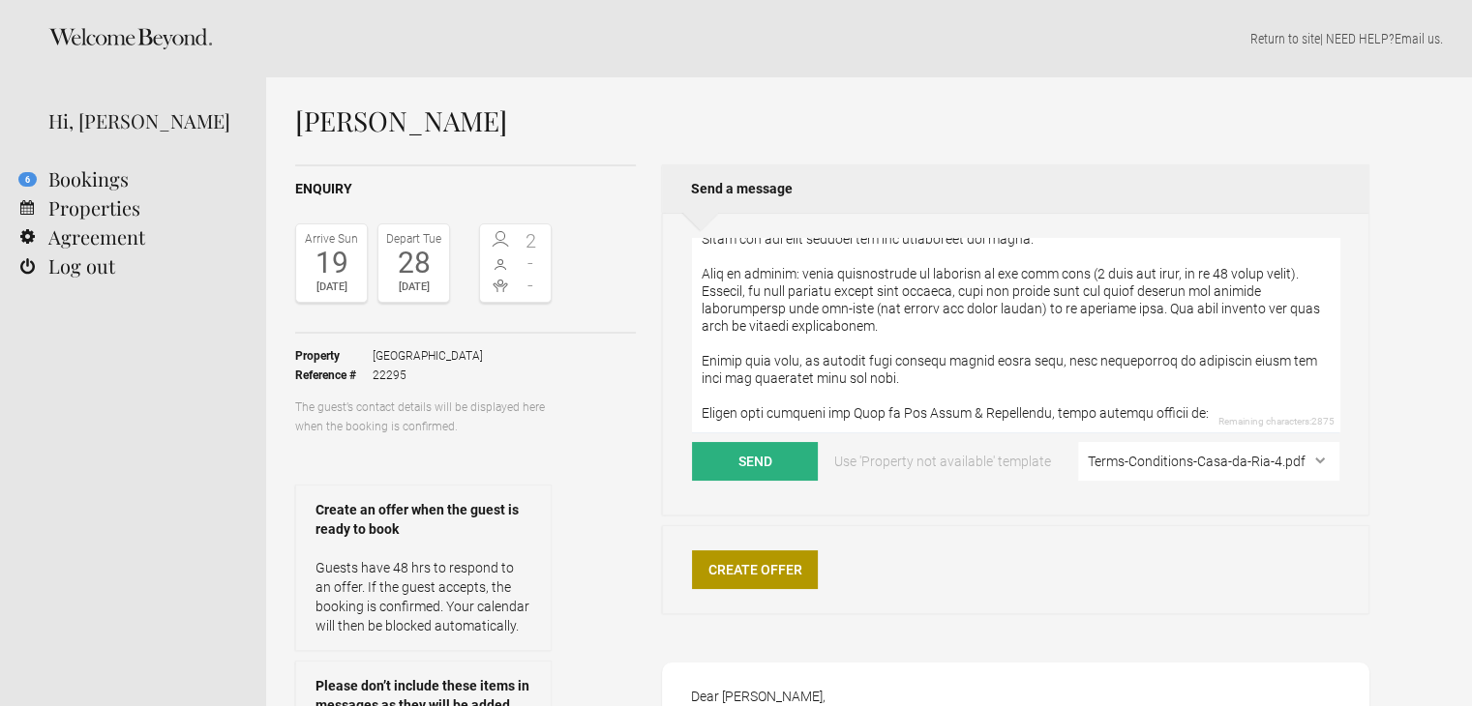
scroll to position [97, 0]
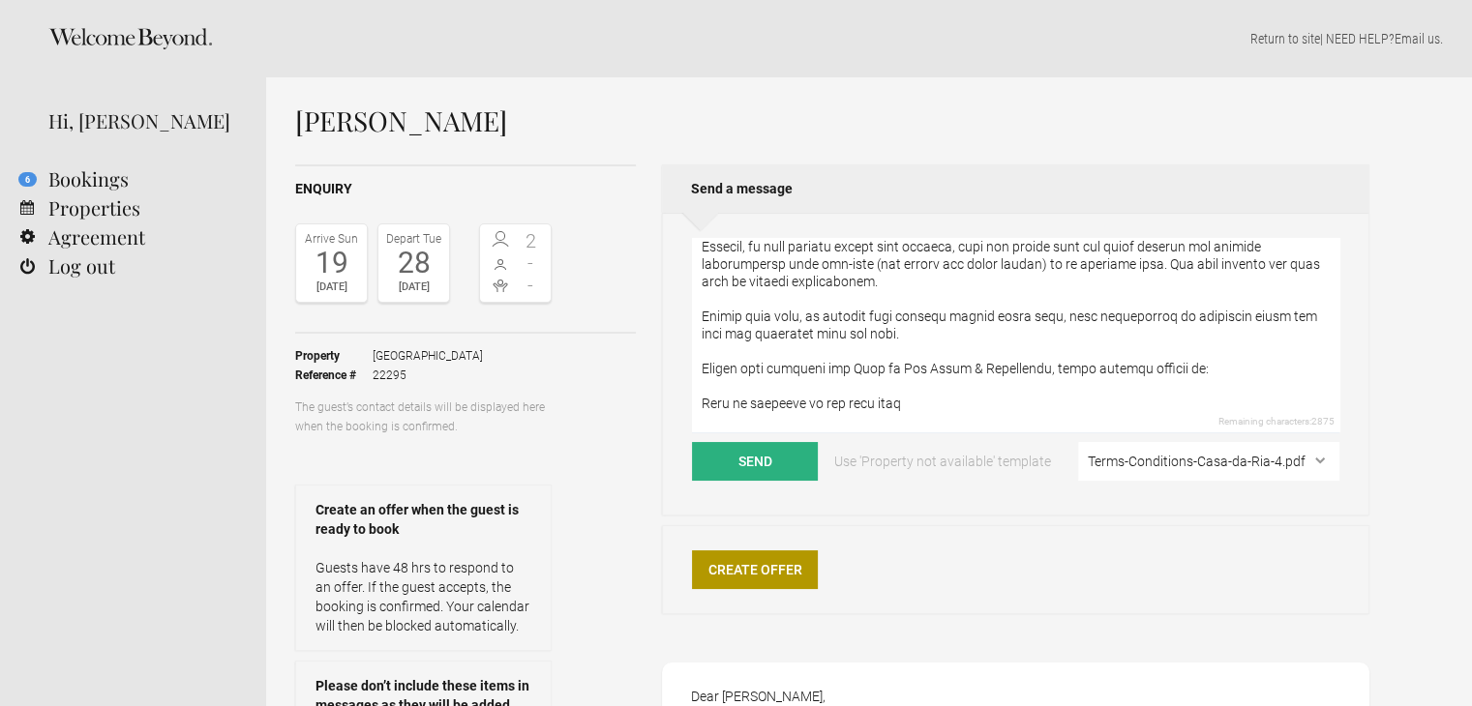
drag, startPoint x: 803, startPoint y: 317, endPoint x: 1032, endPoint y: 318, distance: 228.4
click at [1032, 318] on textarea at bounding box center [1015, 335] width 647 height 195
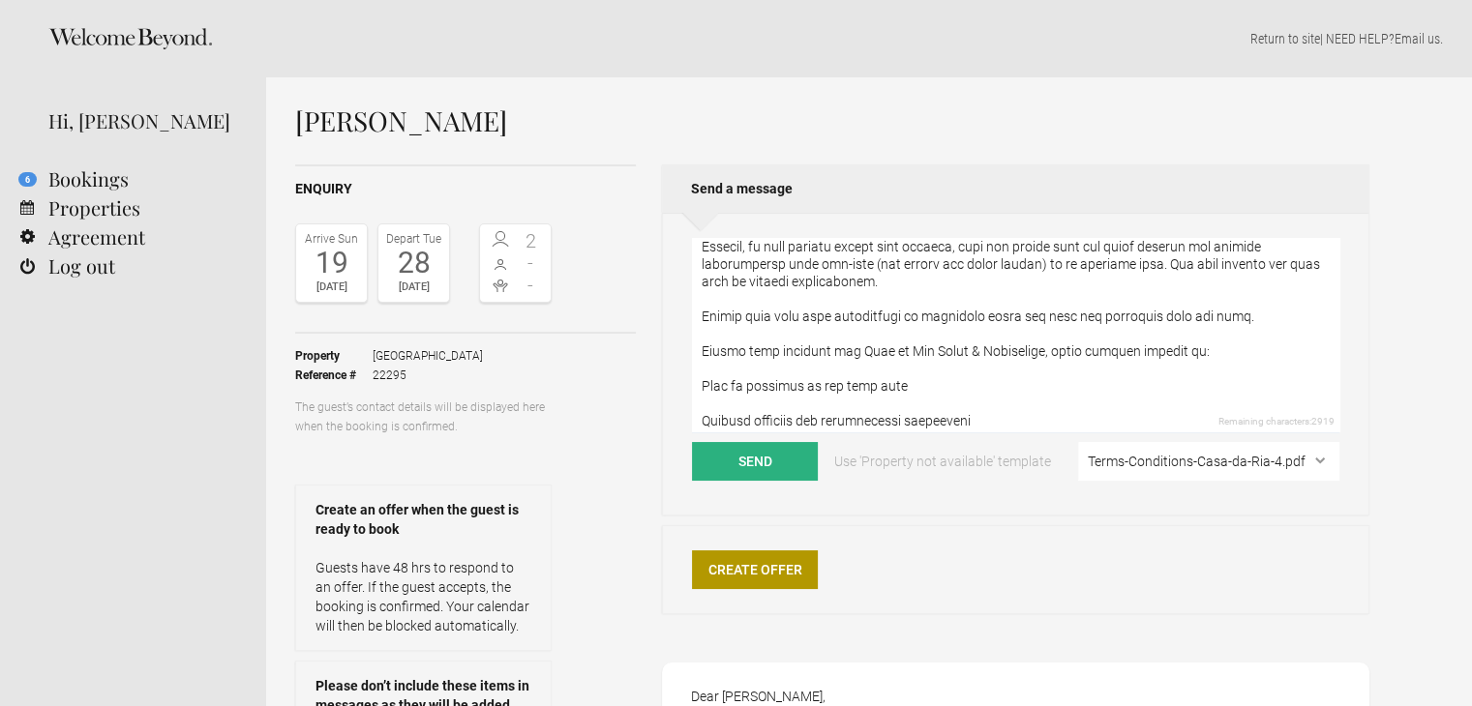
click at [780, 368] on textarea at bounding box center [1015, 335] width 647 height 195
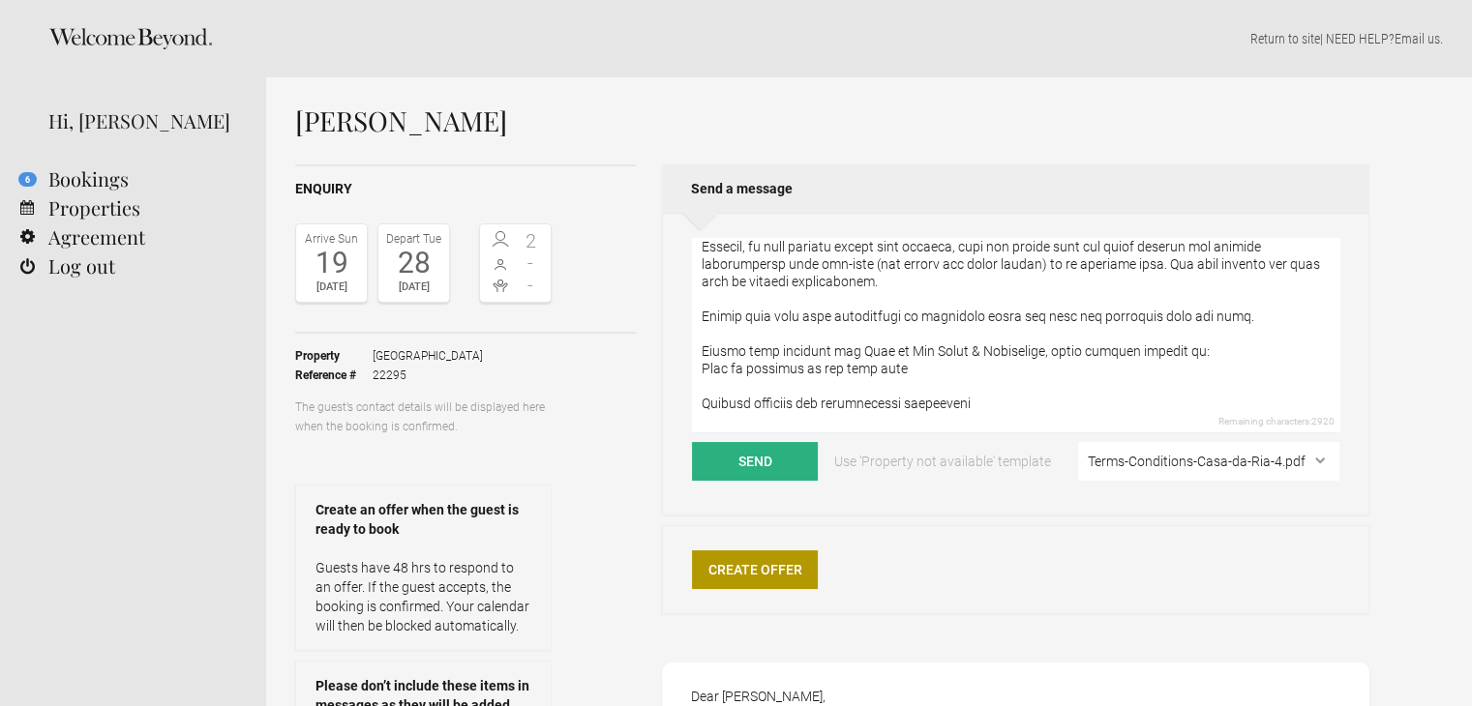
click at [735, 386] on textarea at bounding box center [1015, 335] width 647 height 195
click at [734, 400] on textarea at bounding box center [1015, 335] width 647 height 195
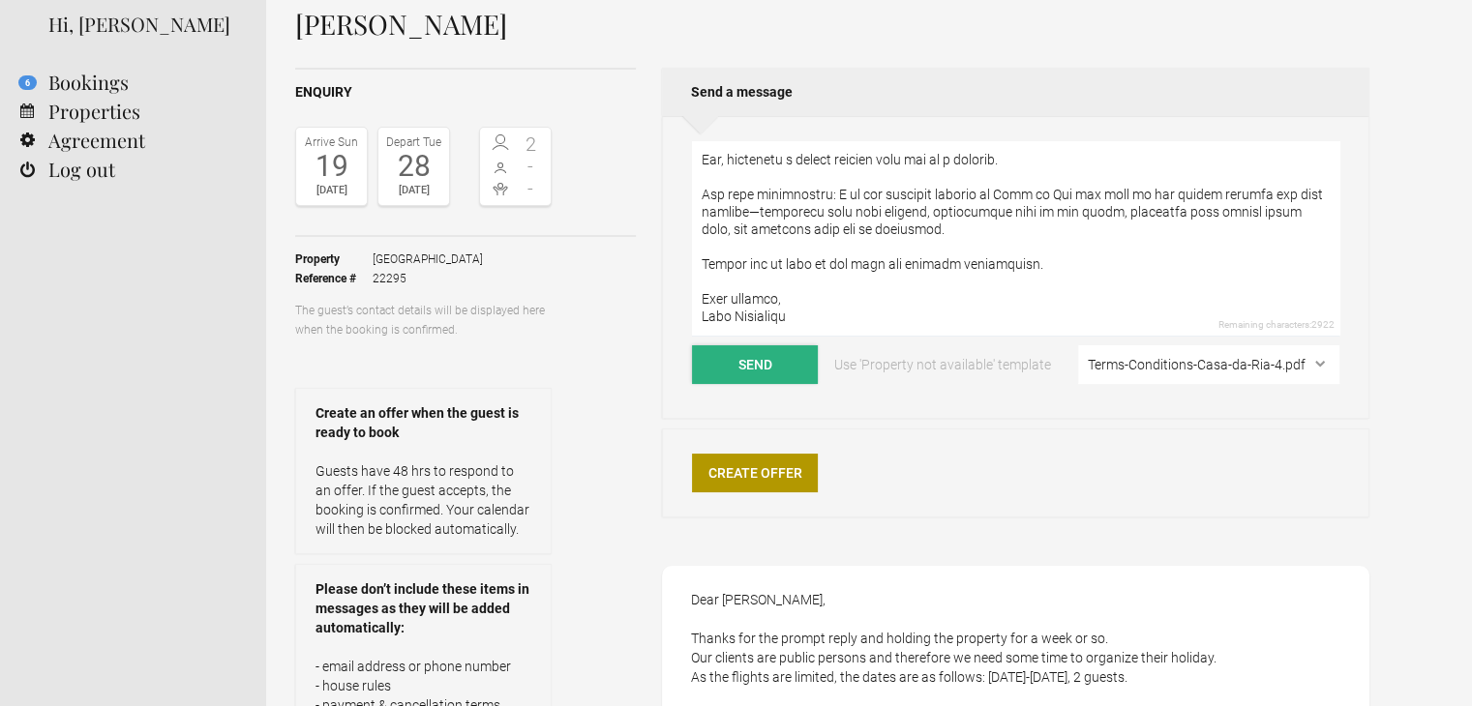
type textarea "Dear Doreen, Thank you for your message and for confirming the dates. Just to c…"
click at [793, 361] on button "Send" at bounding box center [755, 364] width 126 height 39
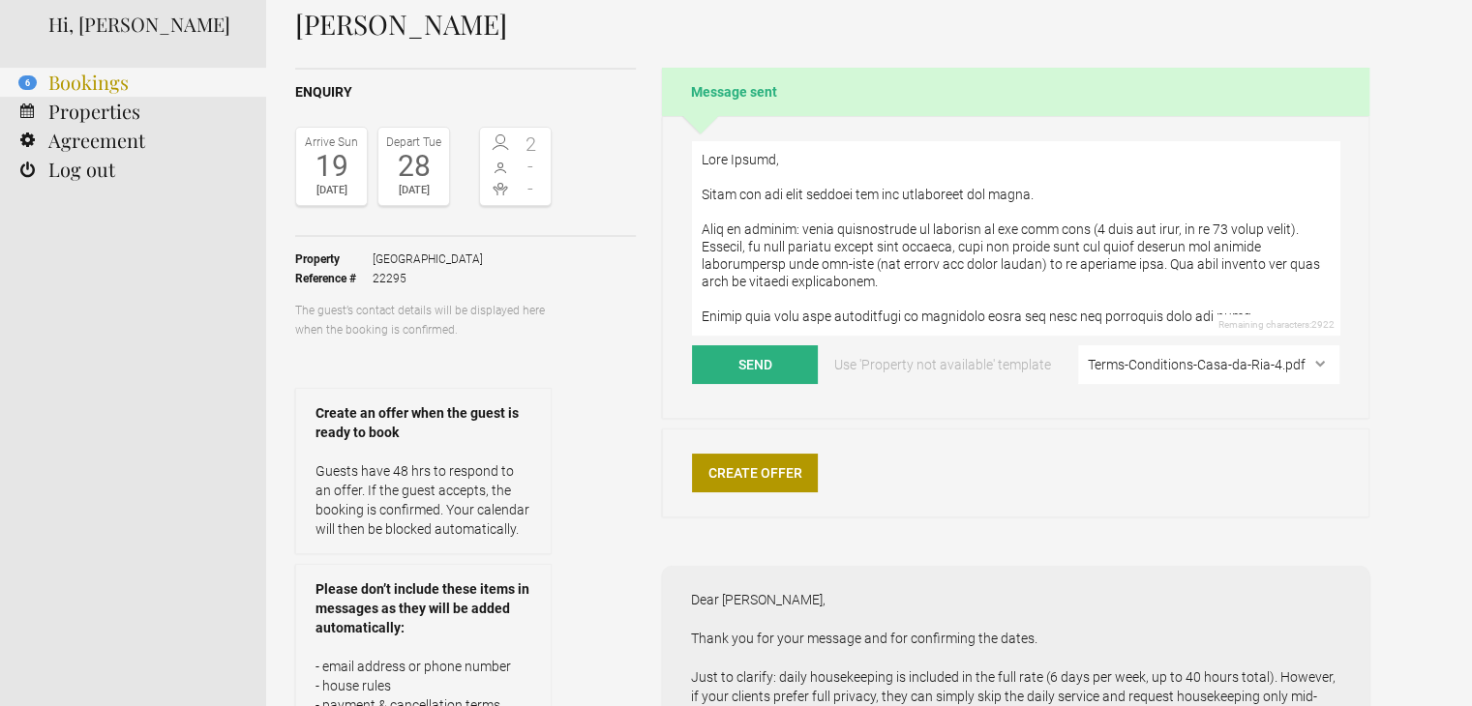
click at [54, 94] on link "6 Bookings" at bounding box center [133, 82] width 266 height 29
